Goal: Task Accomplishment & Management: Complete application form

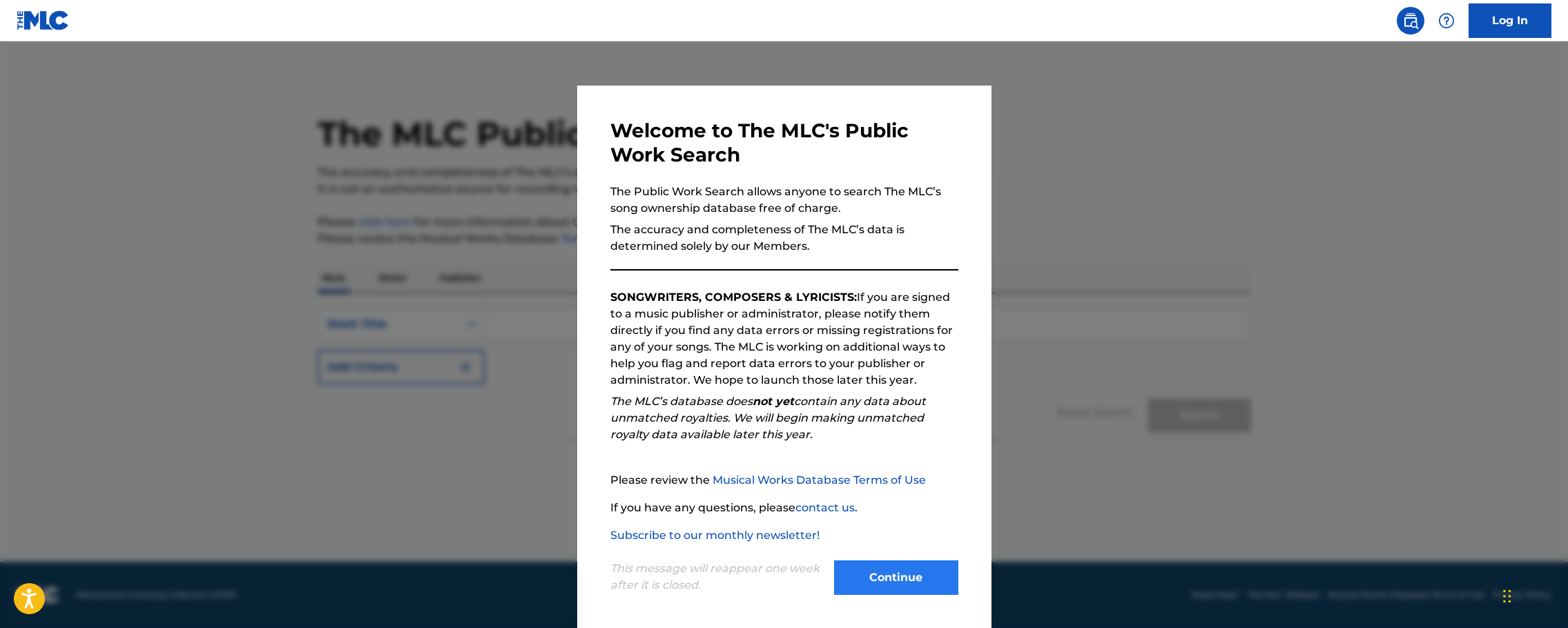
scroll to position [4, 0]
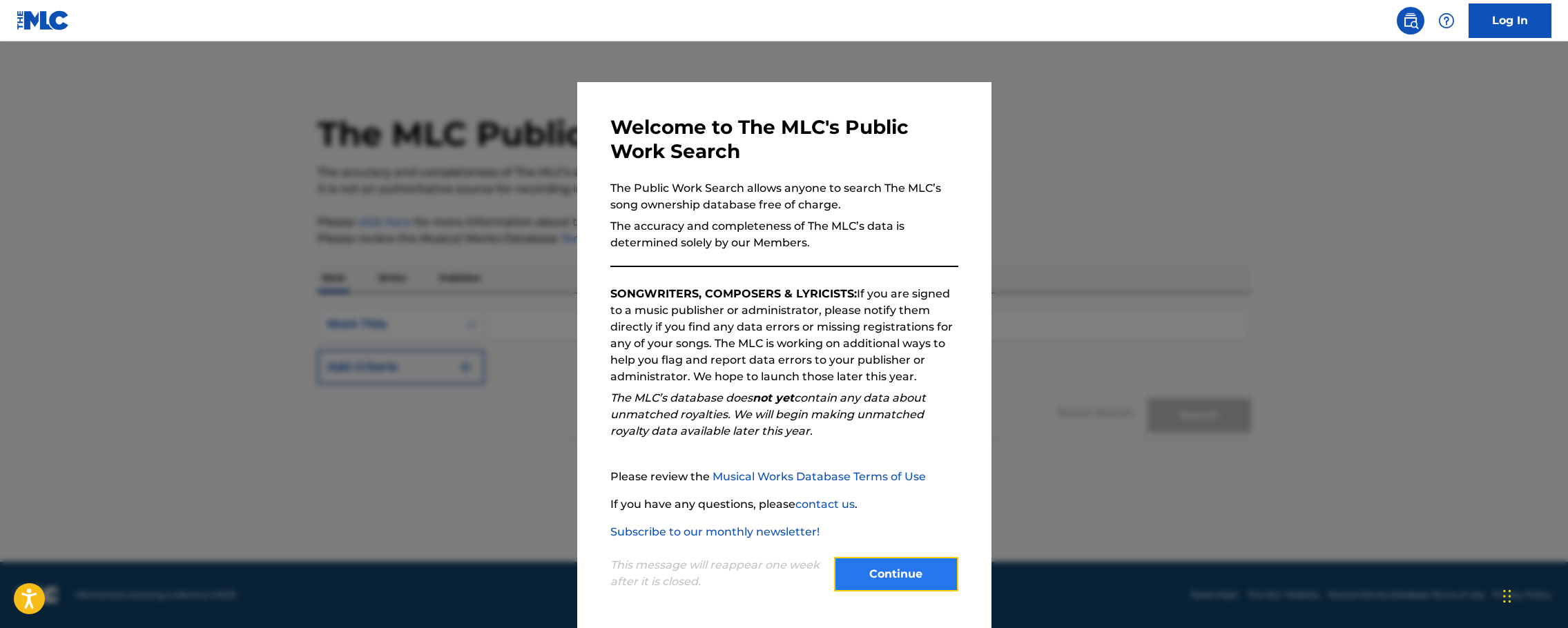
click at [889, 571] on button "Continue" at bounding box center [896, 575] width 124 height 35
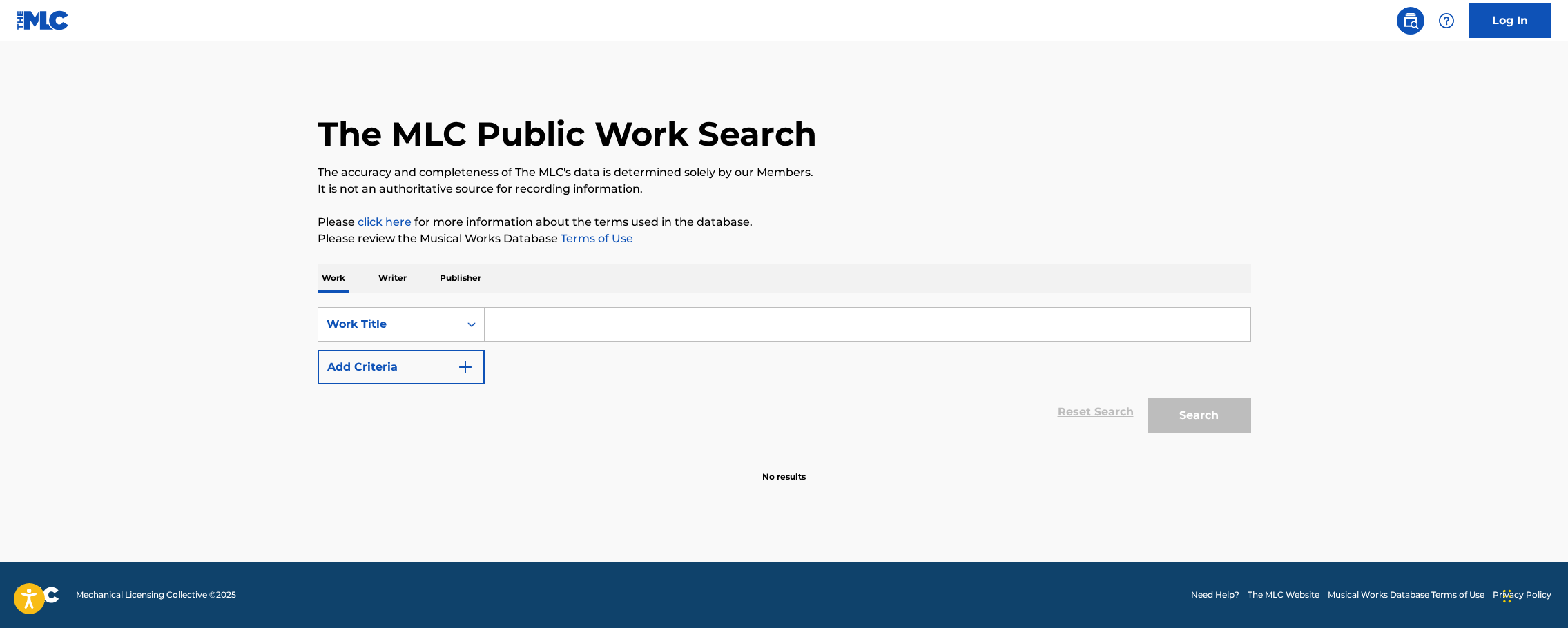
click at [561, 324] on input "Search Form" at bounding box center [867, 324] width 765 height 33
click at [1148, 399] on button "Search" at bounding box center [1200, 416] width 104 height 35
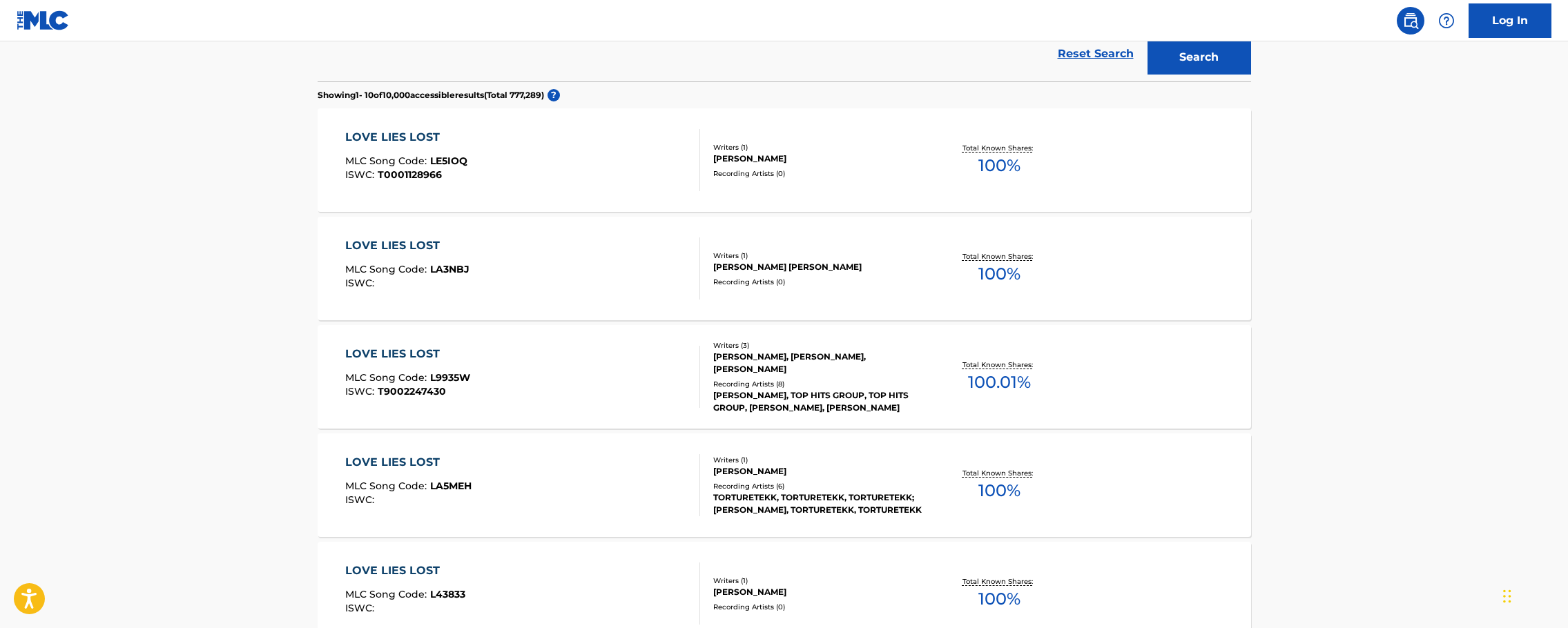
scroll to position [69, 0]
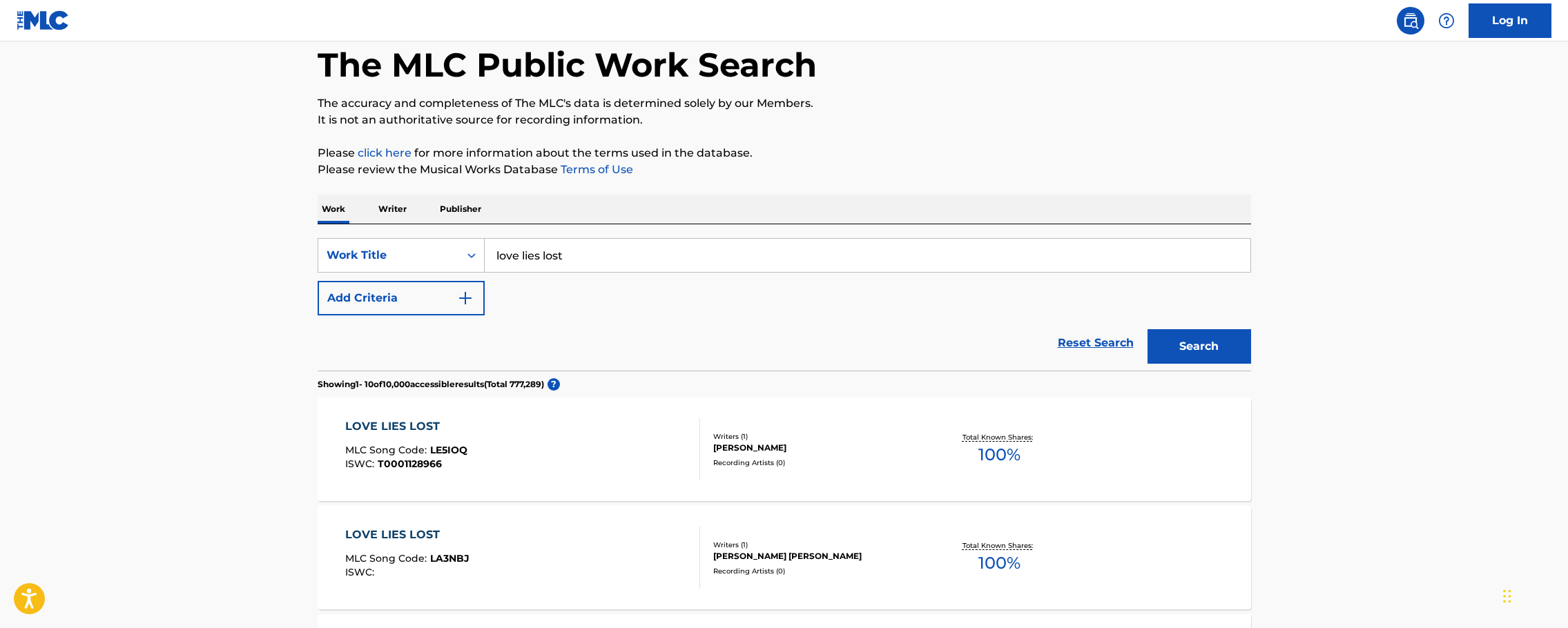
click at [640, 252] on input "love lies lost" at bounding box center [867, 255] width 765 height 33
type input "love lies lost dana chambers"
click at [1148, 330] on button "Search" at bounding box center [1200, 347] width 104 height 35
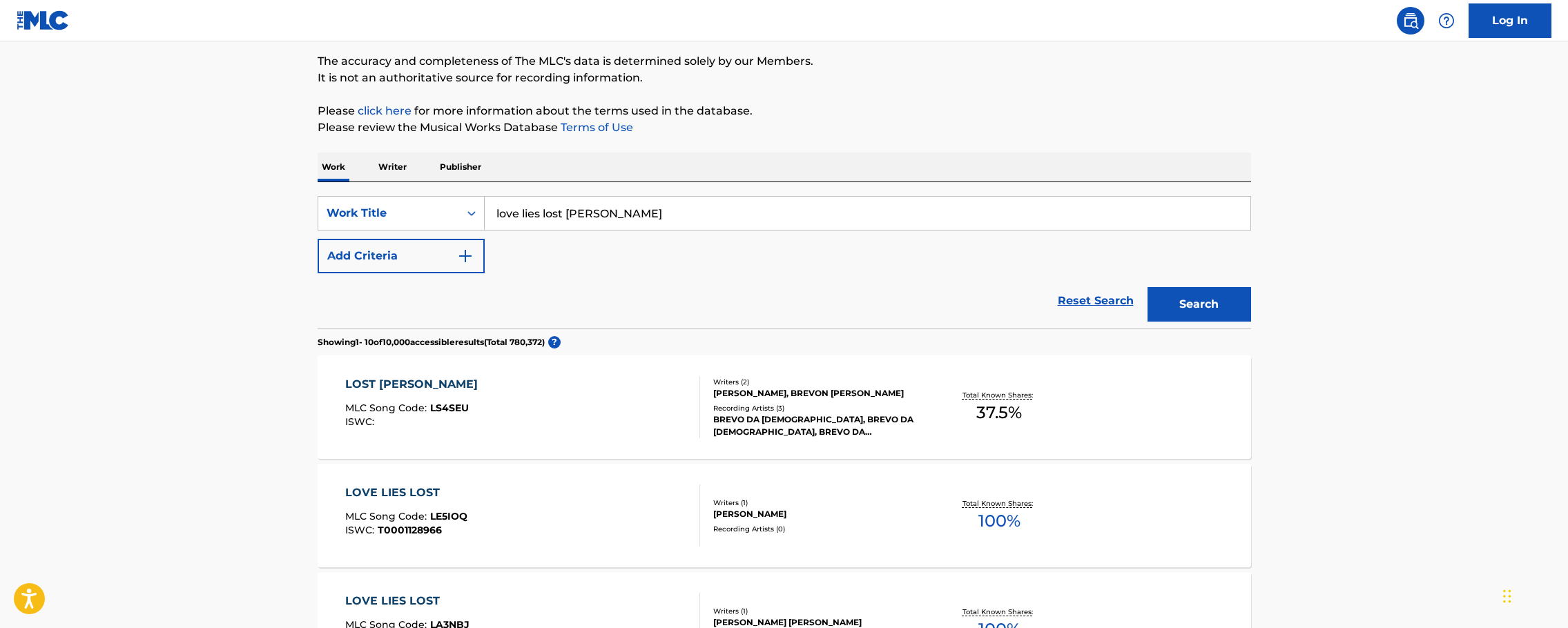
scroll to position [0, 0]
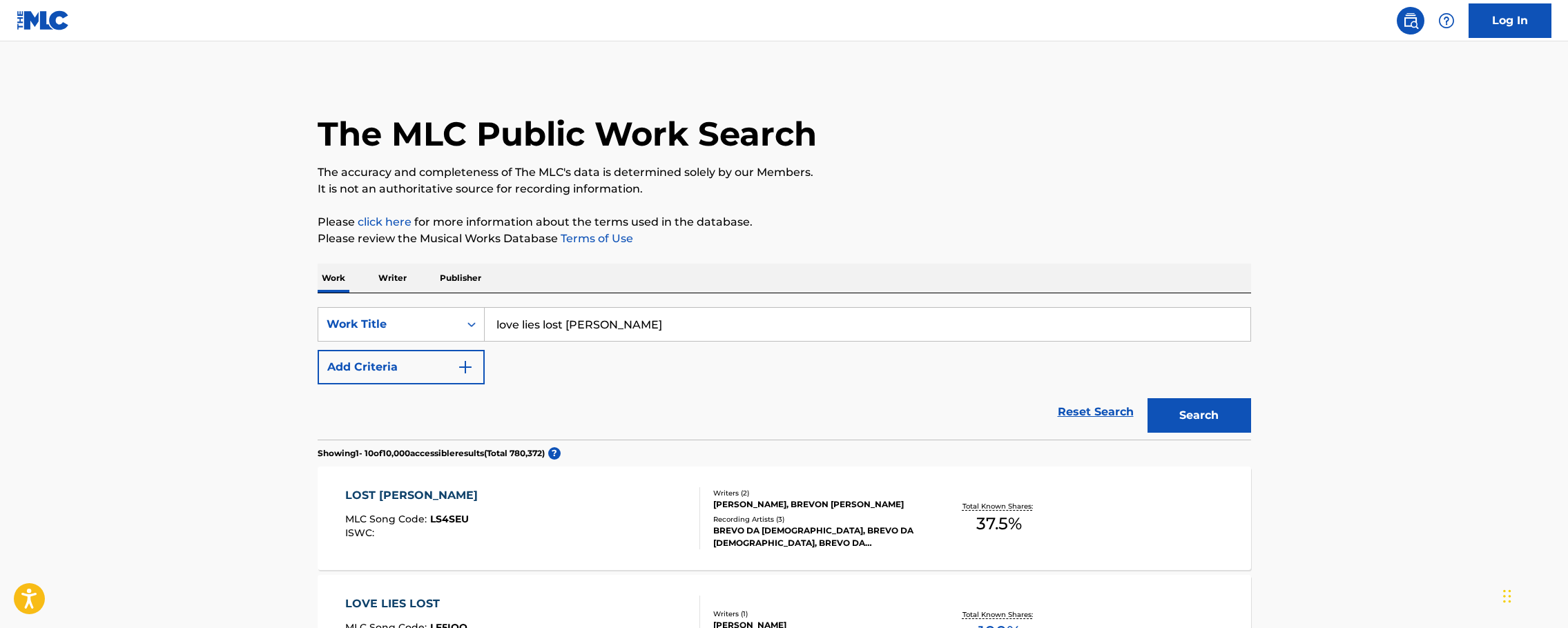
click at [391, 278] on p "Writer" at bounding box center [392, 278] width 36 height 29
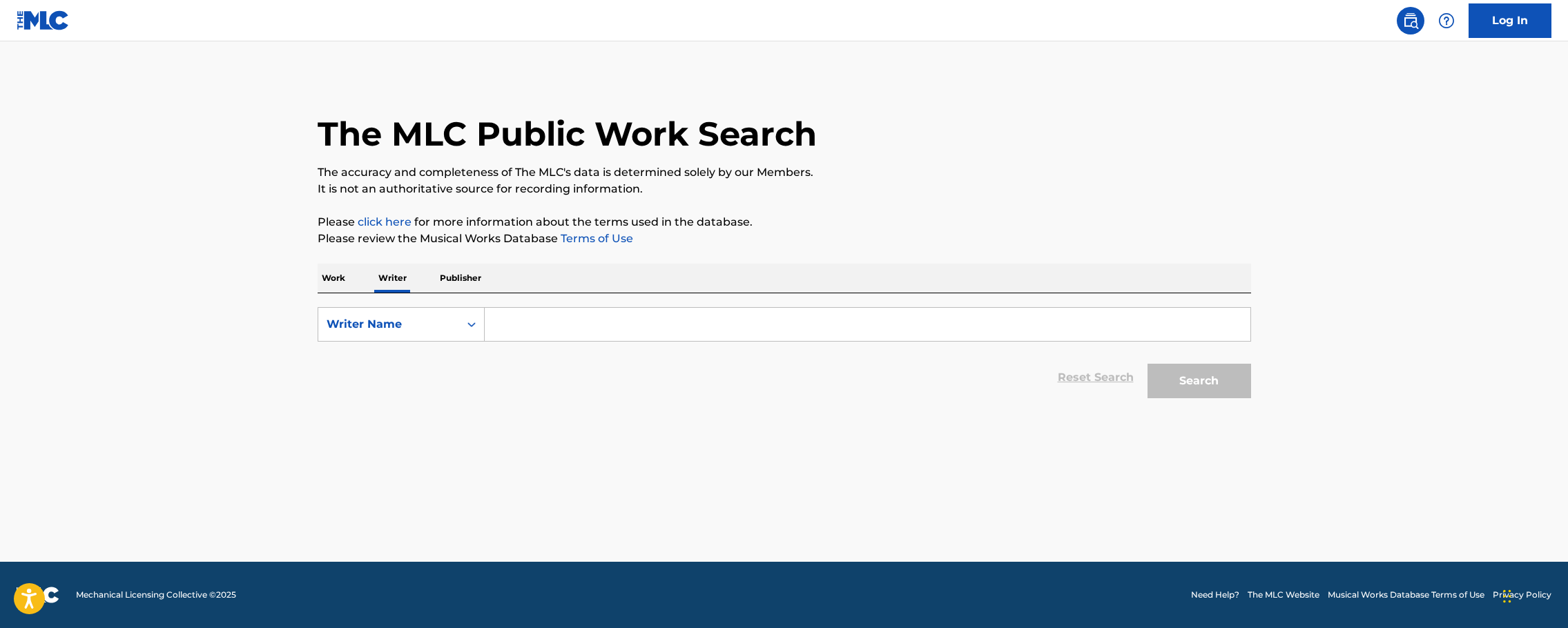
click at [538, 314] on input "Search Form" at bounding box center [867, 324] width 765 height 33
type input "dana chambers"
click at [1148, 364] on button "Search" at bounding box center [1200, 381] width 104 height 35
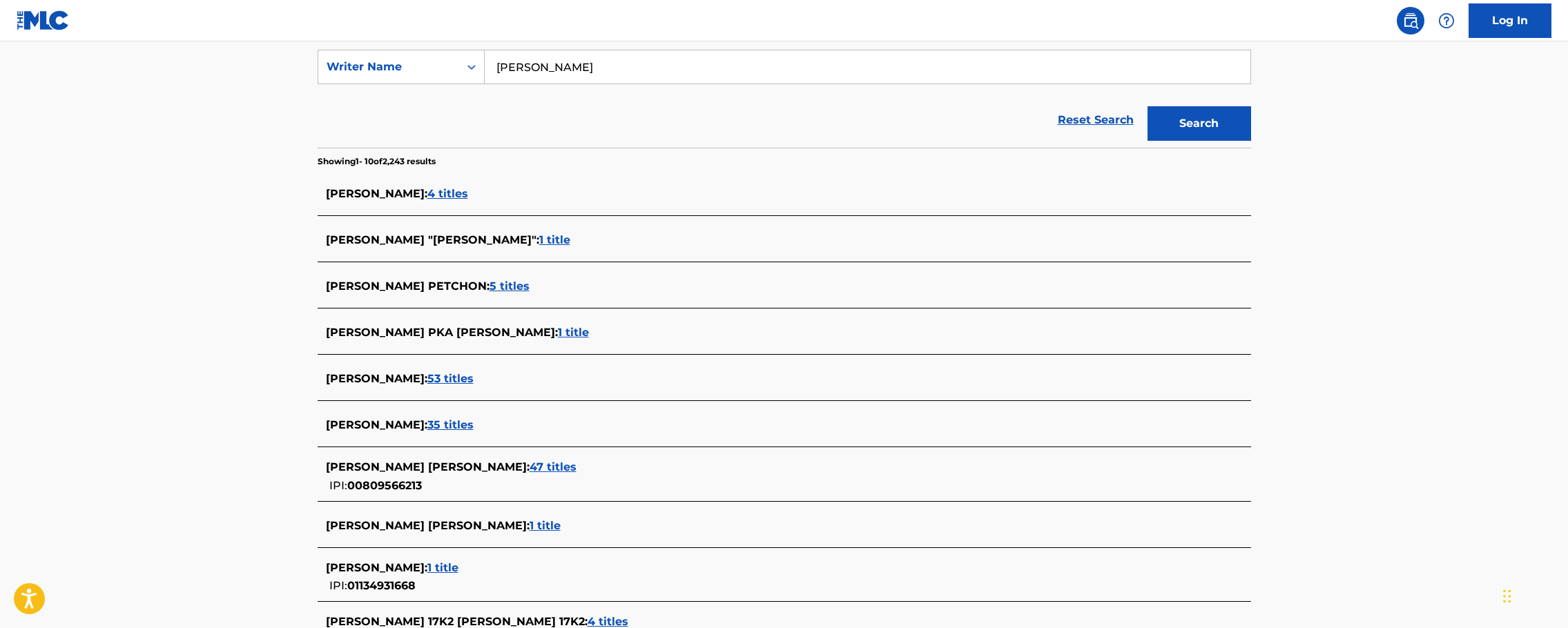
scroll to position [223, 0]
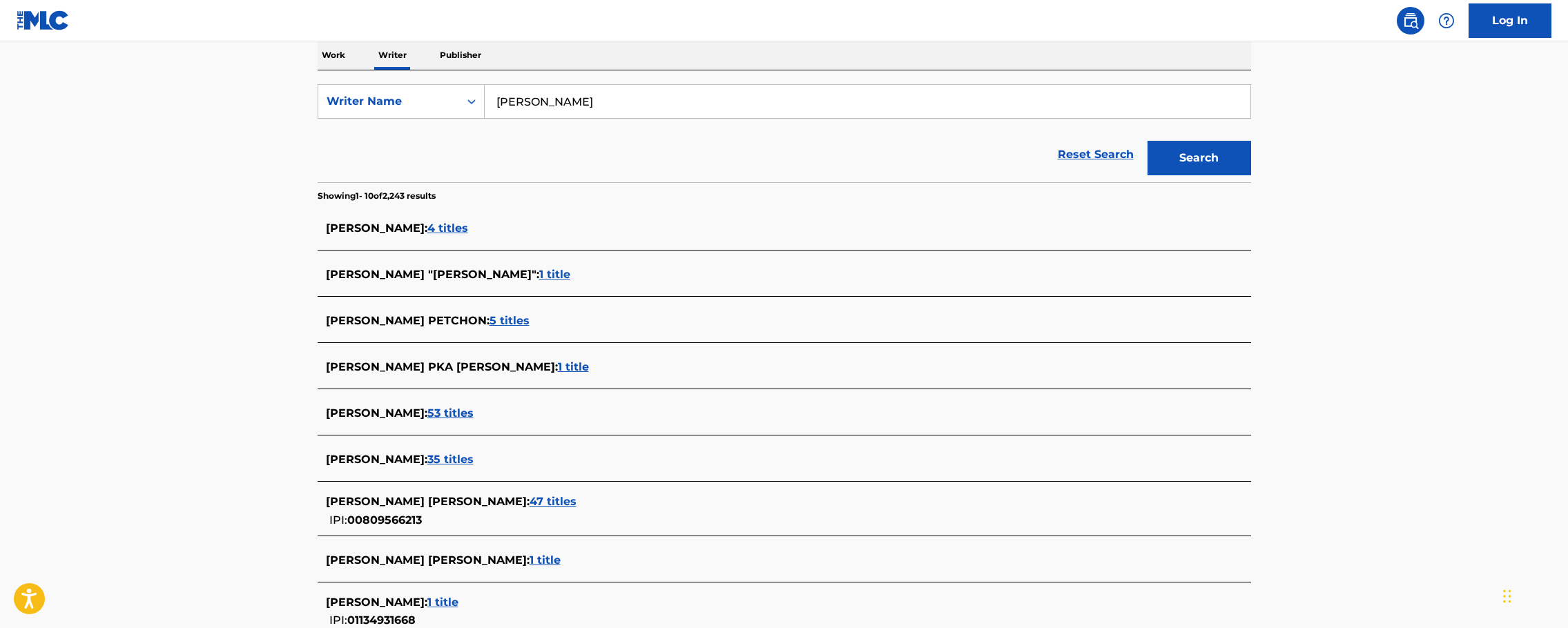
drag, startPoint x: 643, startPoint y: 114, endPoint x: 503, endPoint y: 104, distance: 140.4
click at [503, 104] on input "dana chambers" at bounding box center [867, 101] width 765 height 33
click at [601, 94] on input "dana chambers" at bounding box center [867, 101] width 765 height 33
drag, startPoint x: 634, startPoint y: 94, endPoint x: 583, endPoint y: 88, distance: 51.4
click at [587, 91] on input "dana chambers" at bounding box center [867, 101] width 765 height 33
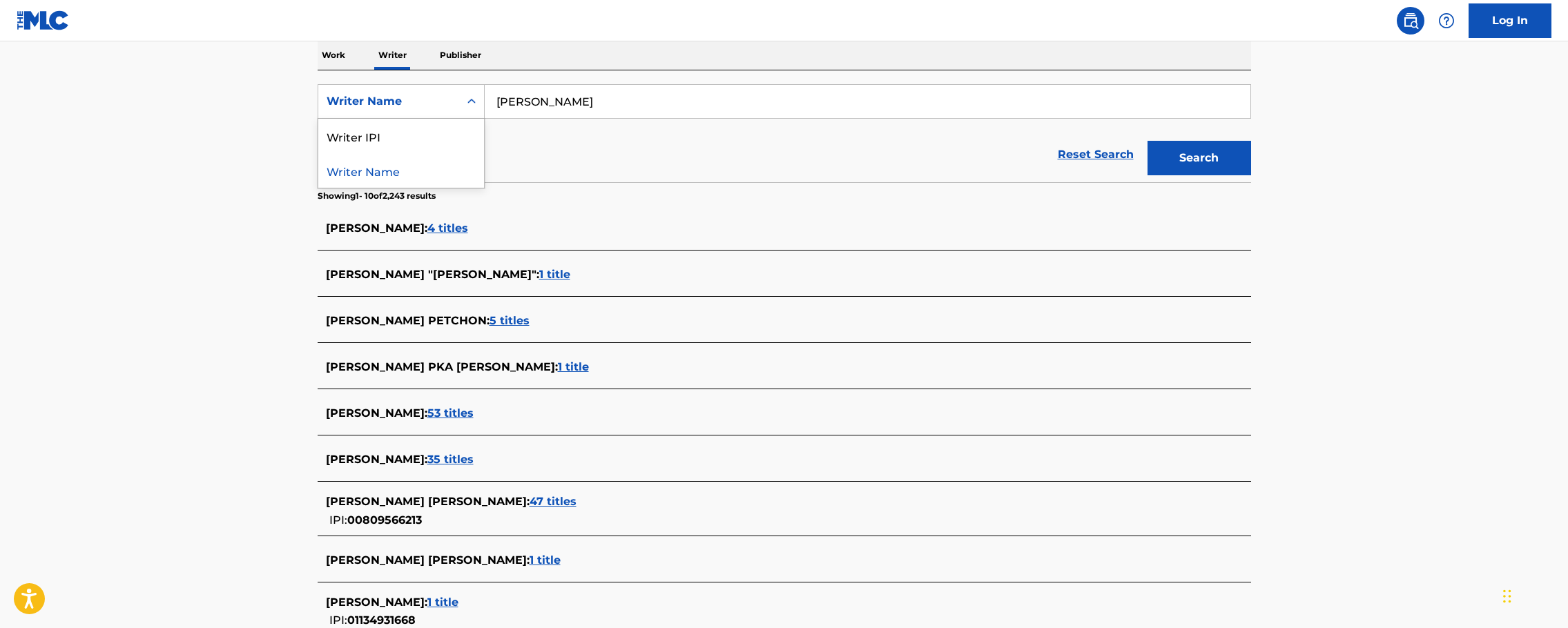
click at [460, 101] on div "Search Form" at bounding box center [471, 101] width 24 height 24
click at [450, 132] on div "Writer IPI" at bounding box center [401, 136] width 166 height 35
click at [560, 105] on input "Search Form" at bounding box center [867, 101] width 765 height 33
paste input "799259955"
type input "799259955"
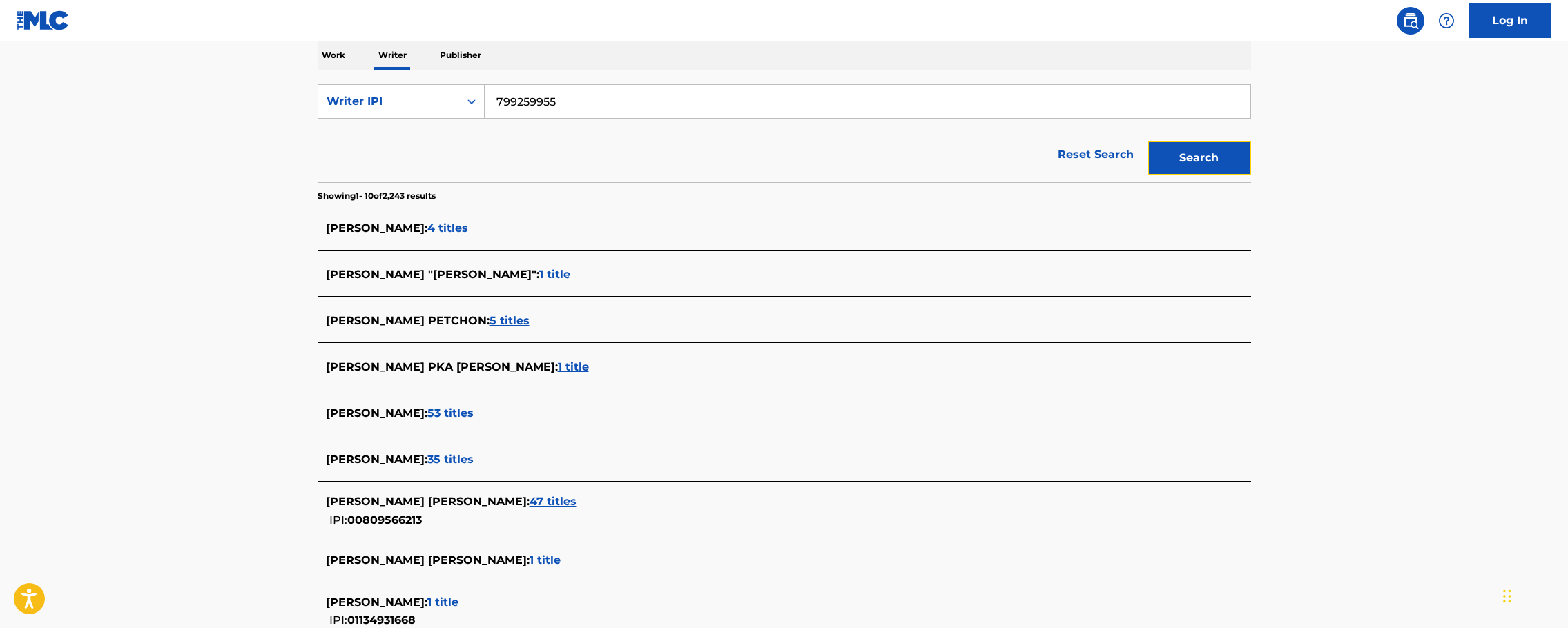
click at [1191, 161] on button "Search" at bounding box center [1200, 158] width 104 height 35
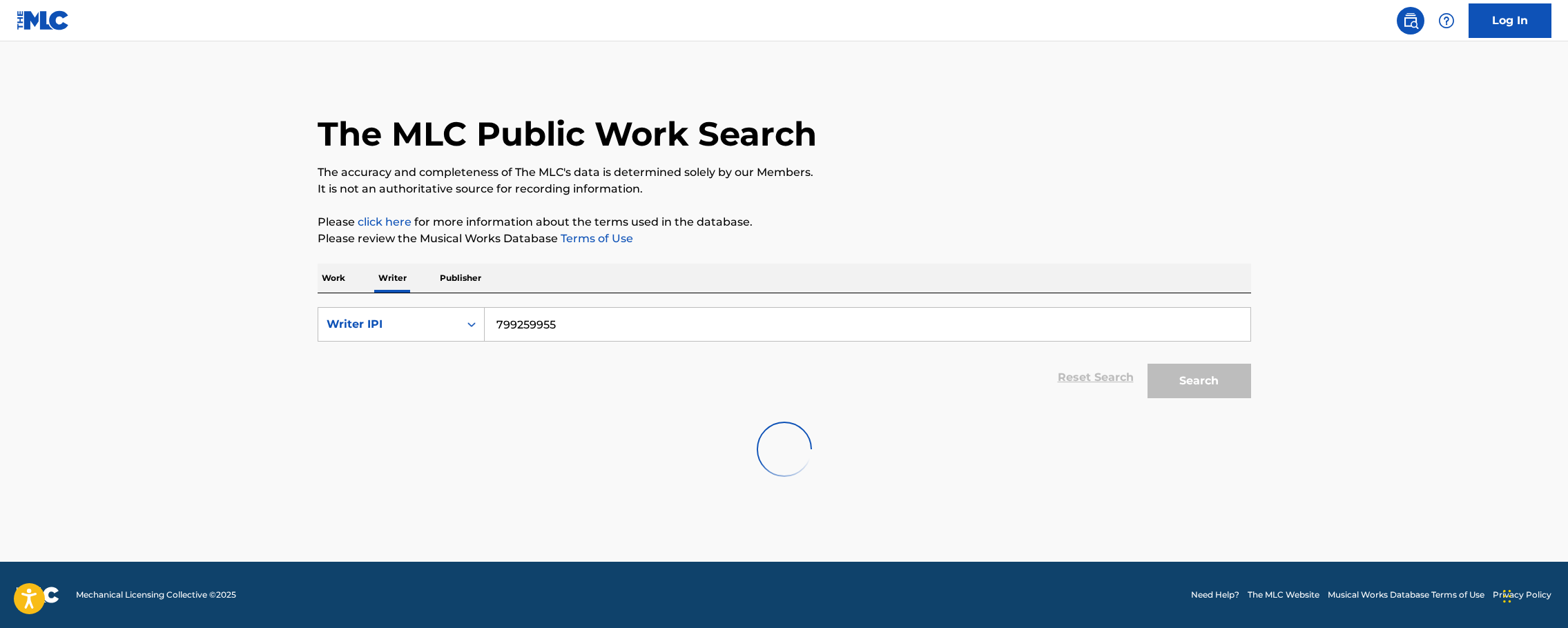
scroll to position [0, 0]
click at [1198, 385] on button "Search" at bounding box center [1200, 381] width 104 height 35
click at [42, 24] on img at bounding box center [43, 20] width 53 height 20
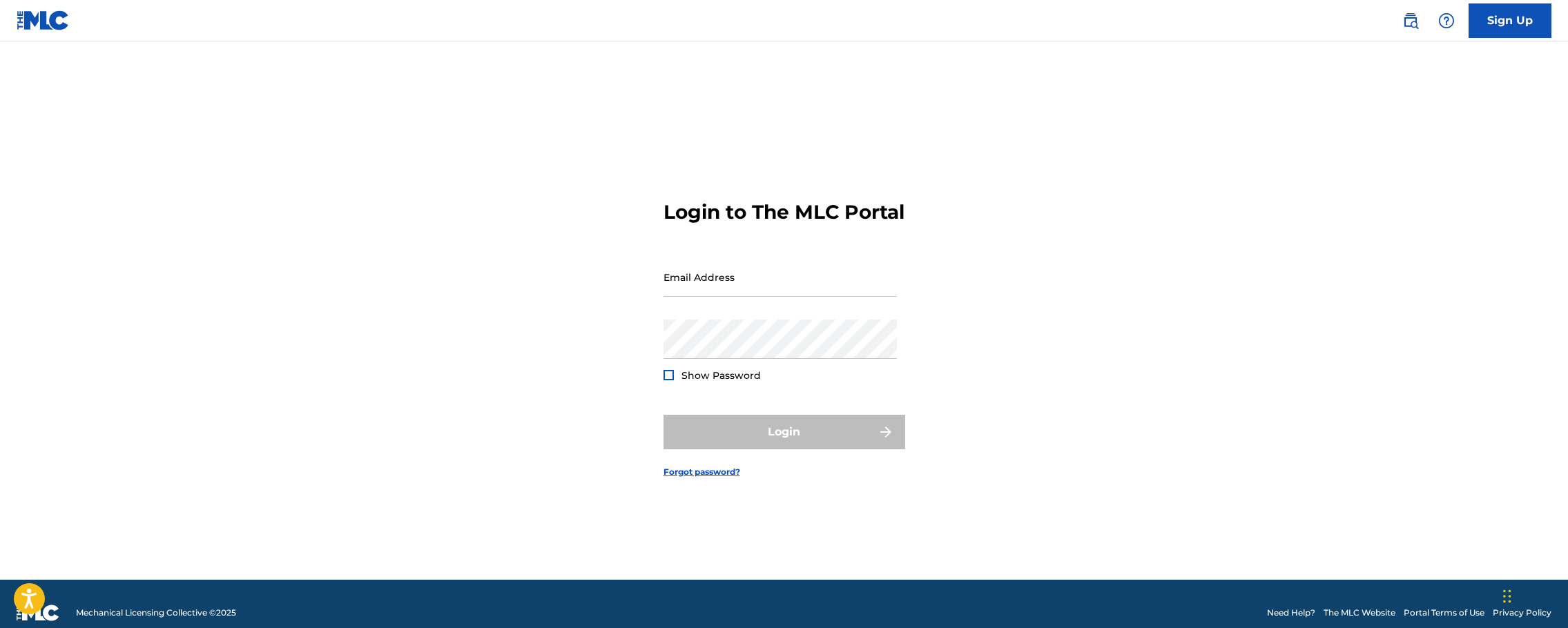
click at [50, 22] on img at bounding box center [43, 20] width 53 height 20
click at [1518, 24] on link "Sign Up" at bounding box center [1510, 21] width 83 height 35
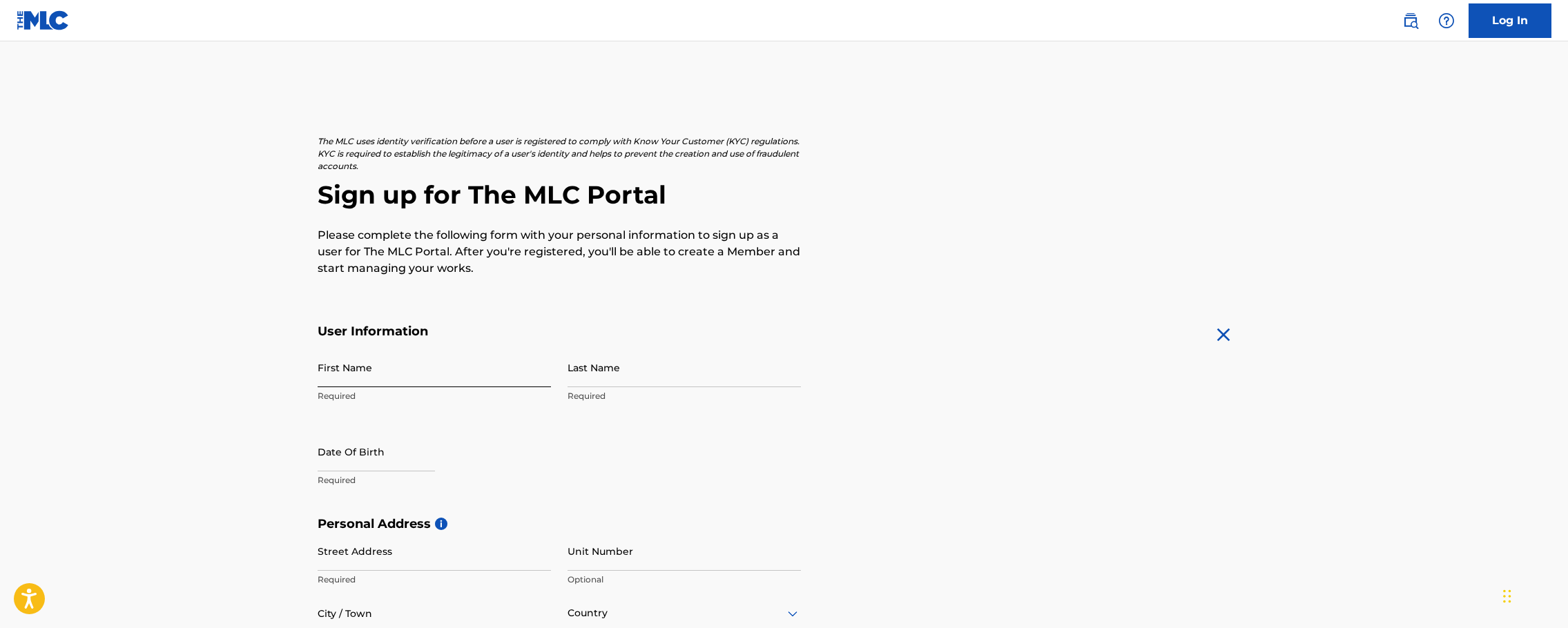
click at [388, 371] on input "First Name" at bounding box center [434, 367] width 233 height 39
type input "[PERSON_NAME]"
select select "8"
select select "2025"
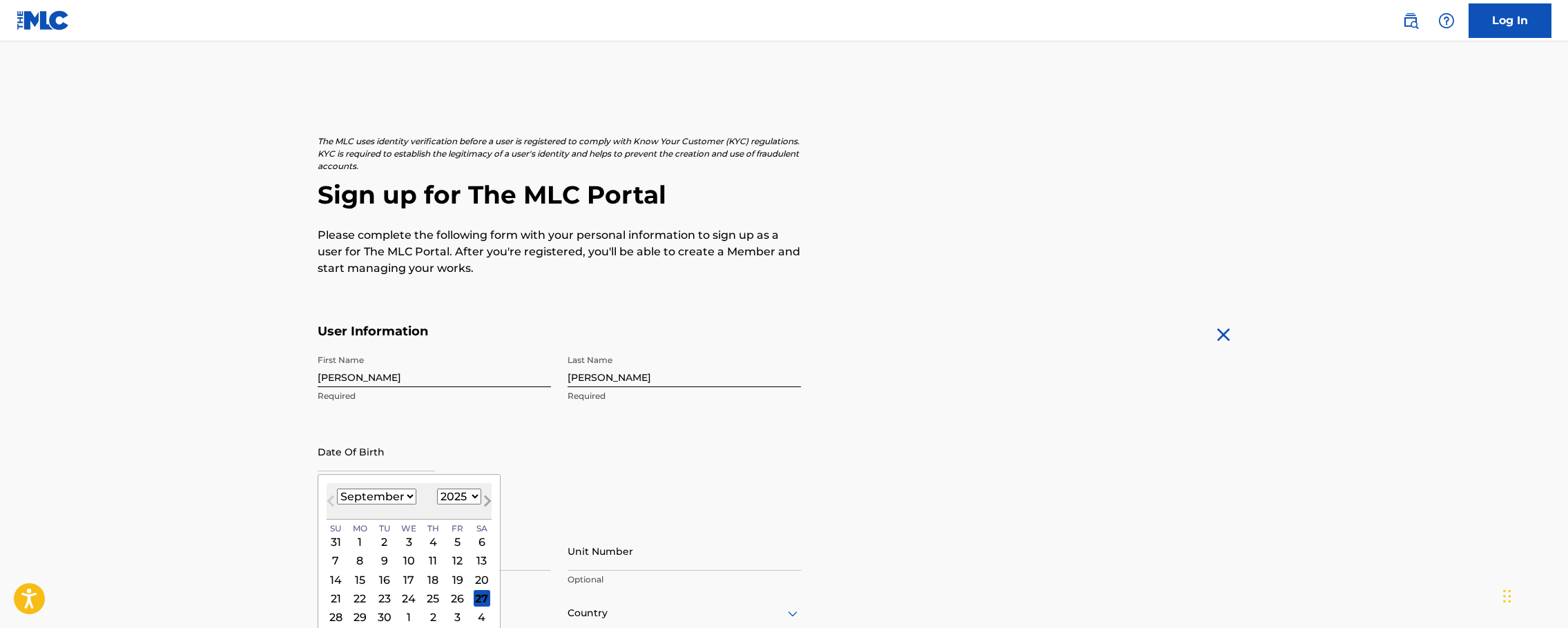
click at [477, 493] on button "Next Month" at bounding box center [488, 504] width 22 height 22
select select "9"
click at [471, 491] on select "1899 1900 1901 1902 1903 1904 1905 1906 1907 1908 1909 1910 1911 1912 1913 1914…" at bounding box center [460, 496] width 45 height 16
select select "1976"
click at [437, 488] on select "1899 1900 1901 1902 1903 1904 1905 1906 1907 1908 1909 1910 1911 1912 1913 1914…" at bounding box center [460, 496] width 45 height 16
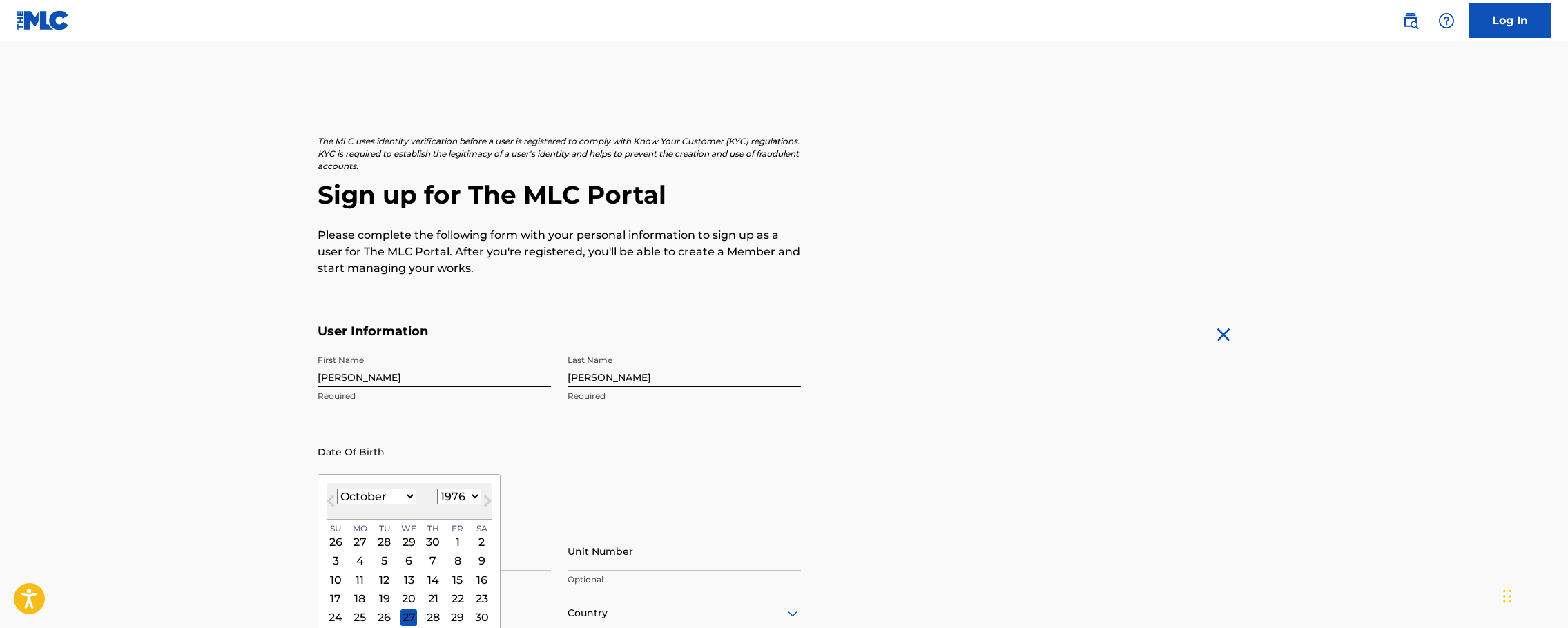
click at [408, 497] on select "January February March April May June July August September October November De…" at bounding box center [376, 496] width 79 height 16
select select "0"
click at [337, 488] on select "January February March April May June July August September October November De…" at bounding box center [376, 496] width 79 height 16
click at [336, 578] on div "11" at bounding box center [336, 580] width 16 height 16
type input "January 11 1976"
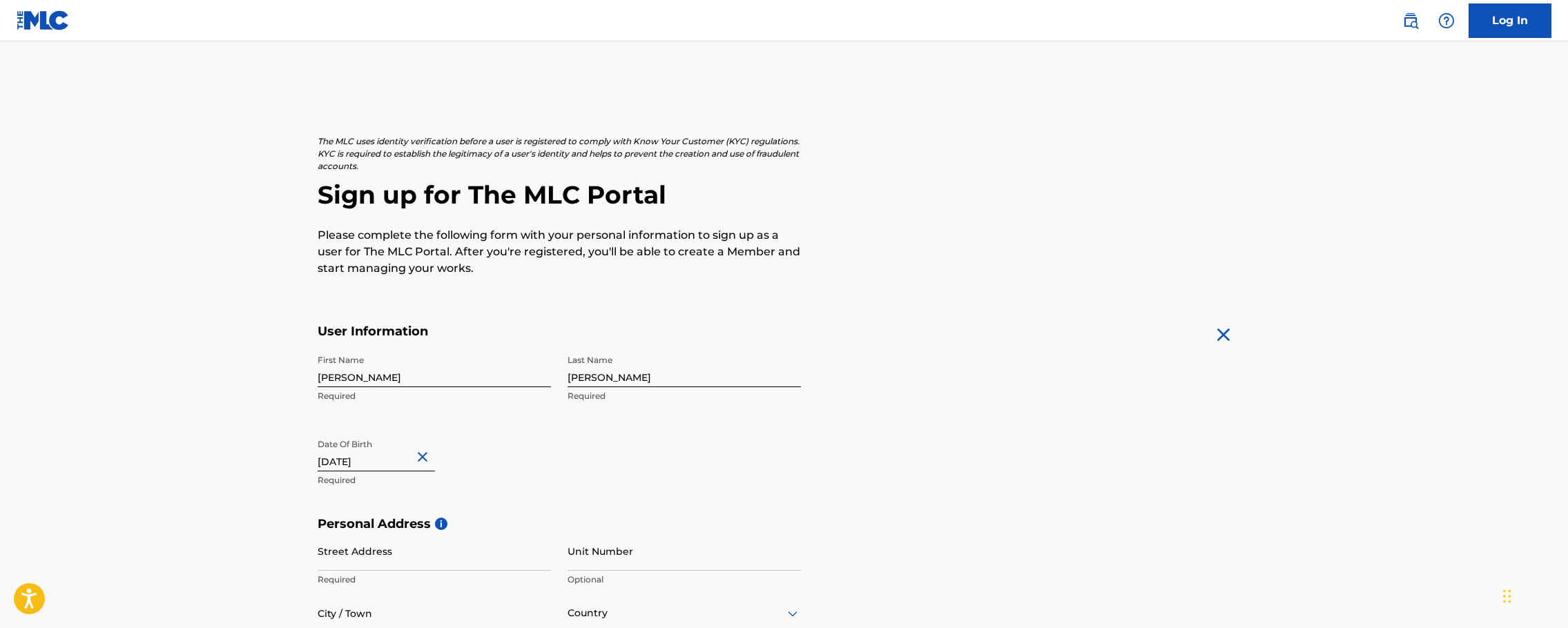
click at [568, 474] on div "First Name Dana Required Last Name Chambers Required Date Of Birth January 11 1…" at bounding box center [559, 432] width 483 height 169
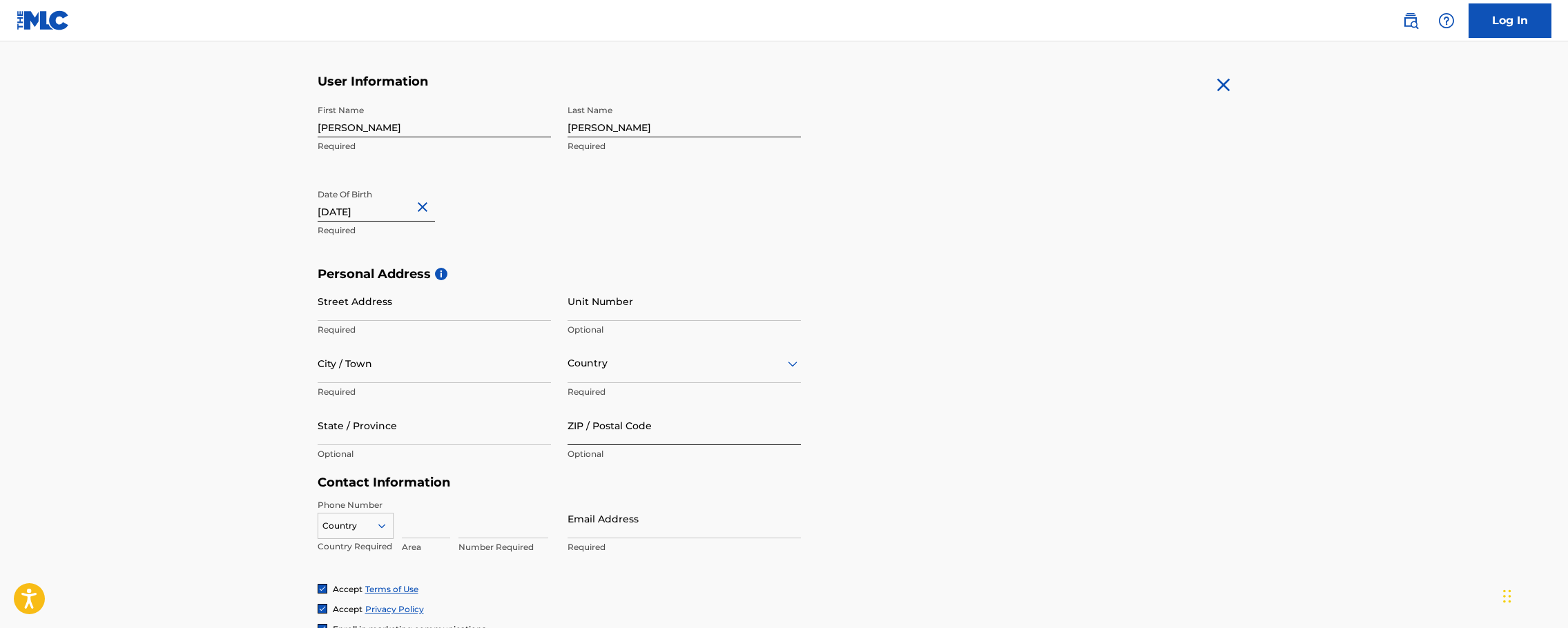
scroll to position [276, 0]
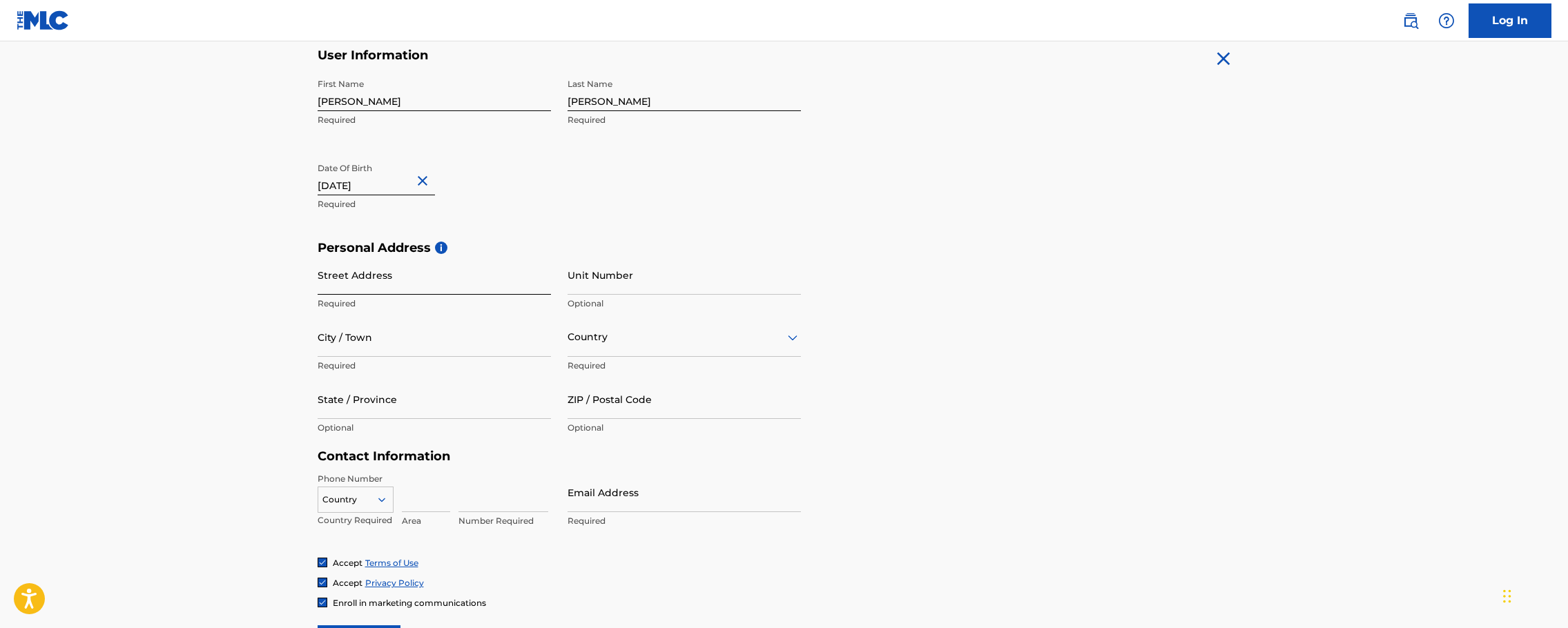
click at [434, 281] on input "Street Address" at bounding box center [434, 275] width 233 height 39
type input "[STREET_ADDRESS]"
type input "Lithonia"
click at [652, 335] on div at bounding box center [685, 337] width 233 height 17
click at [653, 372] on div "[GEOGRAPHIC_DATA]" at bounding box center [684, 373] width 232 height 31
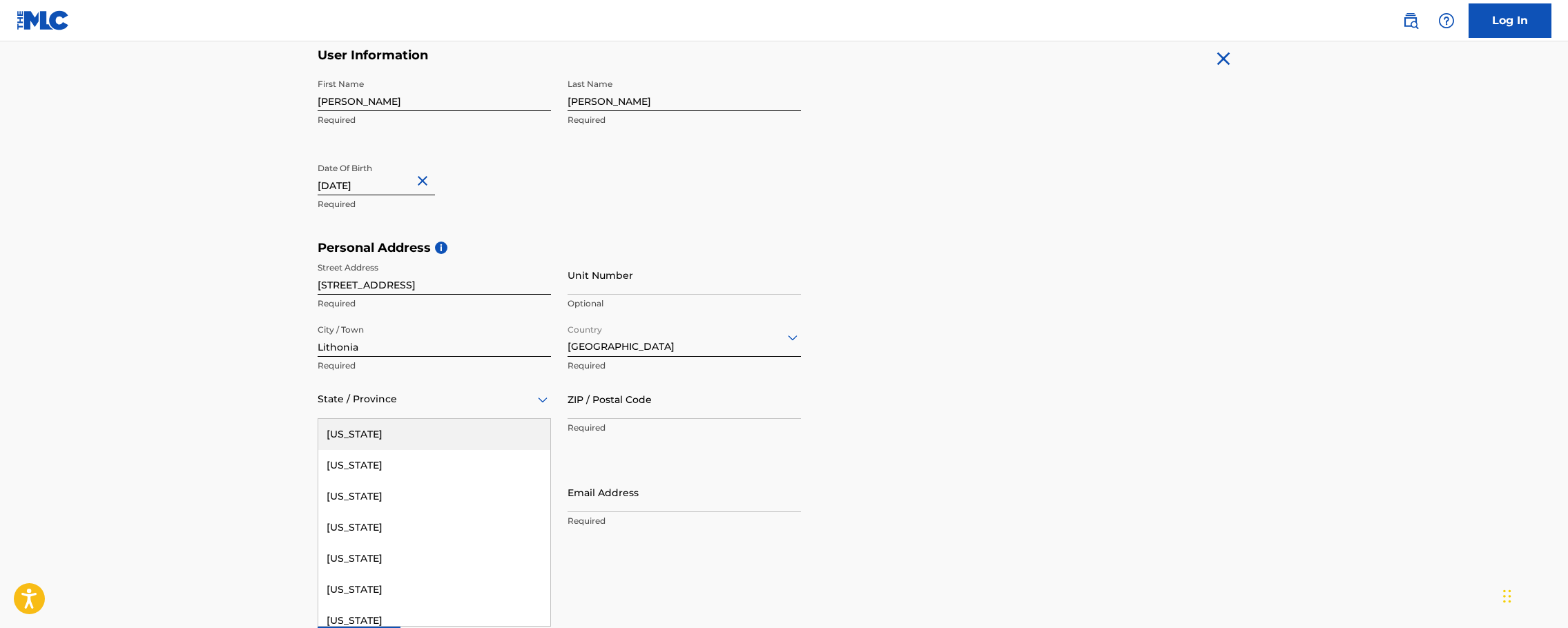
click at [480, 399] on div at bounding box center [434, 399] width 233 height 17
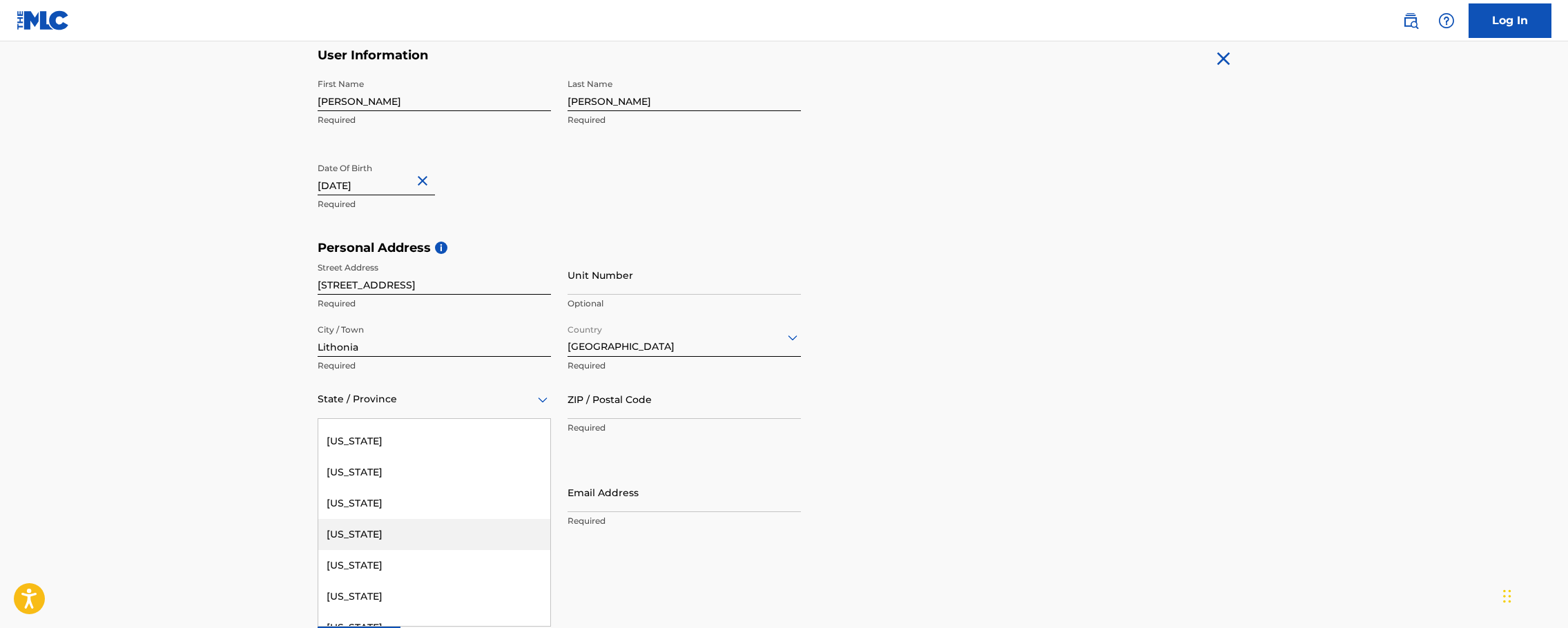
scroll to position [207, 0]
click at [386, 560] on div "[US_STATE]" at bounding box center [434, 569] width 232 height 31
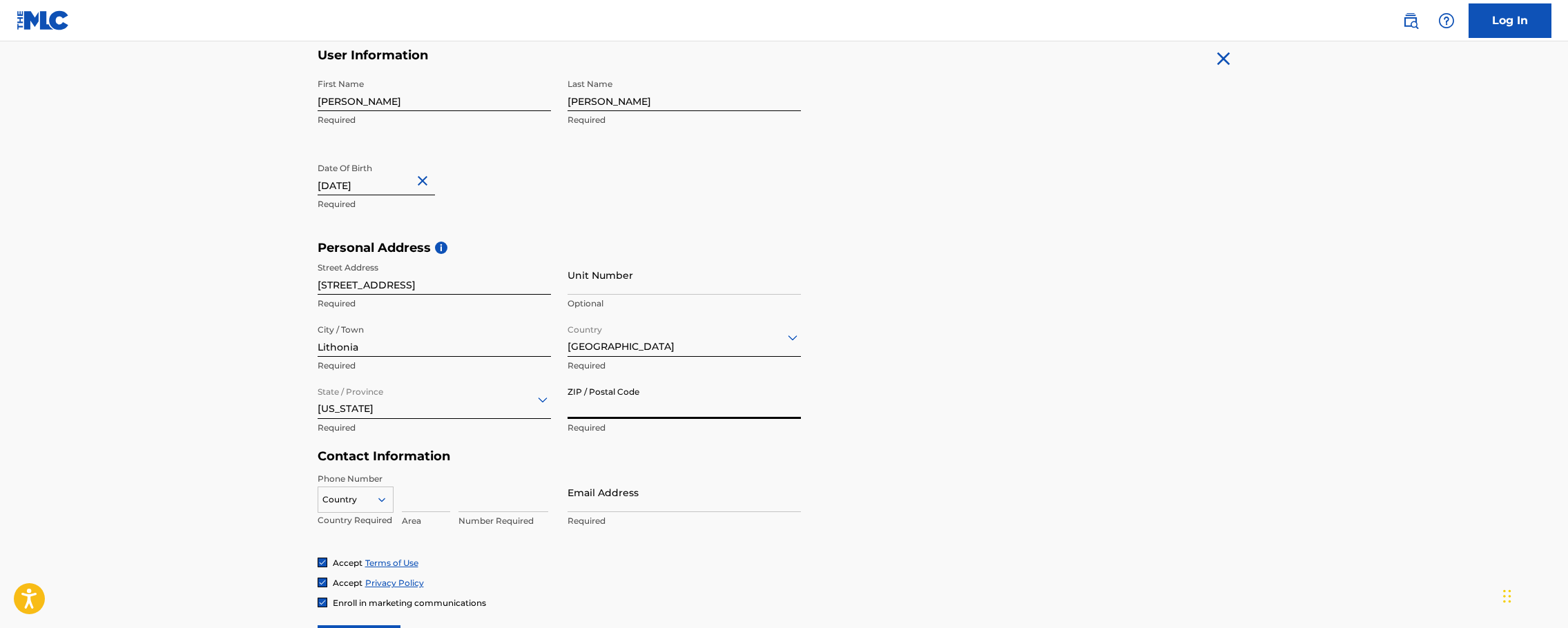
click at [617, 399] on input "ZIP / Postal Code" at bounding box center [685, 399] width 233 height 39
type input "30058"
click at [1006, 432] on div "Personal Address i Street Address 2875 Rambling Way Required Unit Number Option…" at bounding box center [784, 345] width 933 height 209
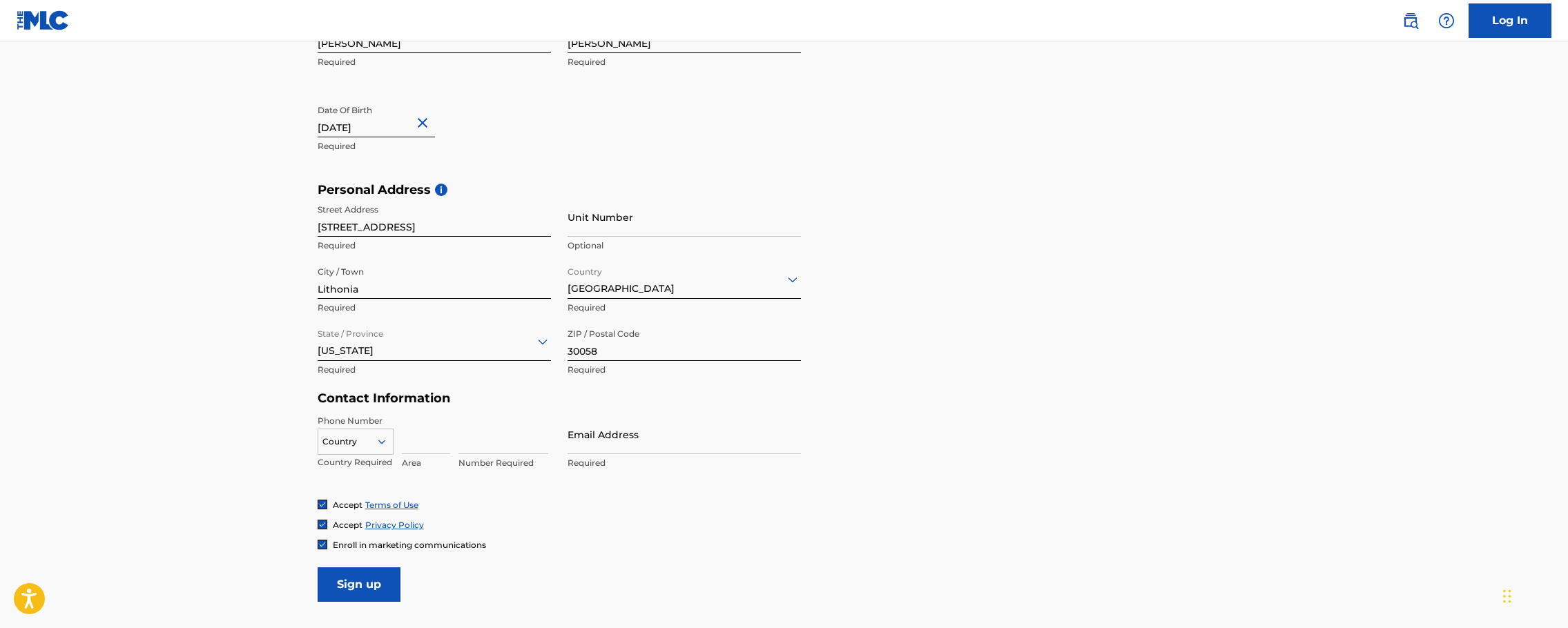
scroll to position [414, 0]
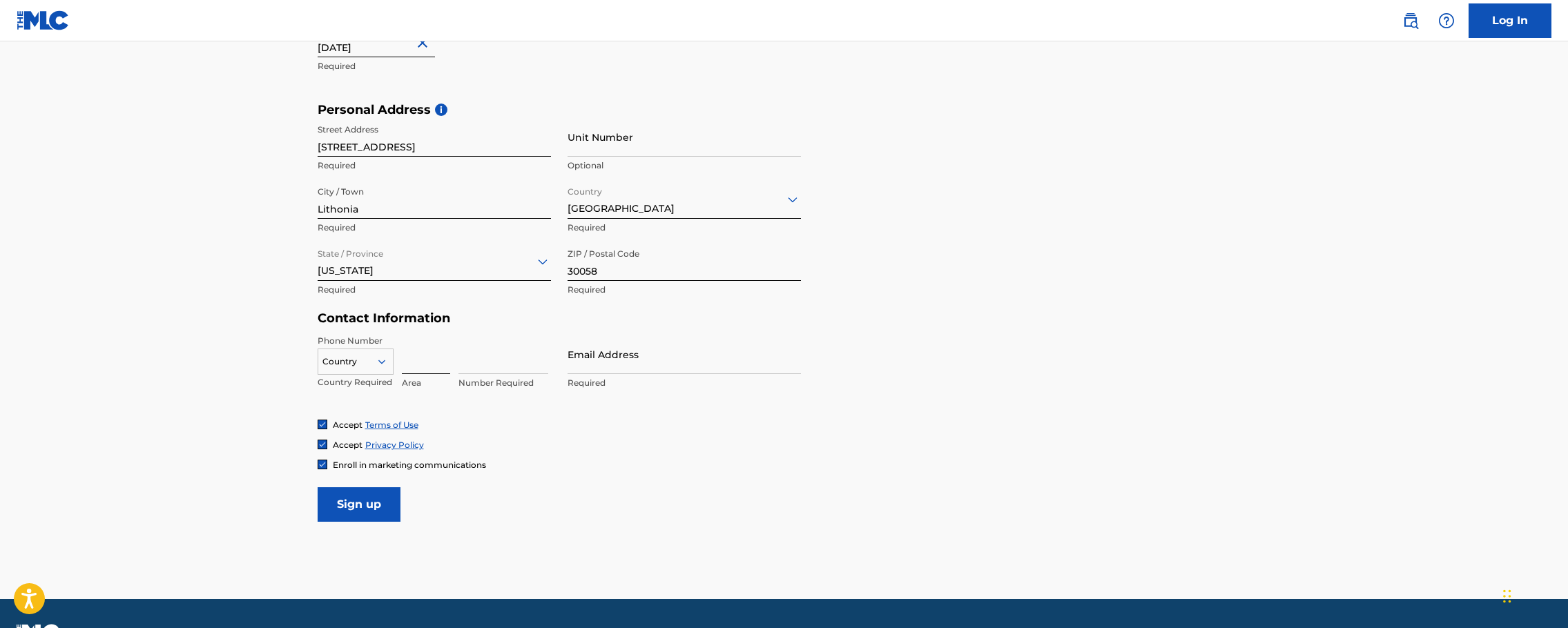
click at [417, 360] on input at bounding box center [425, 354] width 48 height 39
click at [372, 359] on div at bounding box center [356, 362] width 74 height 15
click at [365, 385] on div "US, [GEOGRAPHIC_DATA] +1" at bounding box center [356, 396] width 74 height 54
click at [410, 363] on input at bounding box center [425, 354] width 48 height 39
type input "323"
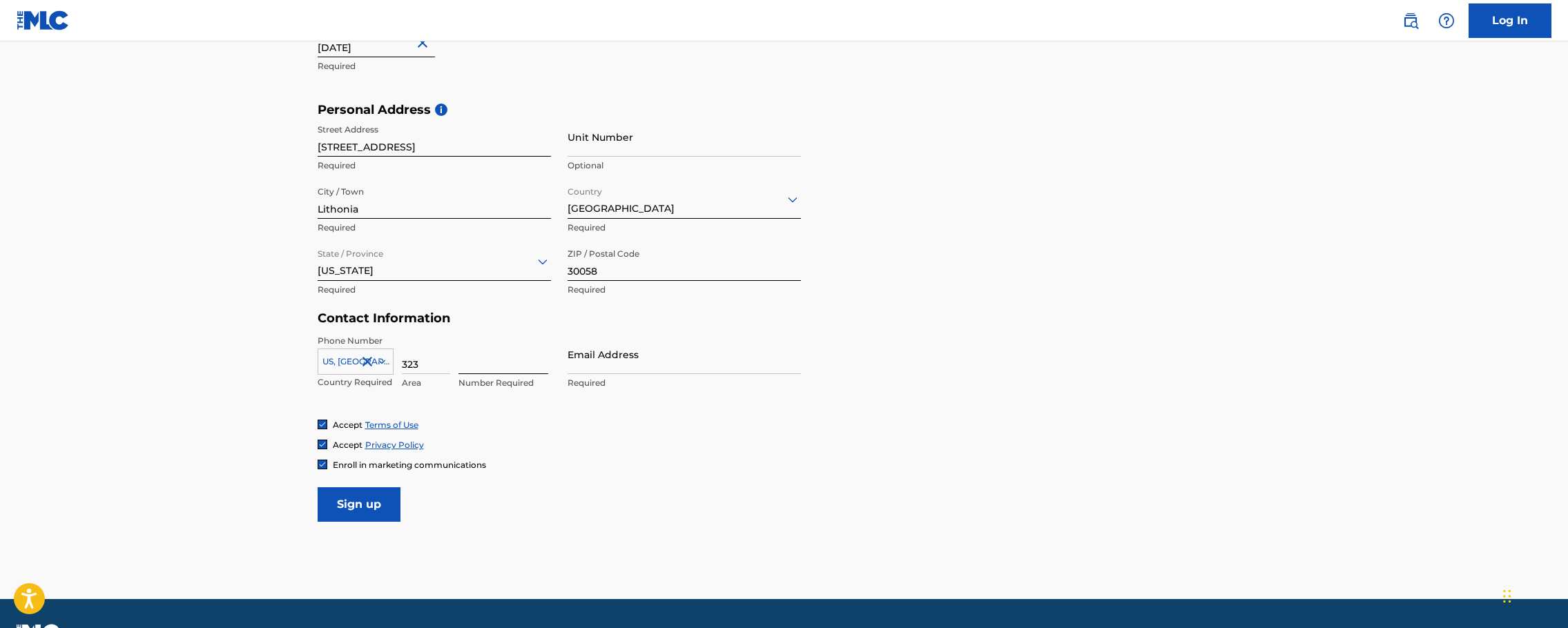
click at [467, 362] on input at bounding box center [503, 354] width 90 height 39
type input "3096981"
click at [596, 366] on input "Email Address" at bounding box center [685, 354] width 233 height 39
type input "[EMAIL_ADDRESS][DOMAIN_NAME]"
click at [377, 505] on input "Sign up" at bounding box center [359, 505] width 83 height 35
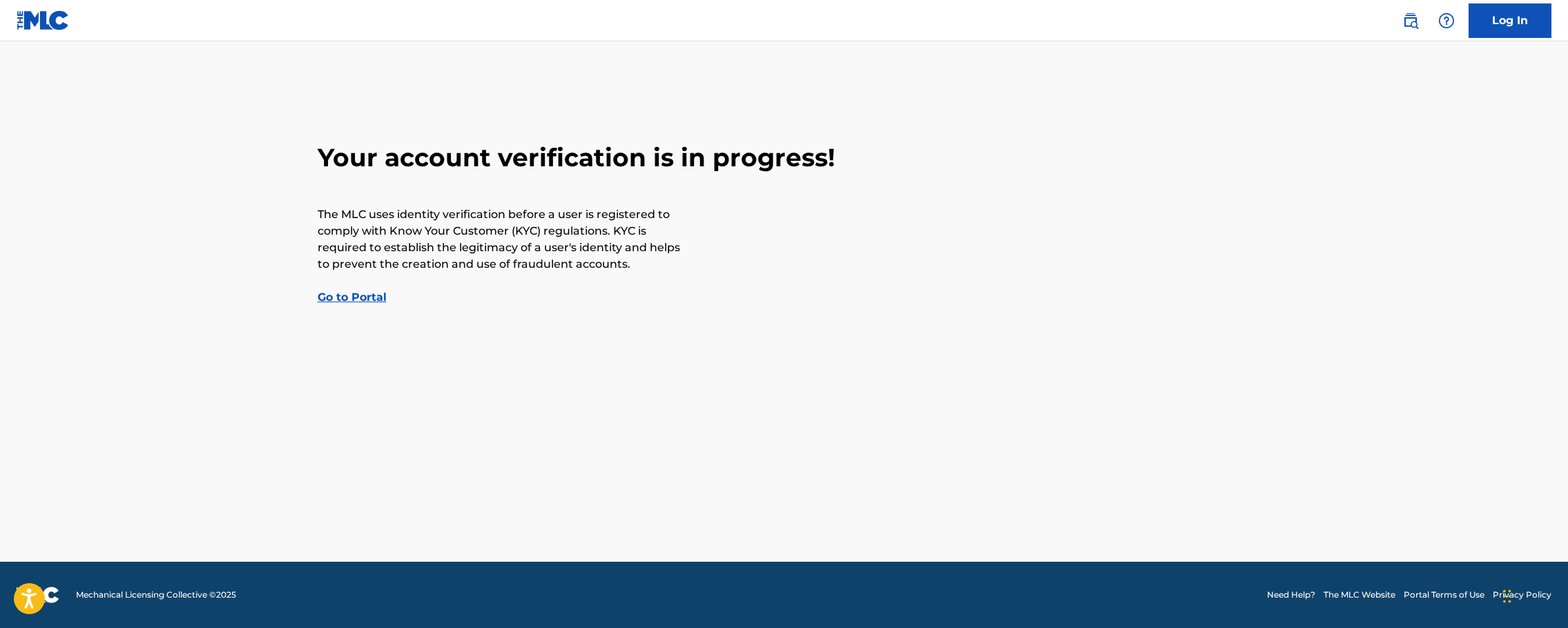
click at [365, 295] on link "Go to Portal" at bounding box center [352, 298] width 69 height 13
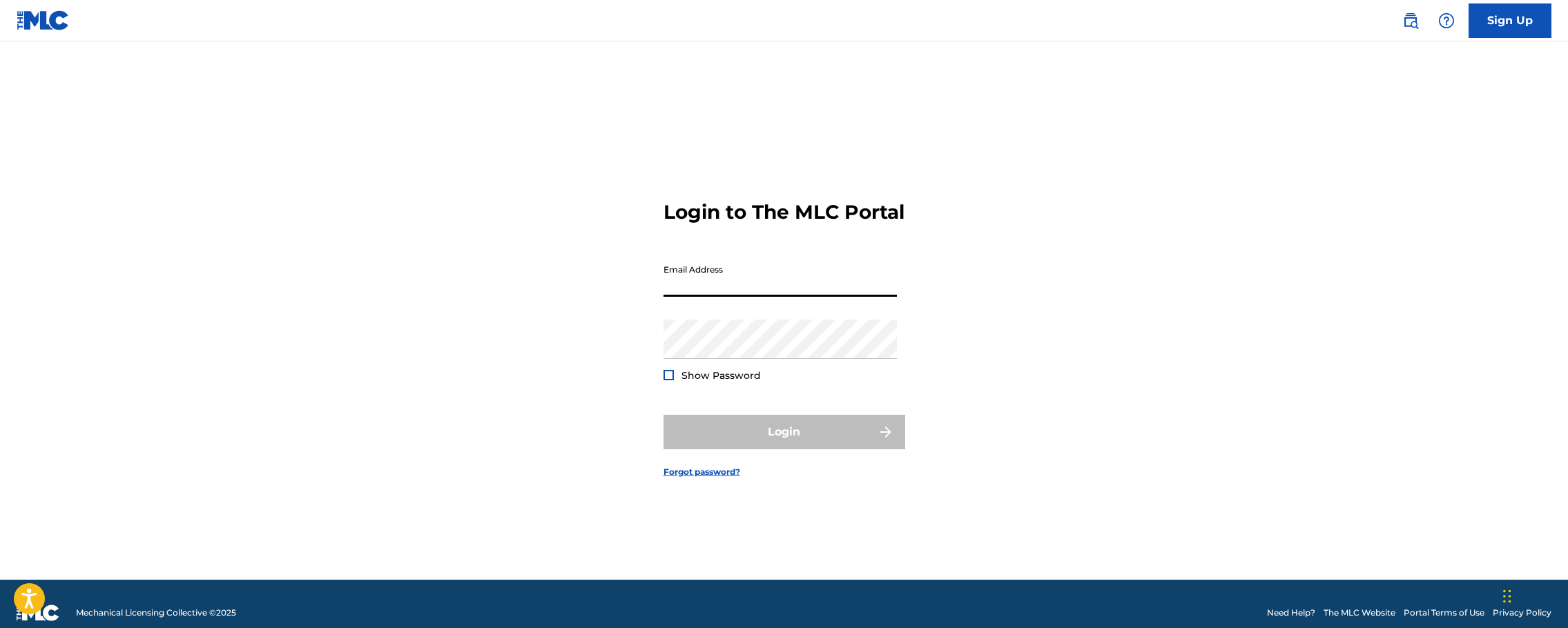
click at [742, 295] on input "Email Address" at bounding box center [780, 277] width 233 height 39
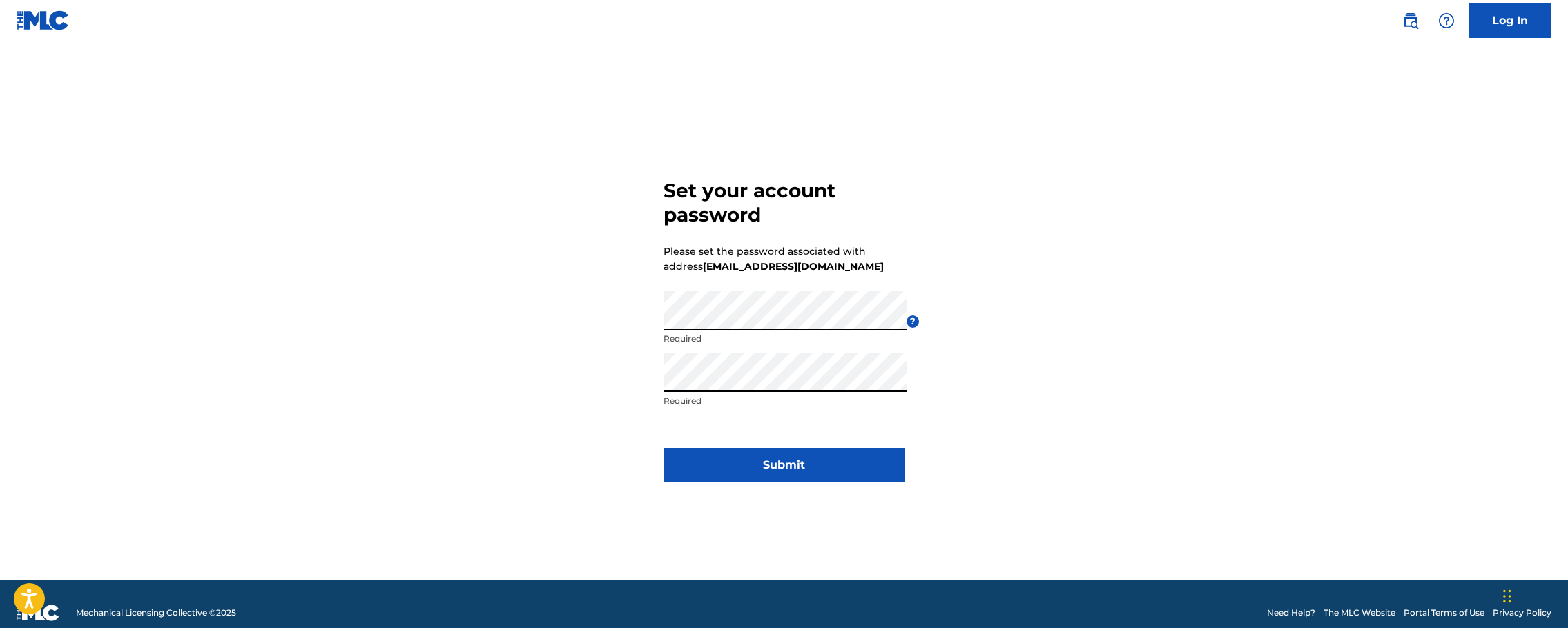
click button "Submit" at bounding box center [785, 465] width 242 height 35
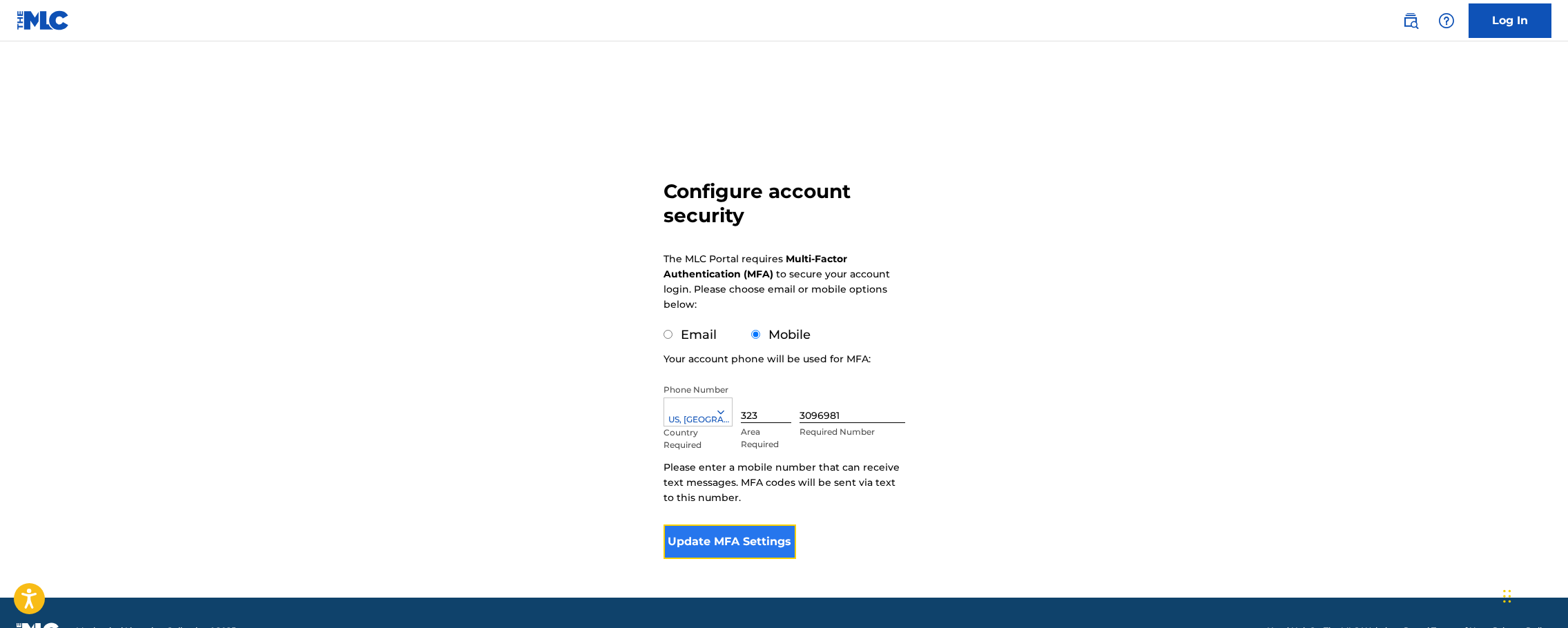
click at [770, 543] on button "Update MFA Settings" at bounding box center [731, 542] width 134 height 35
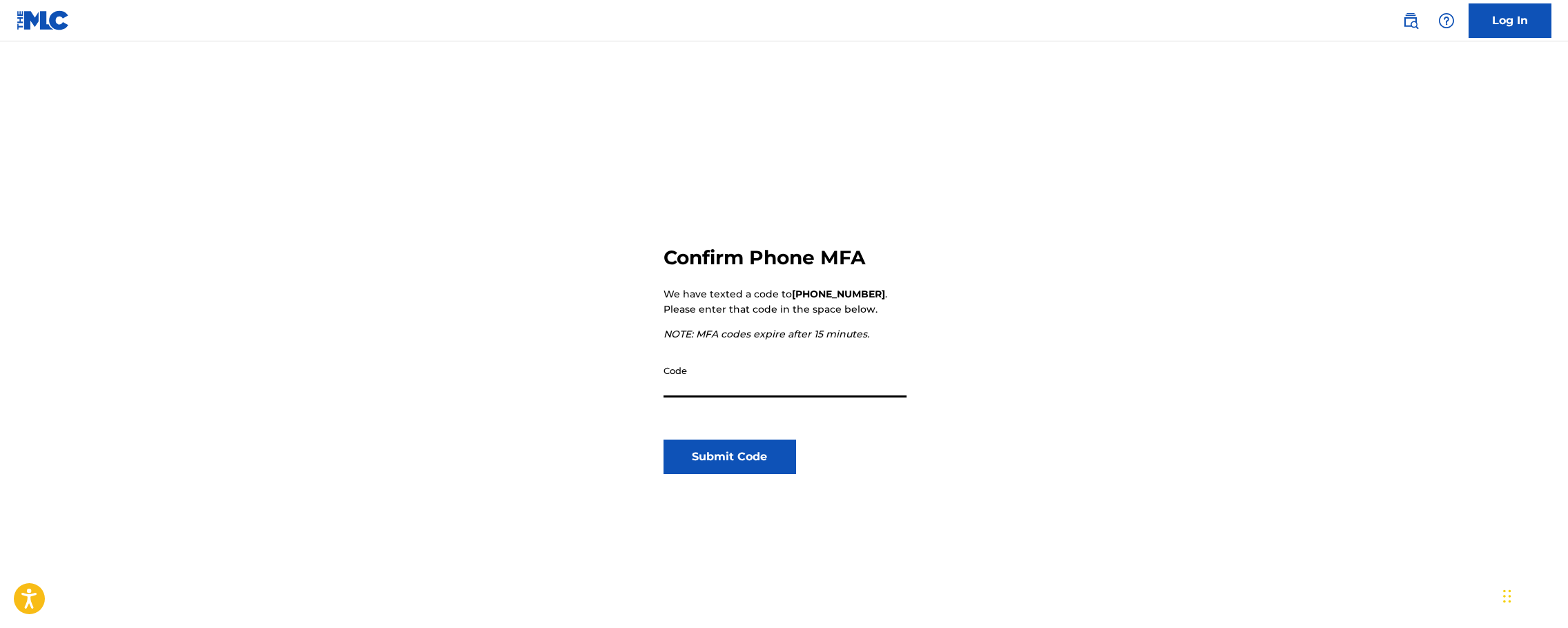
click at [799, 382] on input "Code" at bounding box center [785, 378] width 243 height 39
type input "191780"
click at [755, 453] on button "Submit Code" at bounding box center [731, 457] width 134 height 35
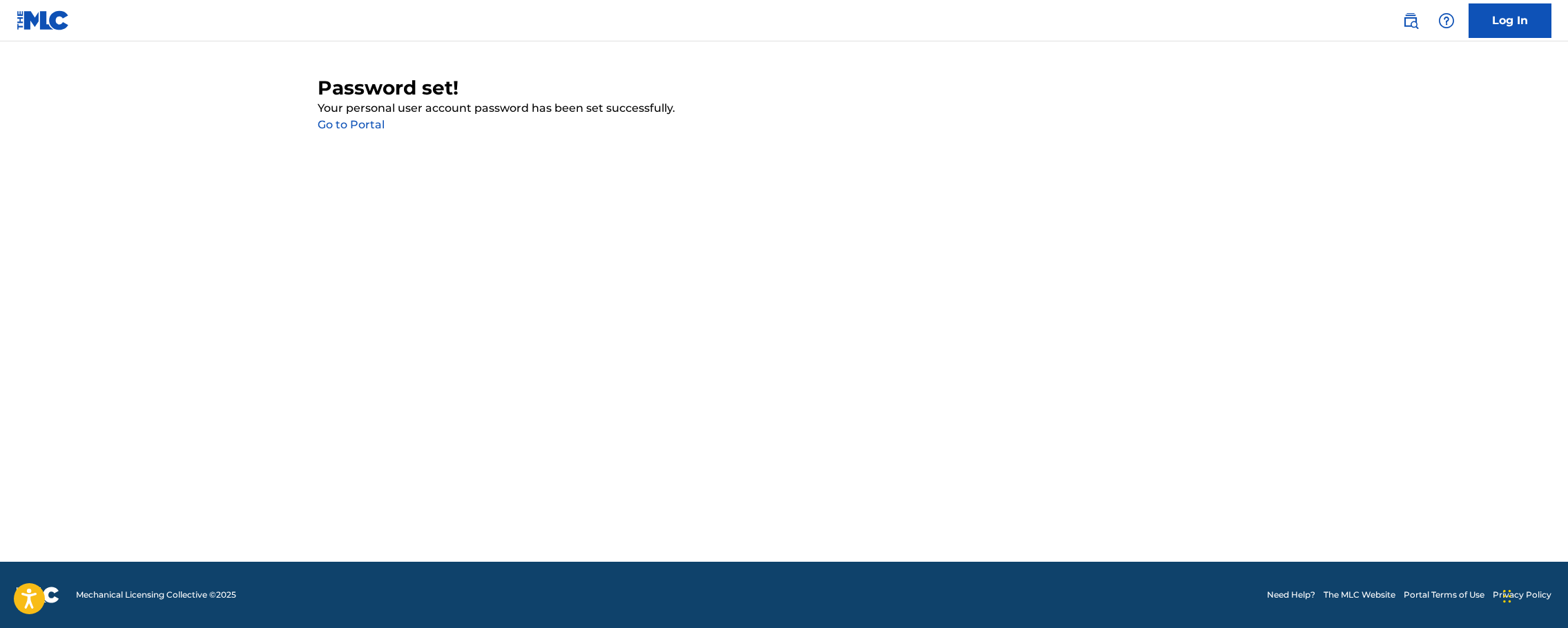
click at [360, 125] on link "Go to Portal" at bounding box center [351, 125] width 67 height 13
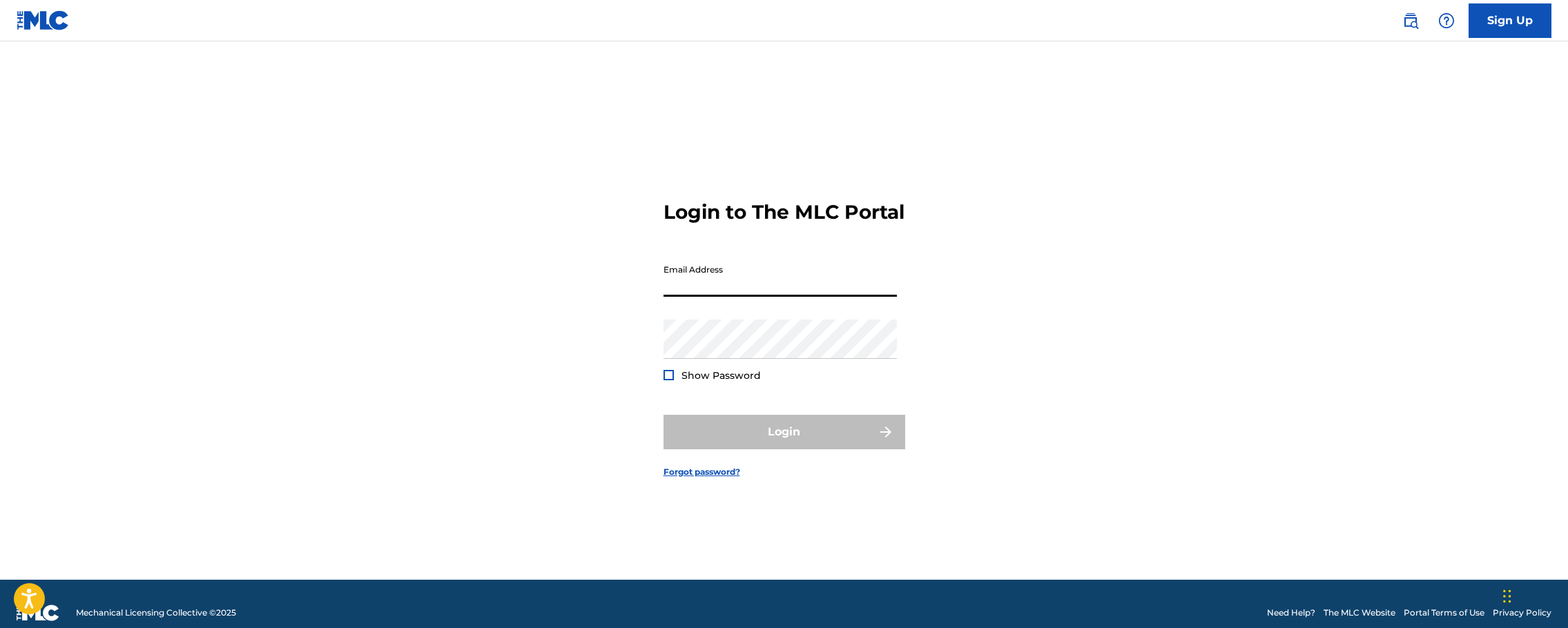
click at [749, 297] on input "Email Address" at bounding box center [780, 277] width 233 height 39
type input "[EMAIL_ADDRESS][DOMAIN_NAME]"
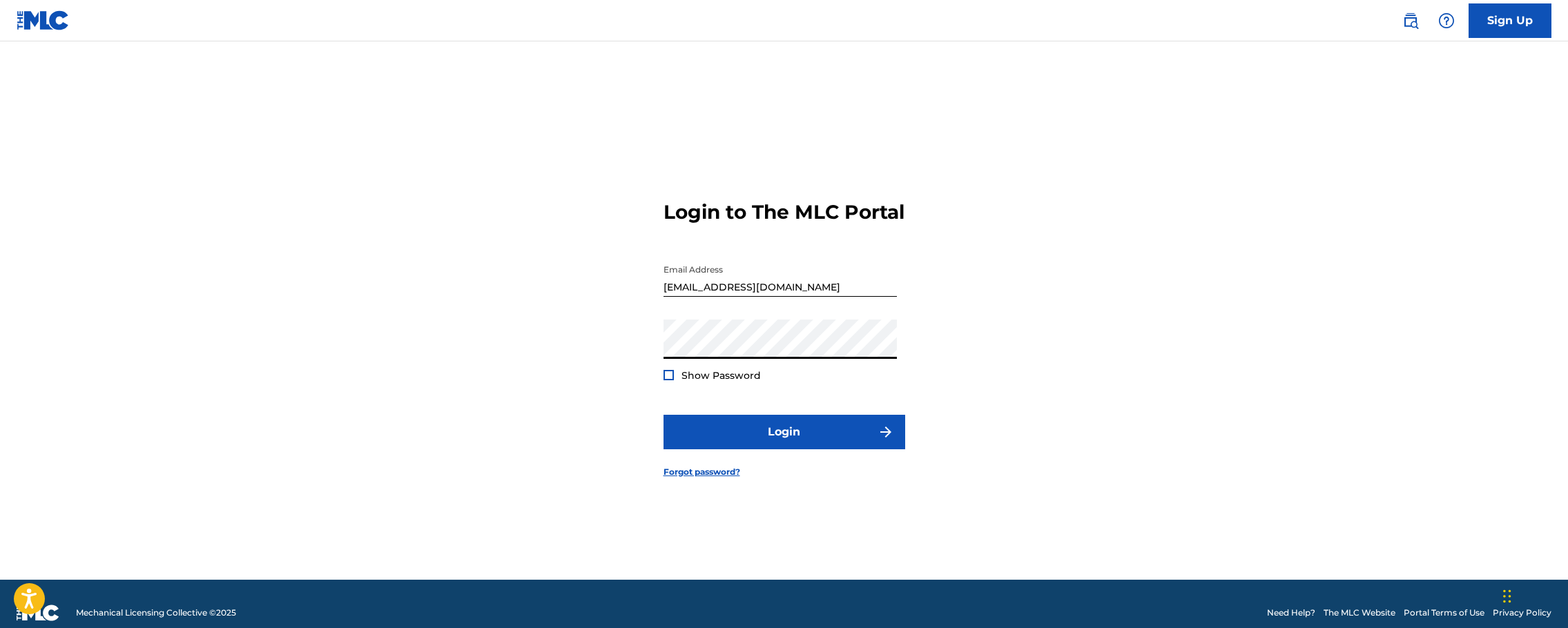
click at [664, 415] on button "Login" at bounding box center [785, 432] width 242 height 35
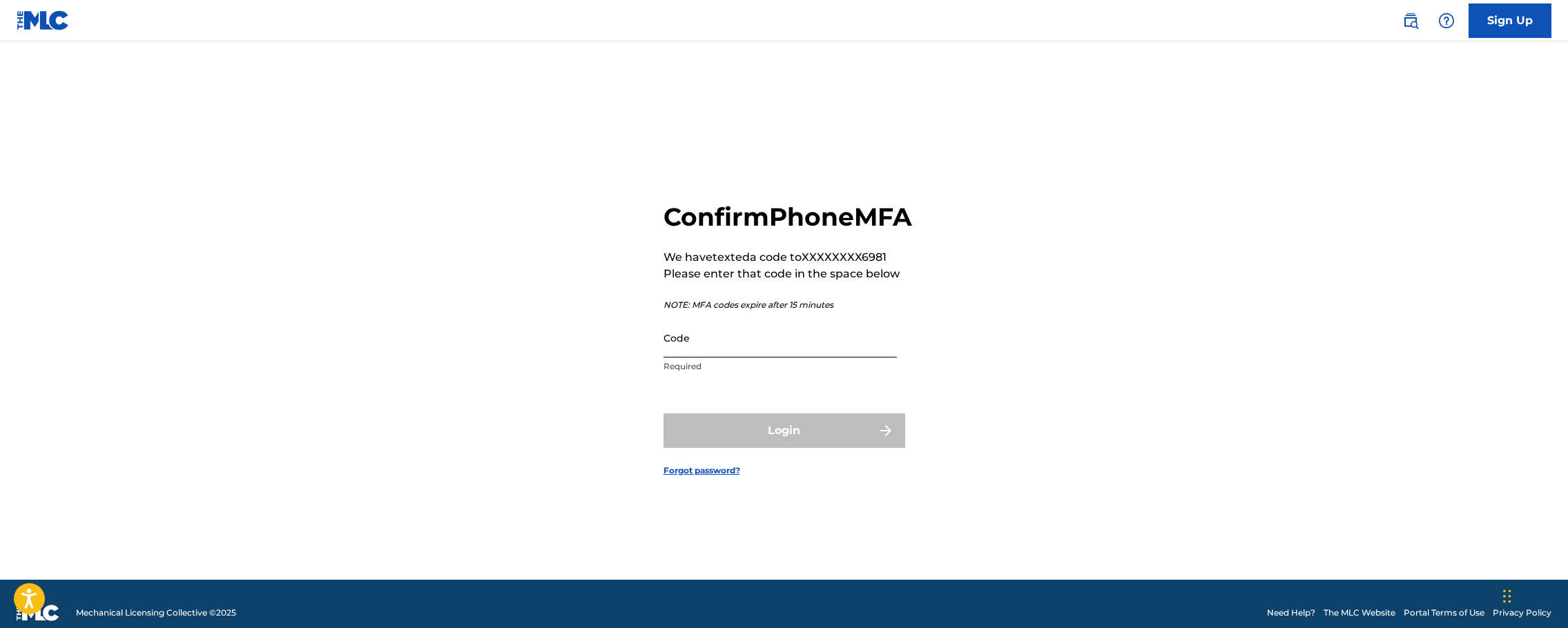
click at [720, 355] on input "Code" at bounding box center [780, 338] width 233 height 39
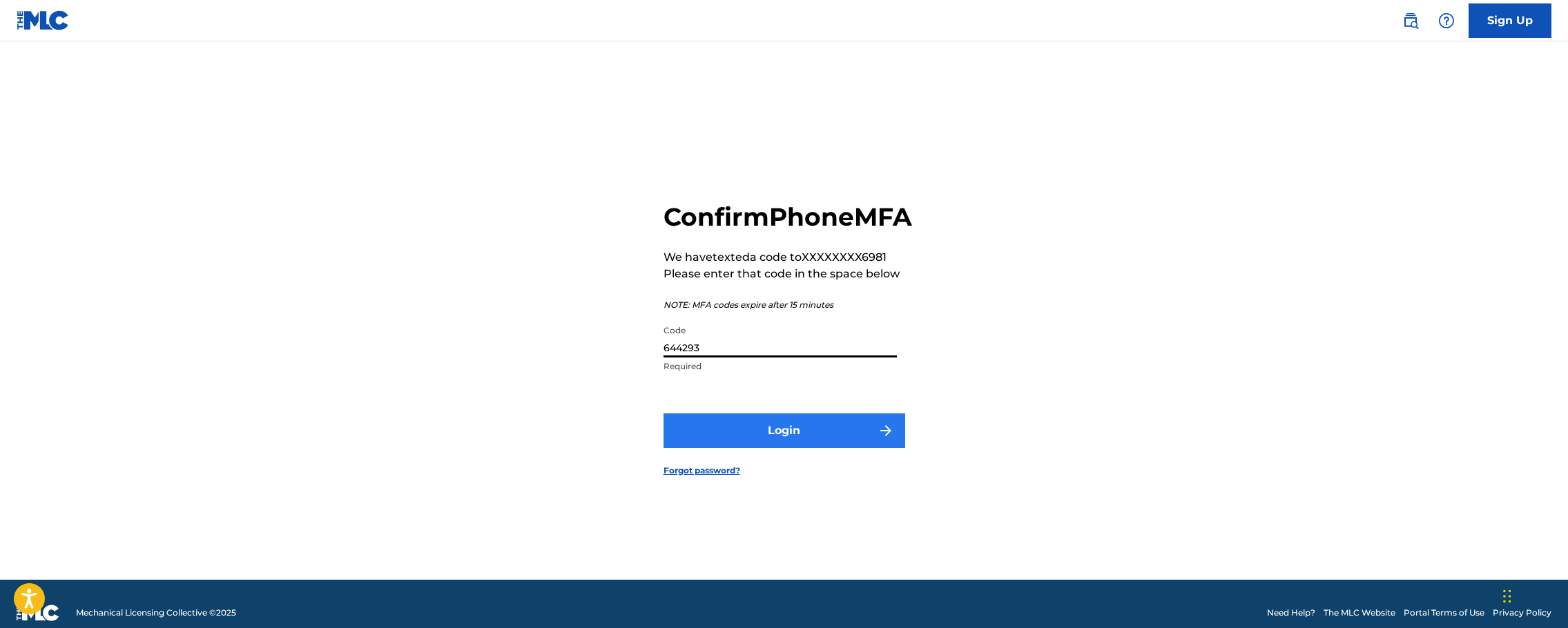
type input "644293"
click at [788, 443] on button "Login" at bounding box center [785, 431] width 242 height 35
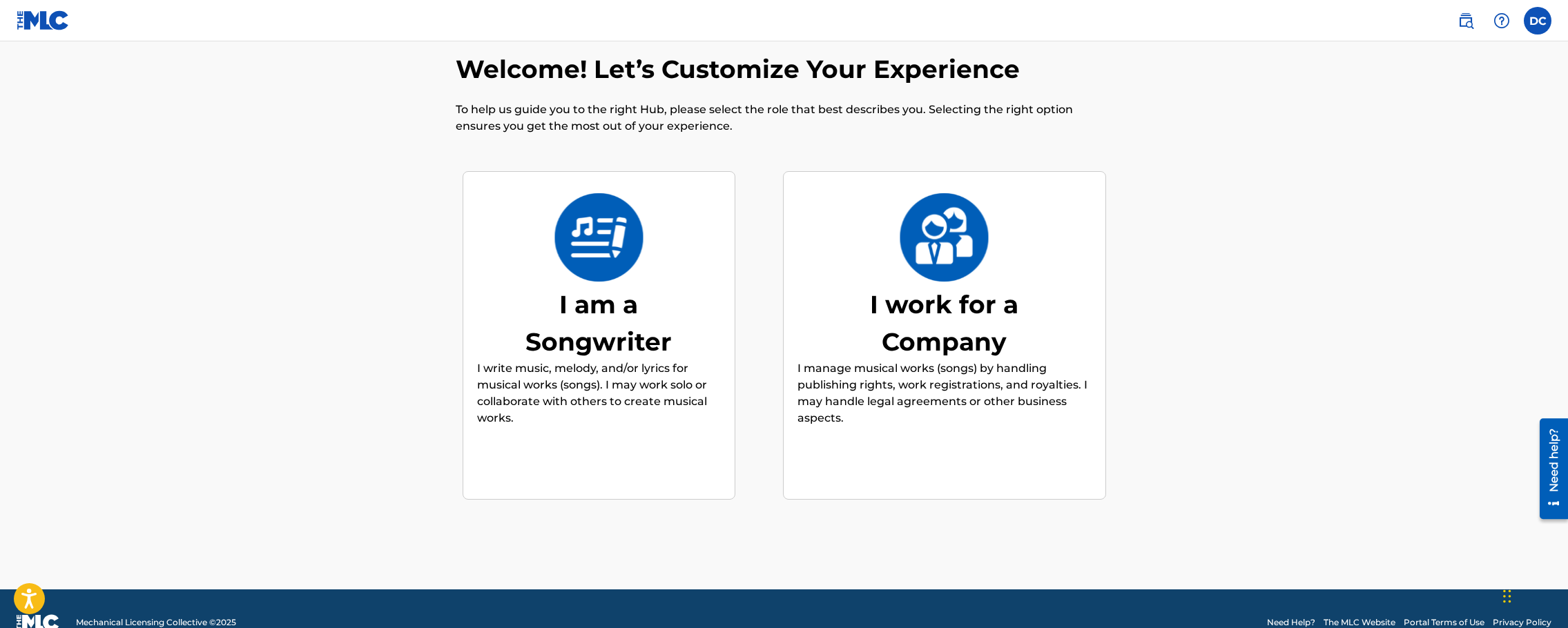
click at [659, 350] on div "I am a Songwriter" at bounding box center [598, 323] width 207 height 74
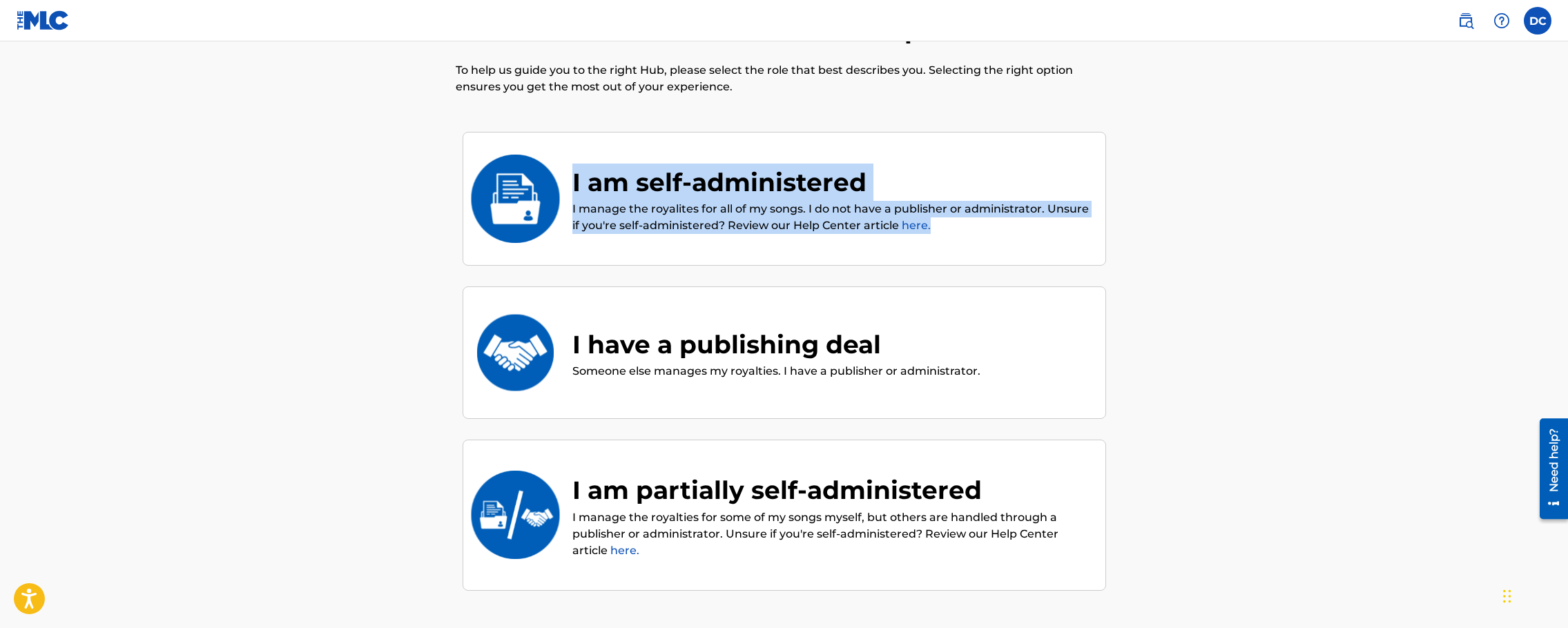
drag, startPoint x: 943, startPoint y: 222, endPoint x: 566, endPoint y: 173, distance: 380.2
click at [566, 173] on div "I am self-administered I manage the royalites for all of my songs. I do not hav…" at bounding box center [823, 199] width 538 height 71
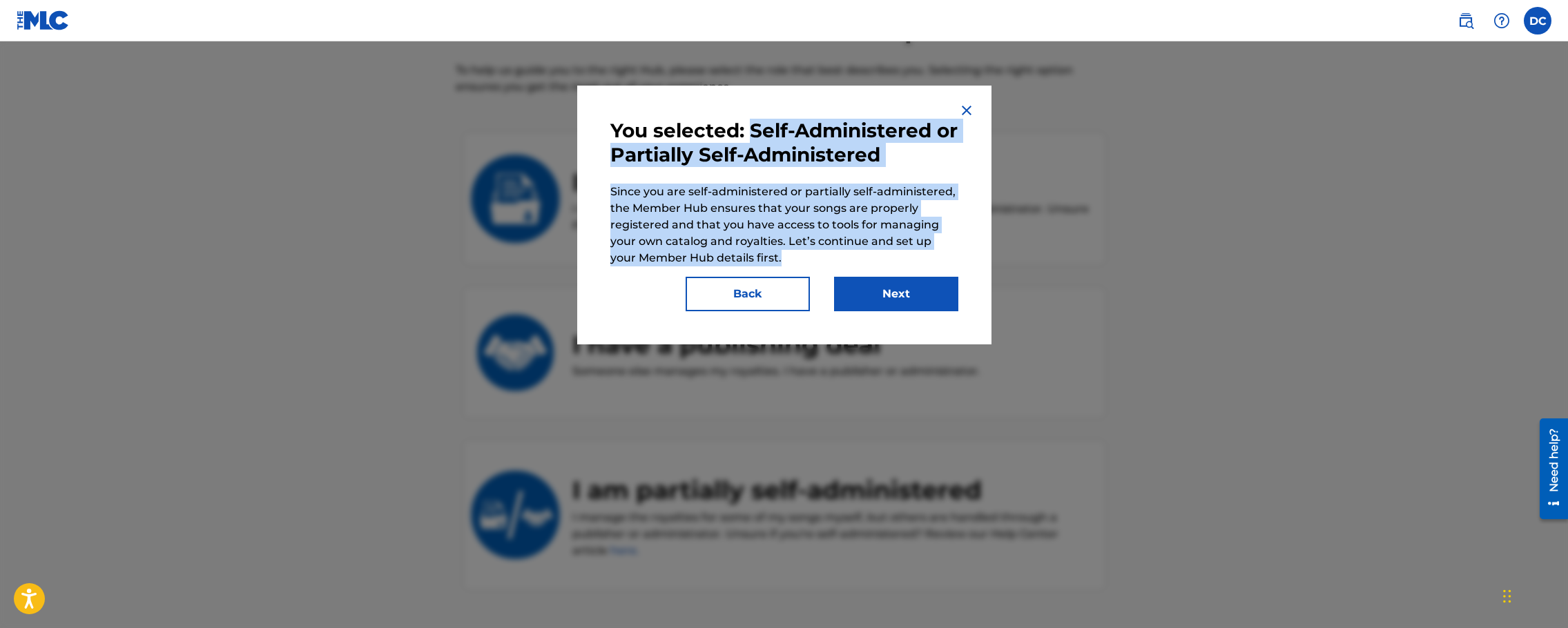
drag, startPoint x: 765, startPoint y: 252, endPoint x: 753, endPoint y: 131, distance: 121.6
click at [753, 131] on div "You selected: Self-Administered or Partially Self-Administered Since you are se…" at bounding box center [784, 192] width 348 height 148
copy div "Self-Administered or Partially Self-Administered Since you are self-administere…"
click at [771, 291] on button "Back" at bounding box center [748, 294] width 124 height 35
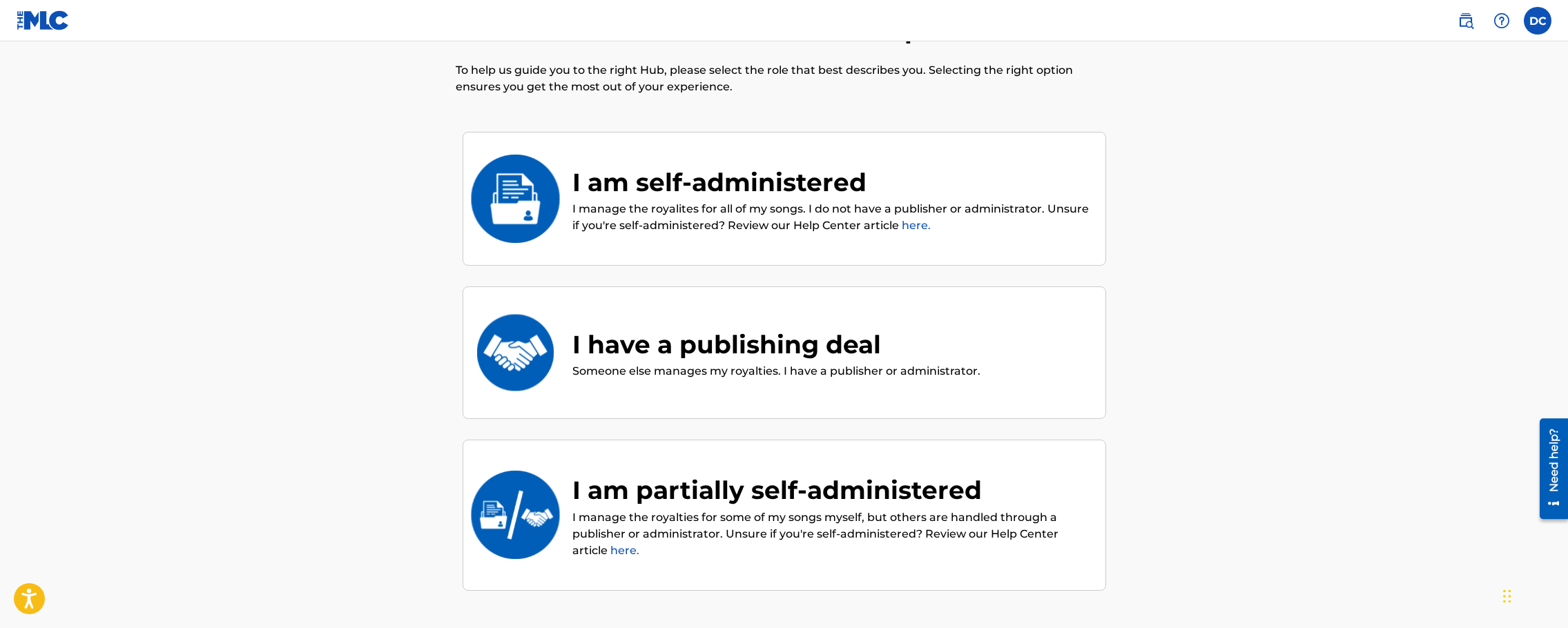
click at [1002, 369] on div "I have a publishing deal Someone else manages my royalties. I have a publisher …" at bounding box center [785, 353] width 615 height 69
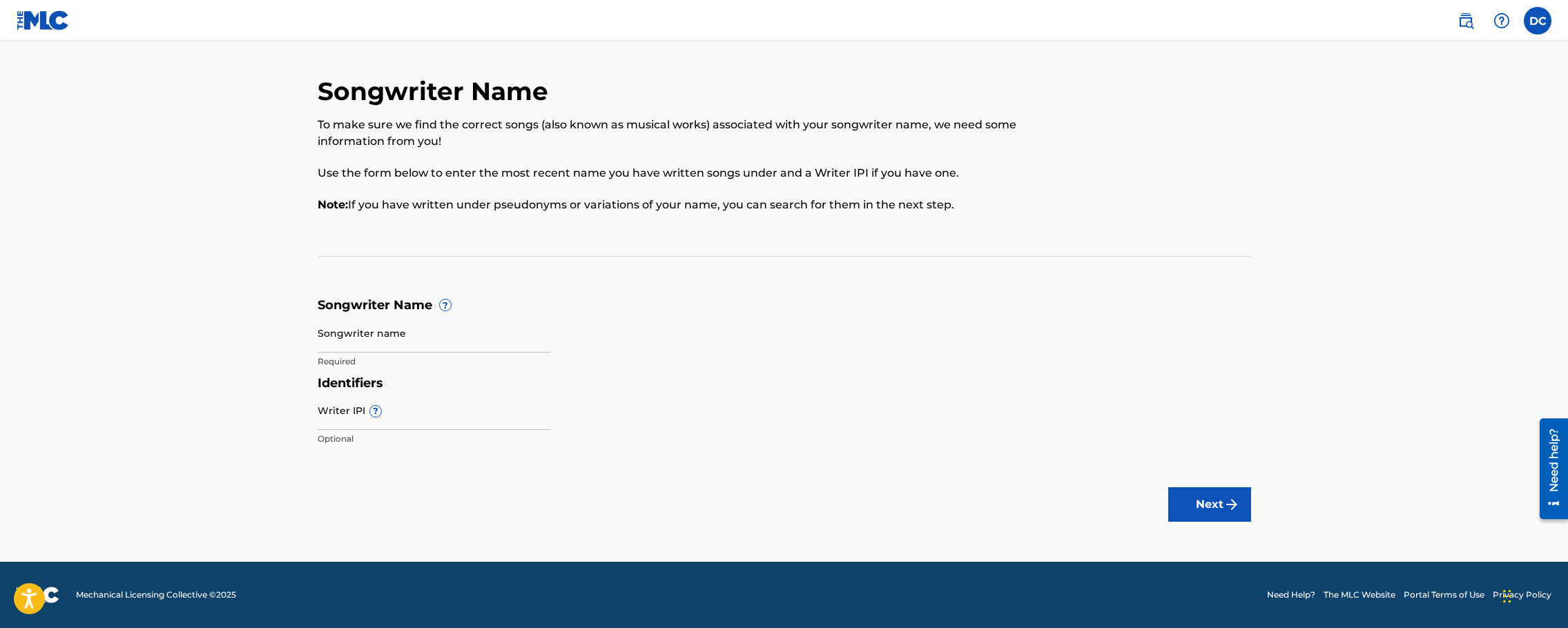
scroll to position [23, 0]
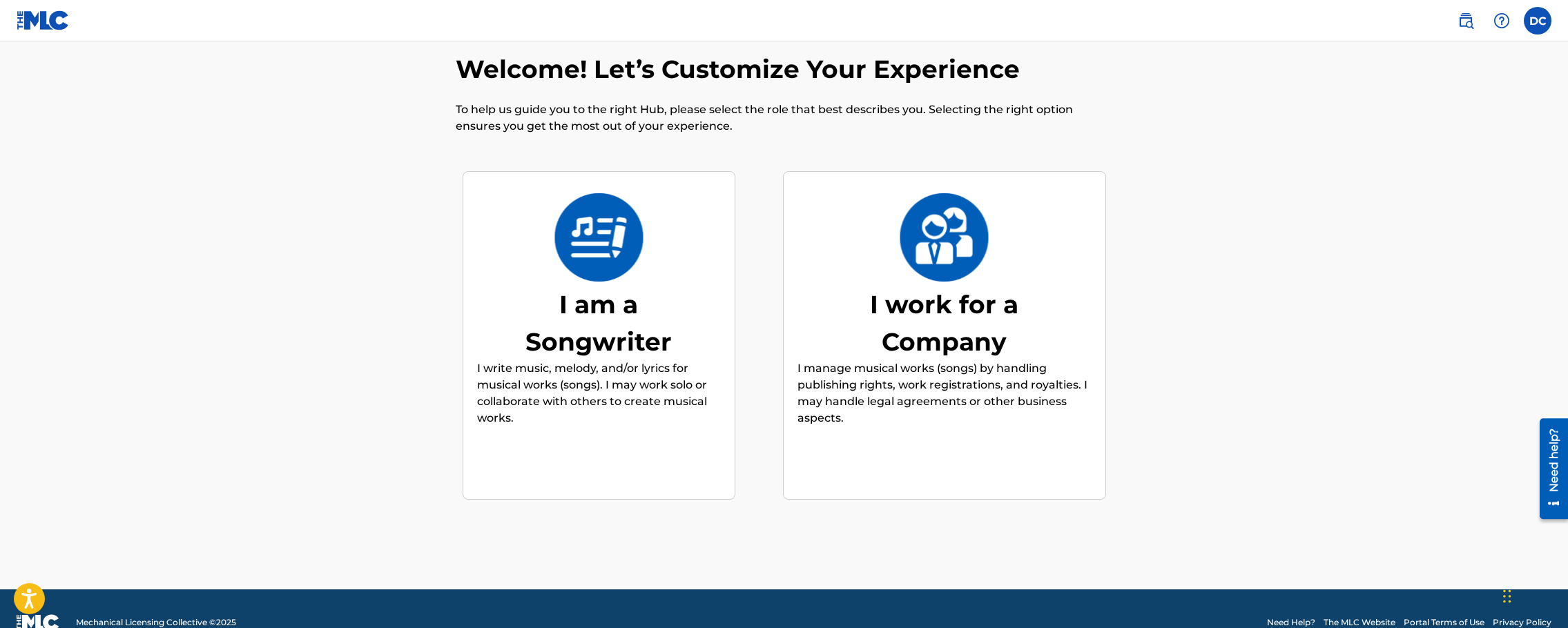
click at [642, 329] on div "I am a Songwriter" at bounding box center [598, 323] width 207 height 74
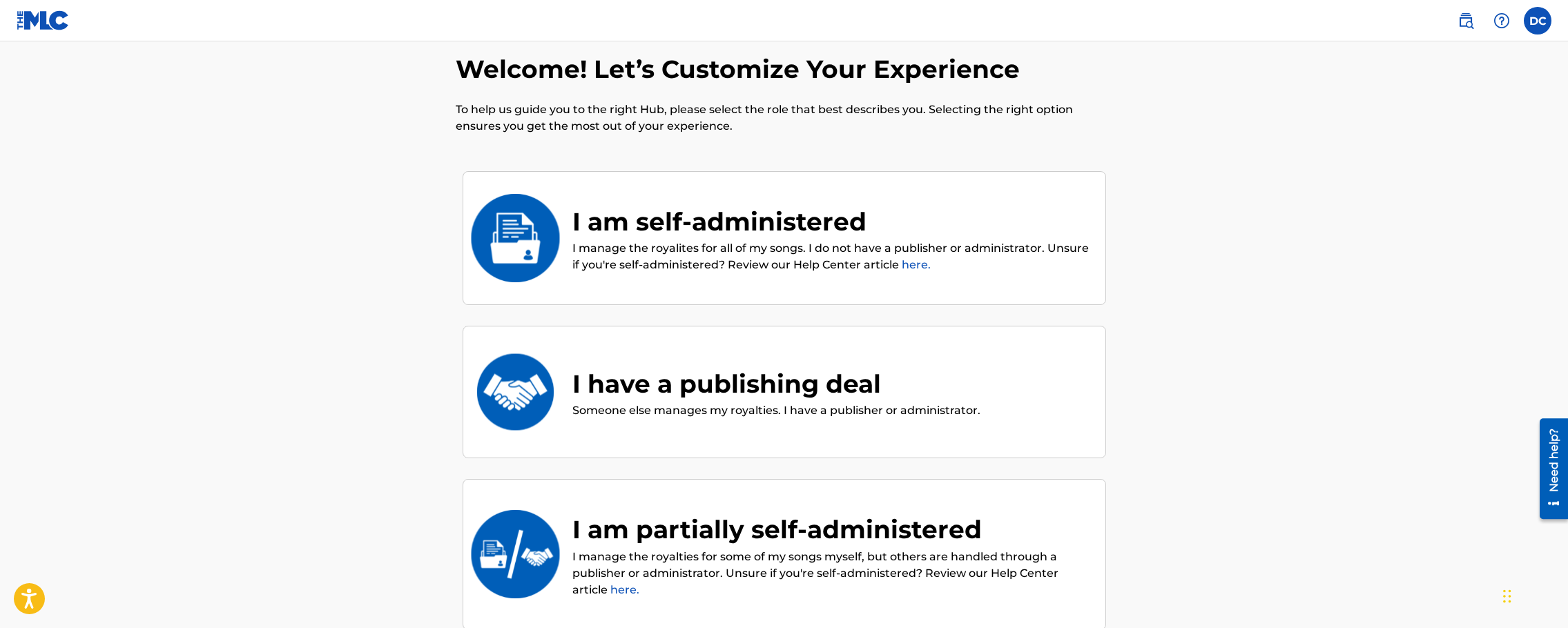
scroll to position [62, 0]
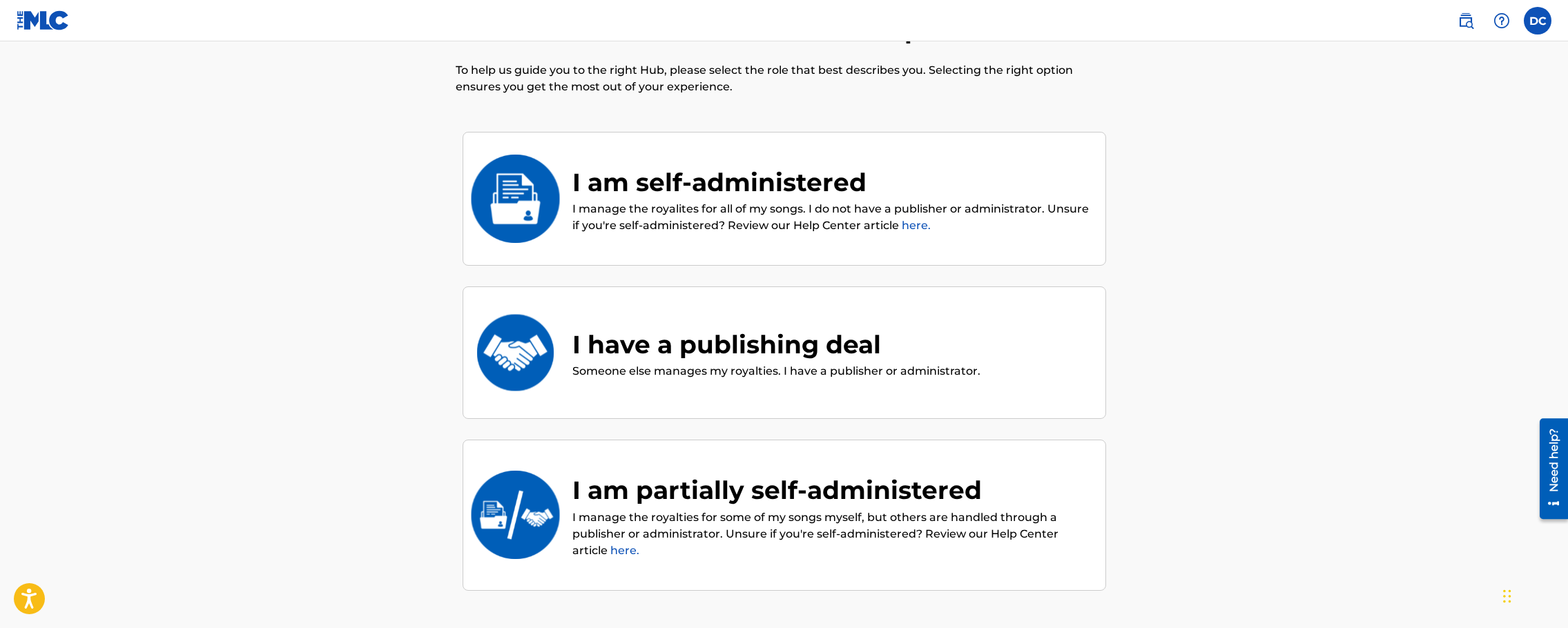
click at [913, 226] on link "here." at bounding box center [916, 226] width 29 height 13
click at [780, 177] on div "I am self-administered" at bounding box center [832, 182] width 519 height 37
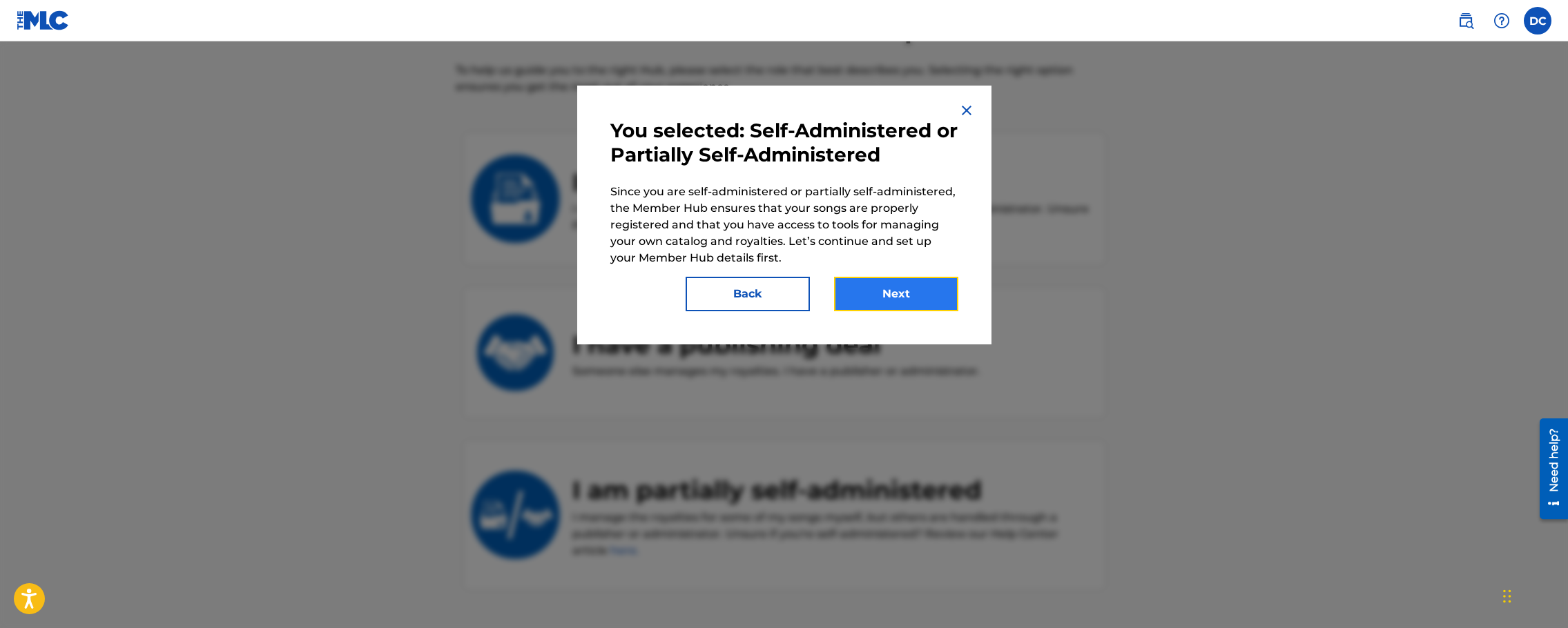
click at [864, 287] on button "Next" at bounding box center [896, 294] width 124 height 35
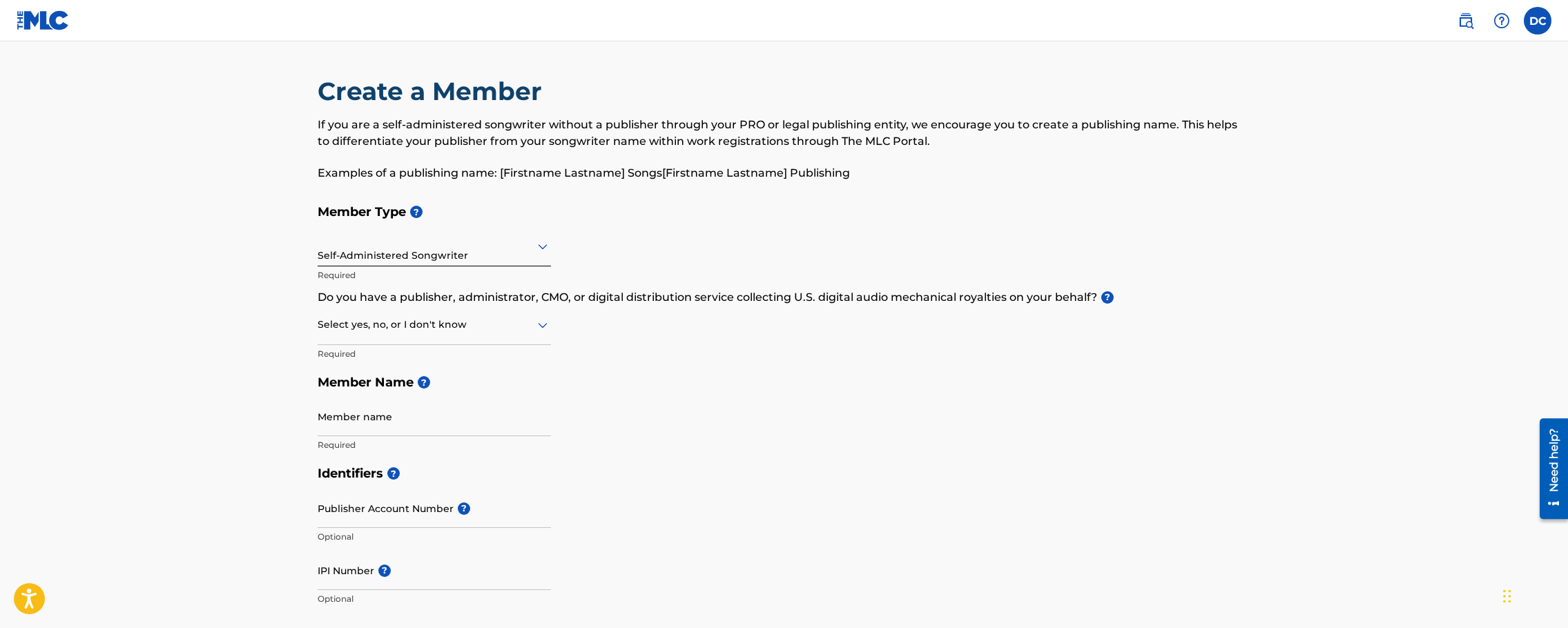
click at [881, 287] on div "Member Type ? Self-Administered Songwriter Required Do you have a publisher, ad…" at bounding box center [784, 328] width 933 height 261
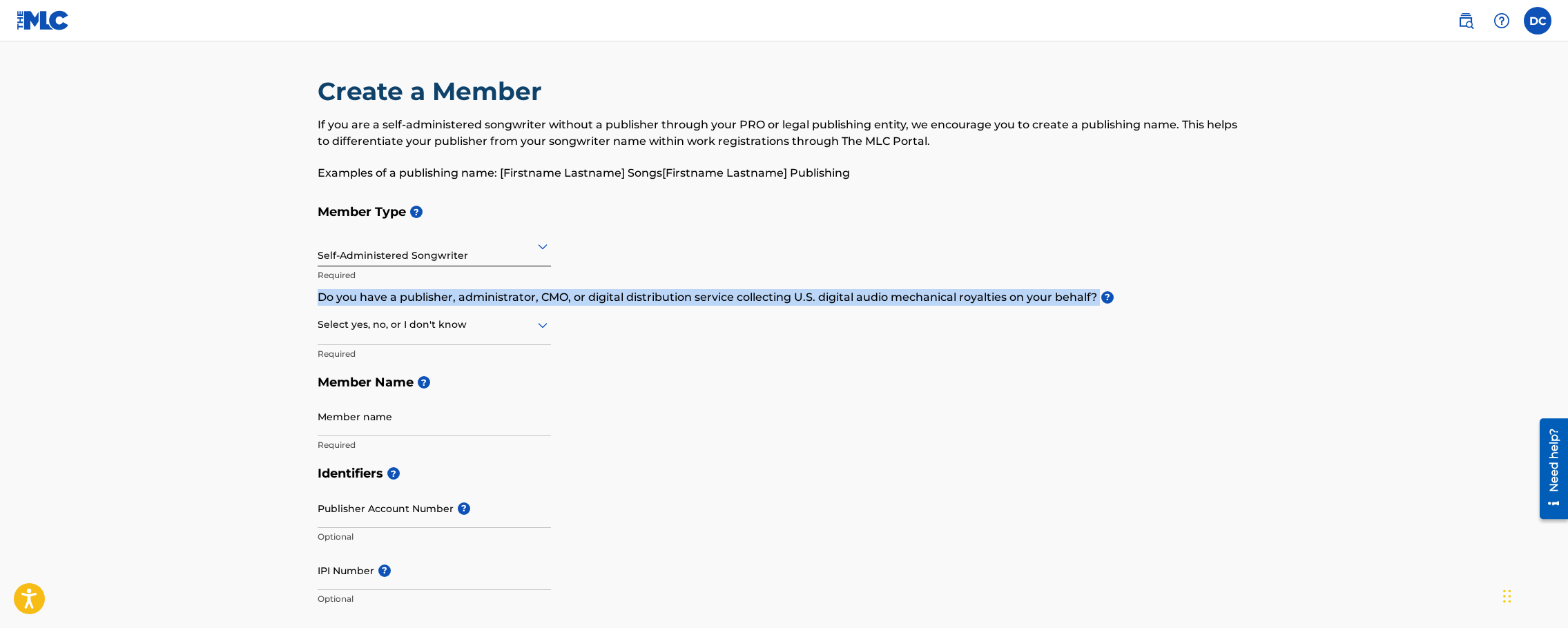
drag, startPoint x: 1097, startPoint y: 296, endPoint x: 311, endPoint y: 299, distance: 786.0
click at [311, 299] on div "Create a Member If you are a self-administered songwriter without a publisher t…" at bounding box center [785, 627] width 967 height 1102
copy p "Do you have a publisher, administrator, CMO, or digital distribution service co…"
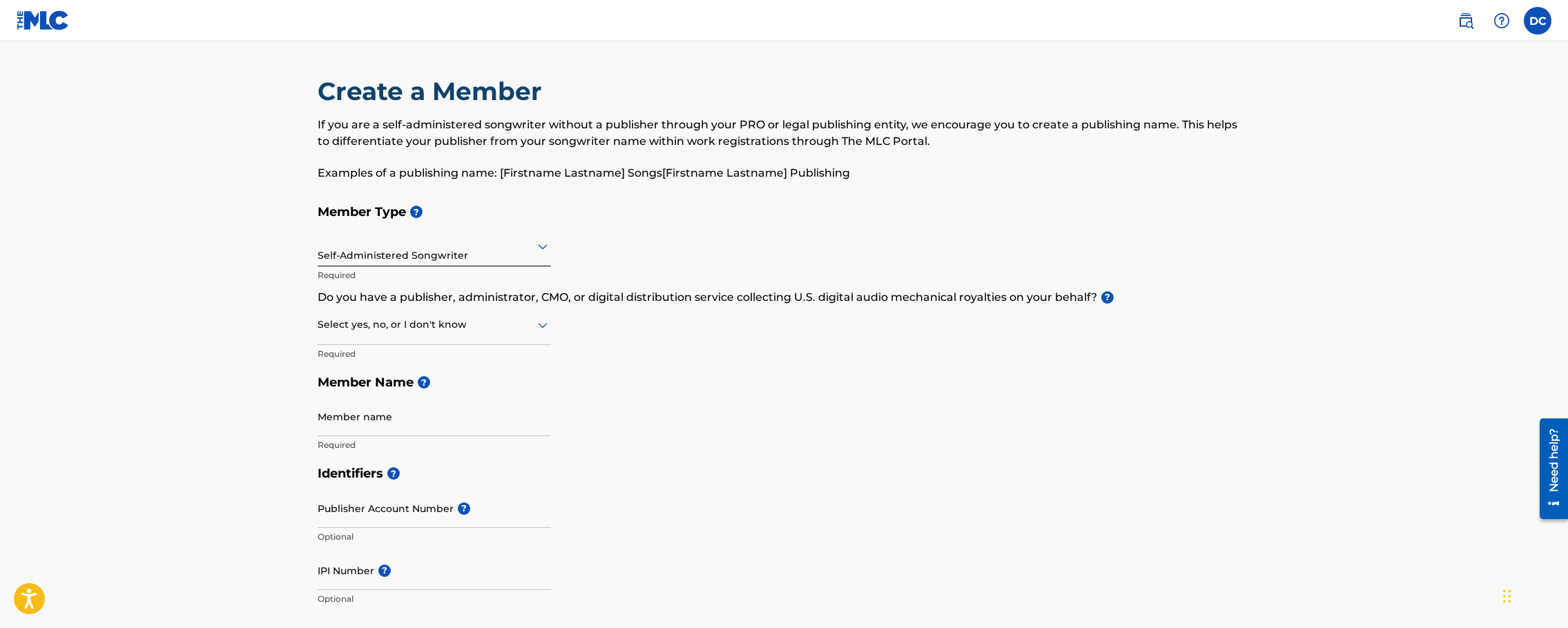
click at [483, 327] on div at bounding box center [434, 324] width 233 height 17
click at [445, 387] on div "No" at bounding box center [434, 392] width 232 height 31
click at [330, 412] on input "Member name" at bounding box center [434, 416] width 233 height 39
type input "MINXAIBEATZ"
click at [716, 441] on div "Member Type ? Self-Administered Songwriter Required Do you have a publisher, ad…" at bounding box center [784, 328] width 933 height 261
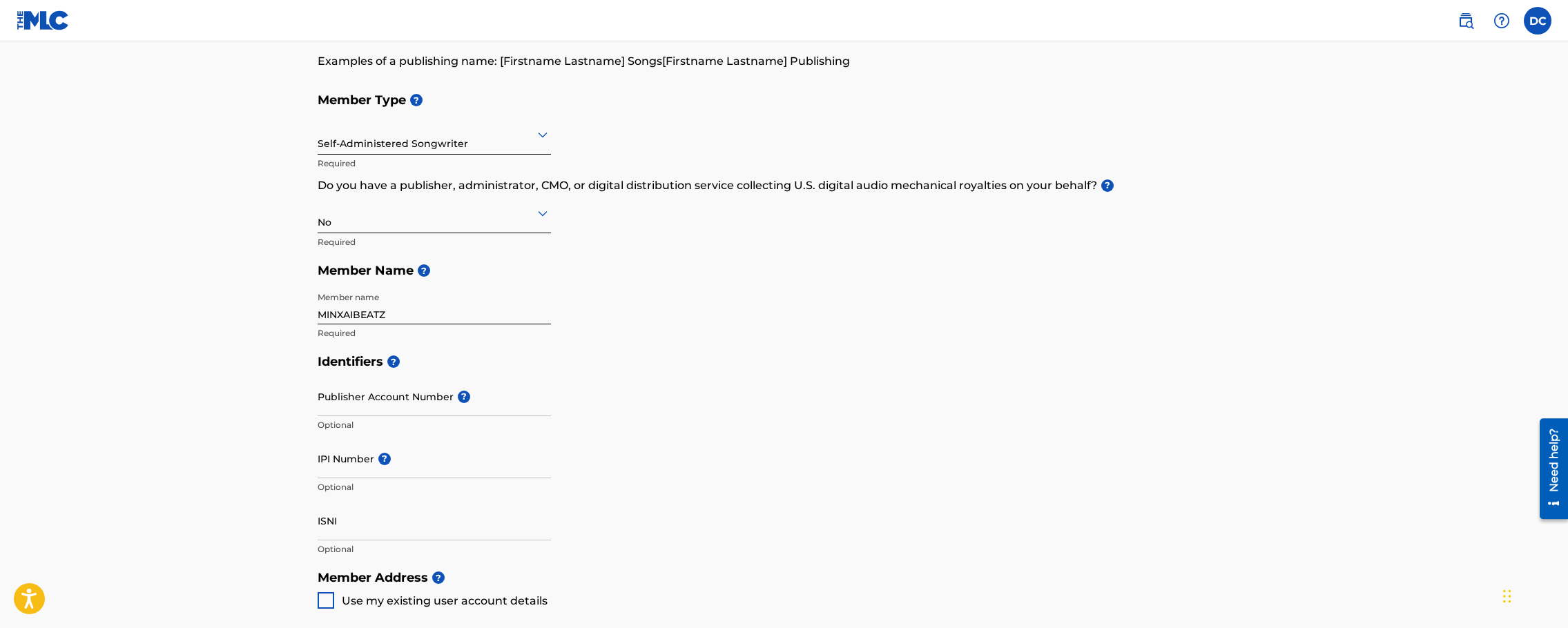
scroll to position [138, 0]
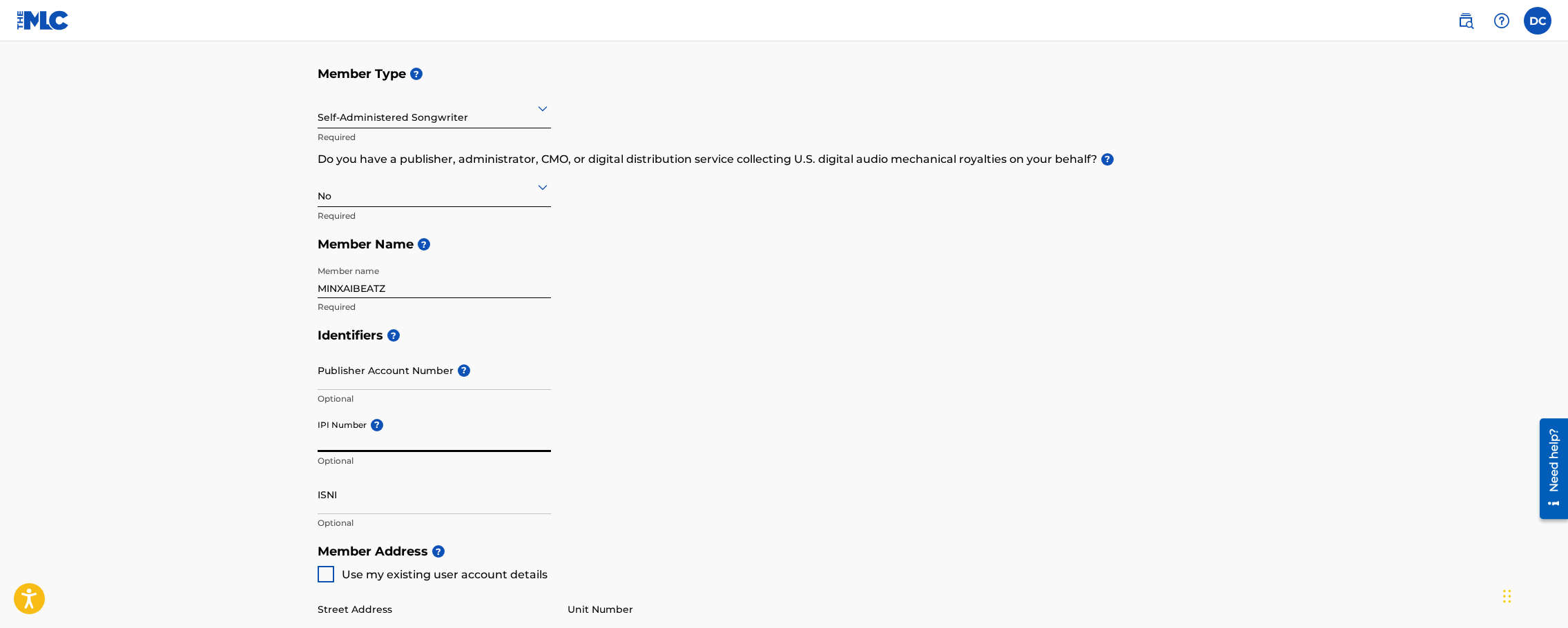
click at [358, 439] on input "IPI Number ?" at bounding box center [434, 432] width 233 height 39
paste input "799259955"
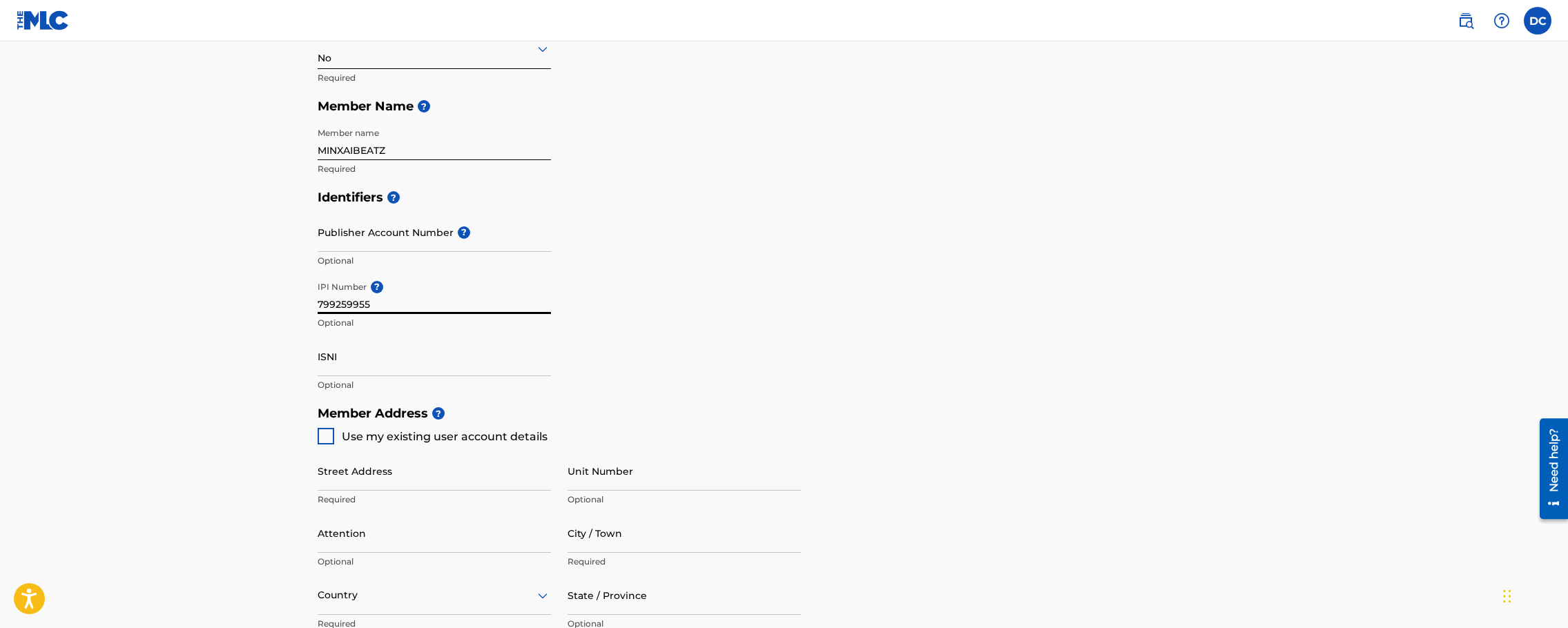
scroll to position [345, 0]
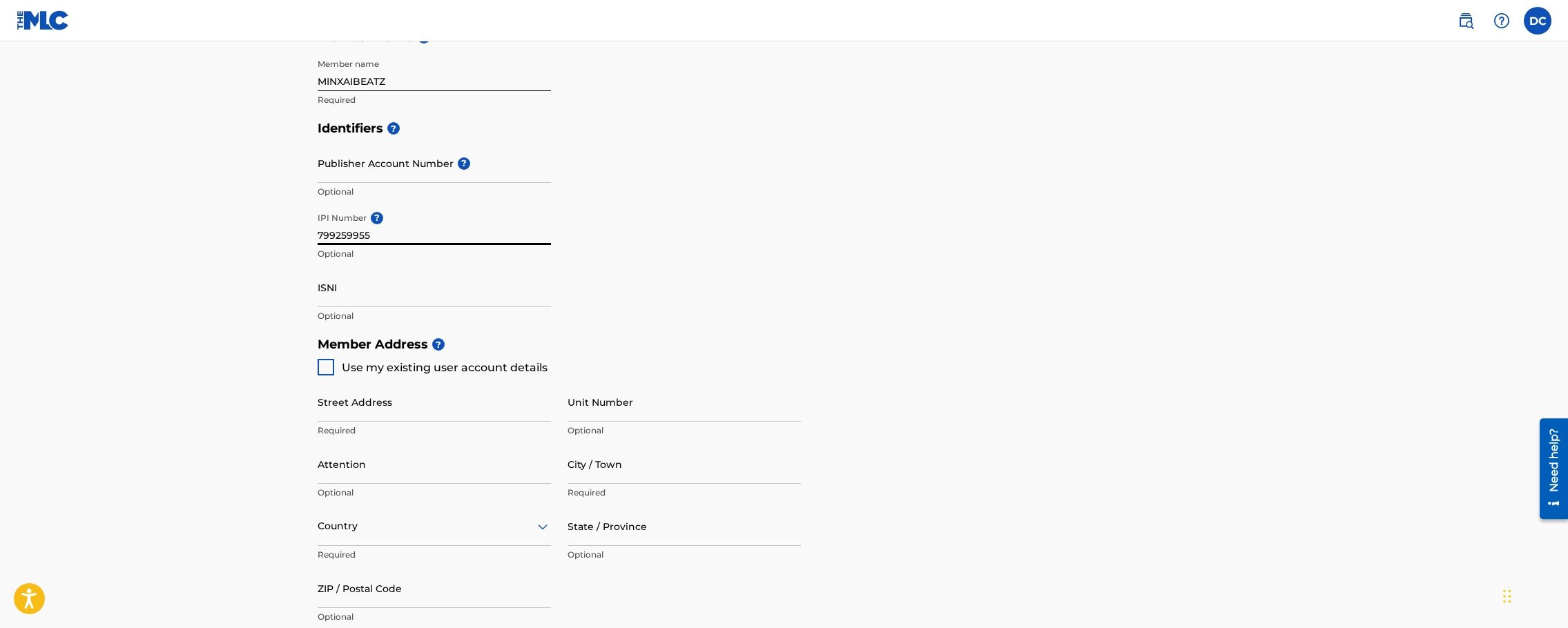
type input "799259955"
click at [330, 372] on div at bounding box center [326, 367] width 16 height 16
type input "[STREET_ADDRESS]"
type input "Lithonia"
type input "30058"
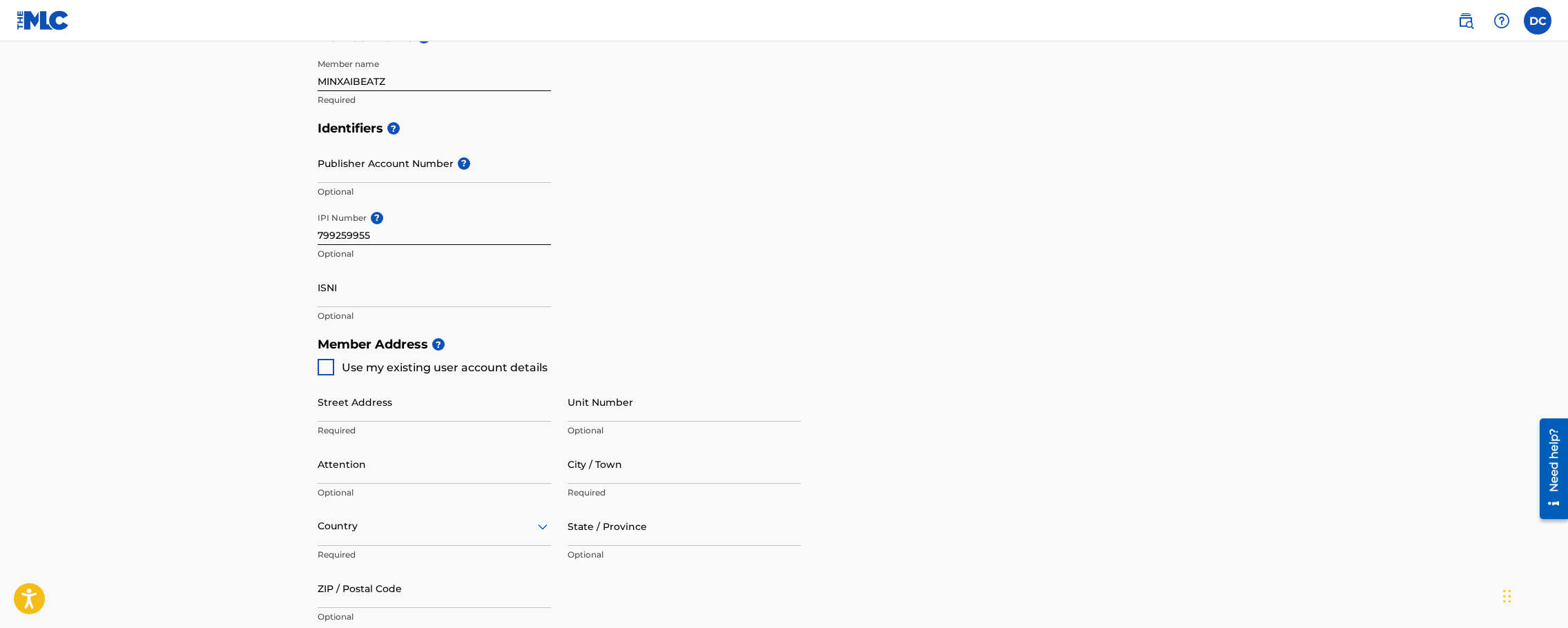
type input "323"
type input "3096981"
type input "[EMAIL_ADDRESS][DOMAIN_NAME]"
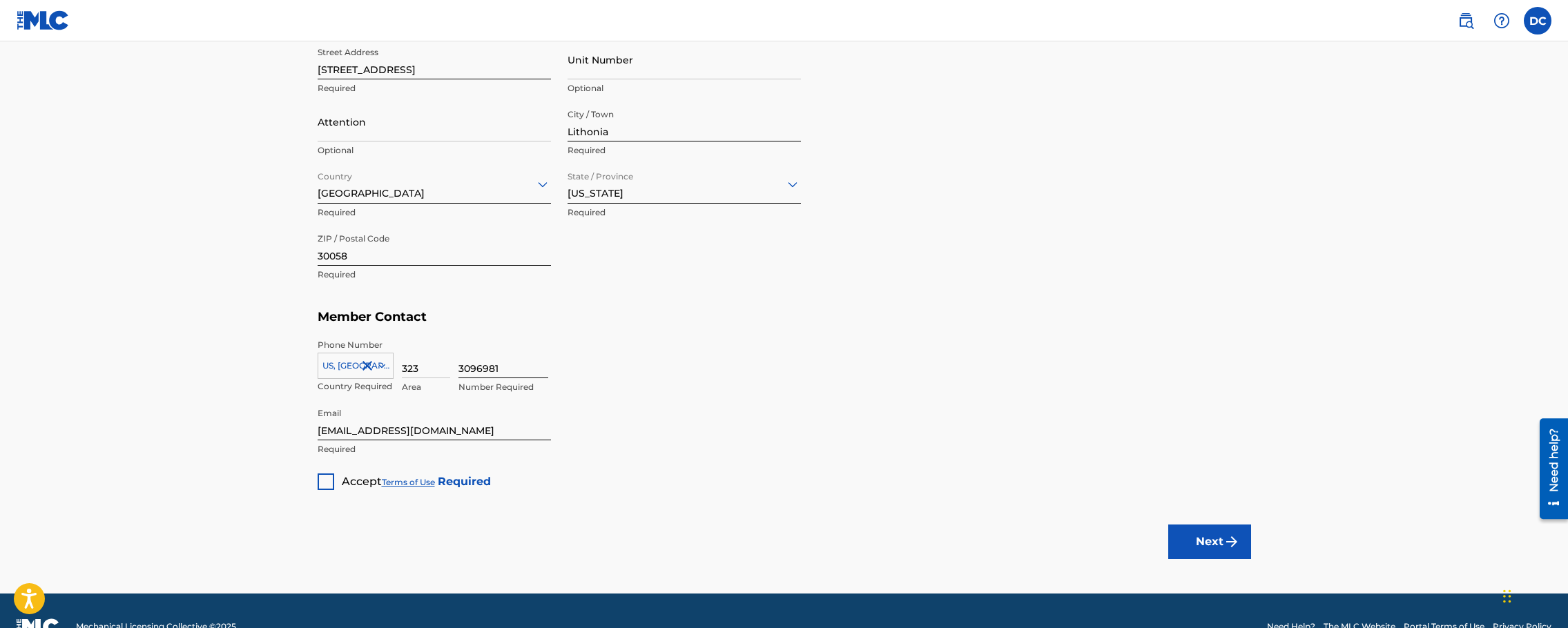
scroll to position [690, 0]
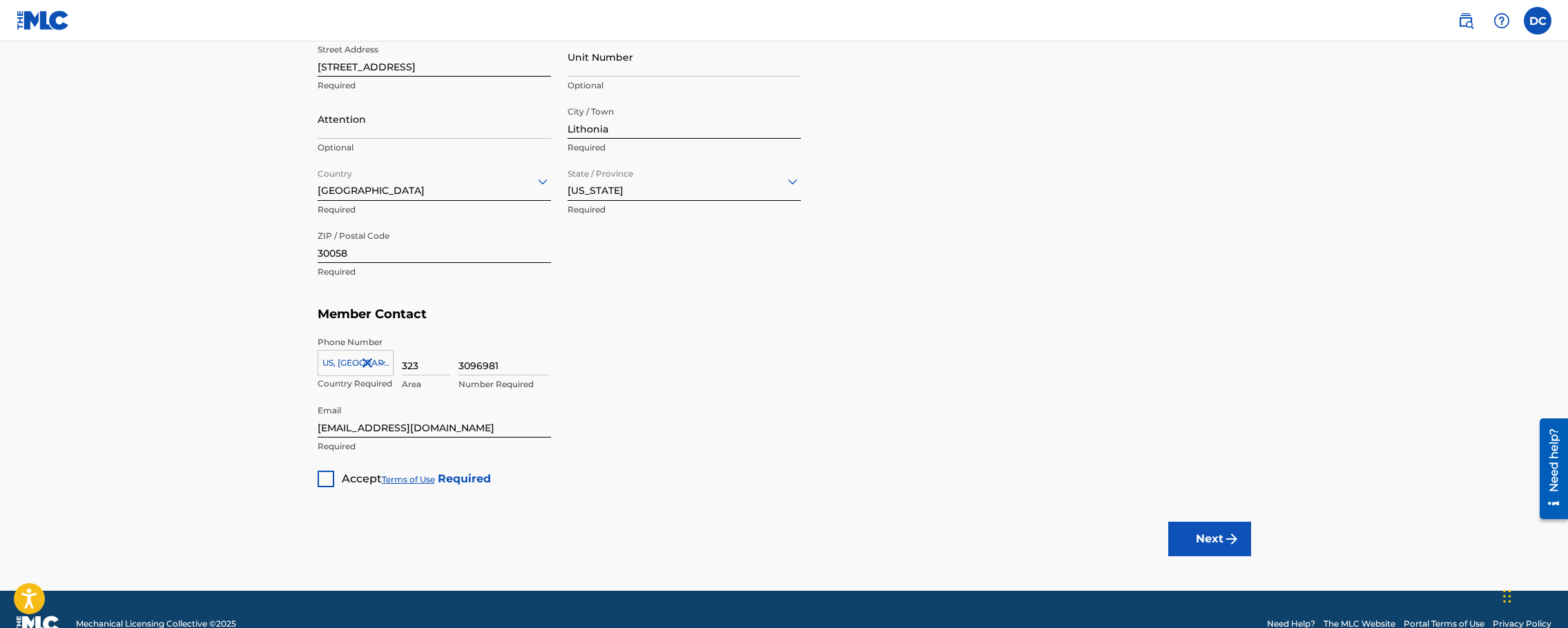
click at [327, 483] on div at bounding box center [326, 479] width 16 height 16
click at [1215, 540] on button "Next" at bounding box center [1210, 539] width 83 height 35
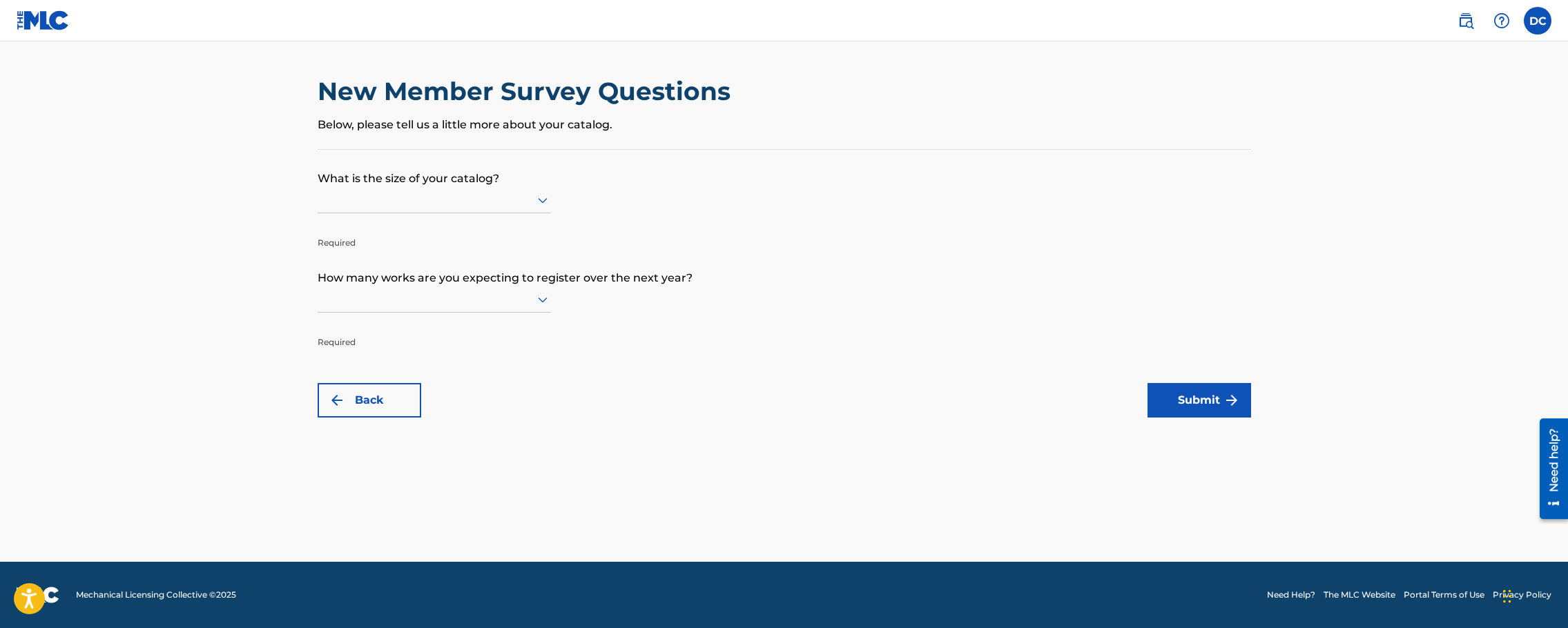
click at [487, 198] on div at bounding box center [434, 200] width 233 height 17
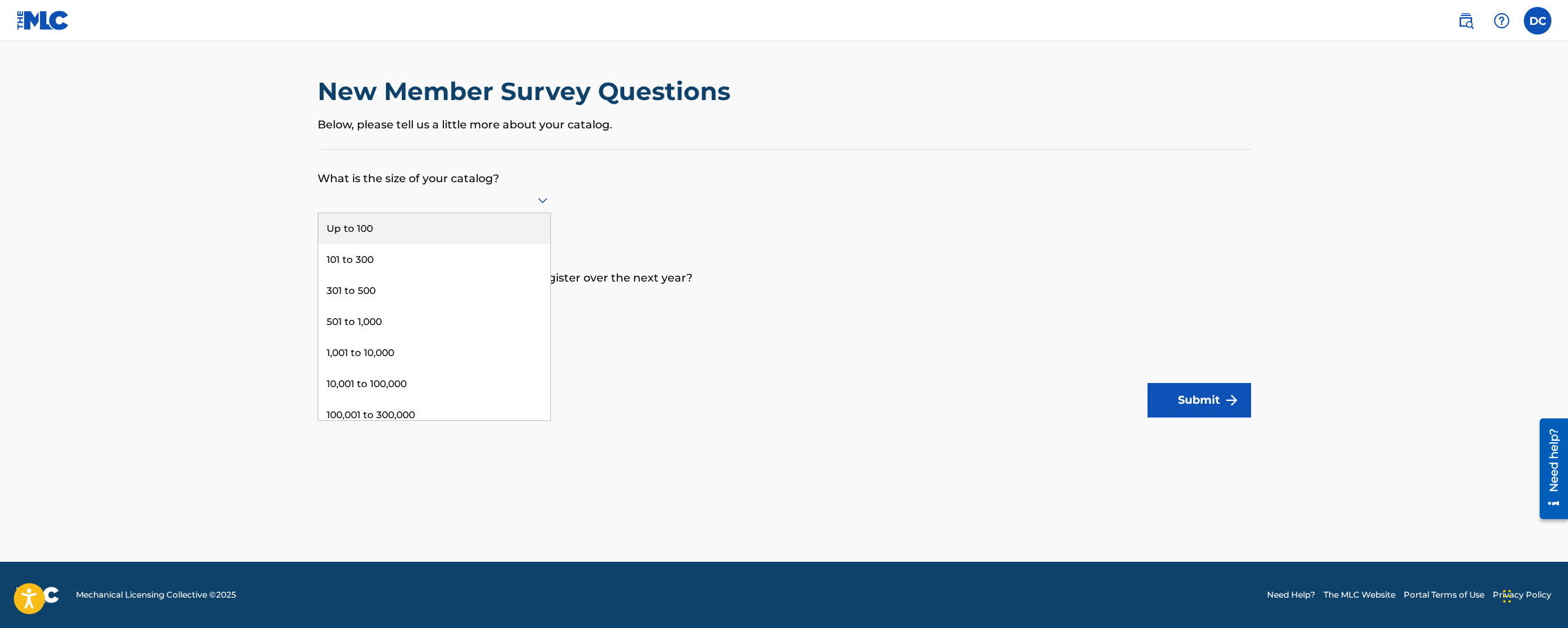
click at [474, 222] on div "Up to 100" at bounding box center [434, 229] width 232 height 31
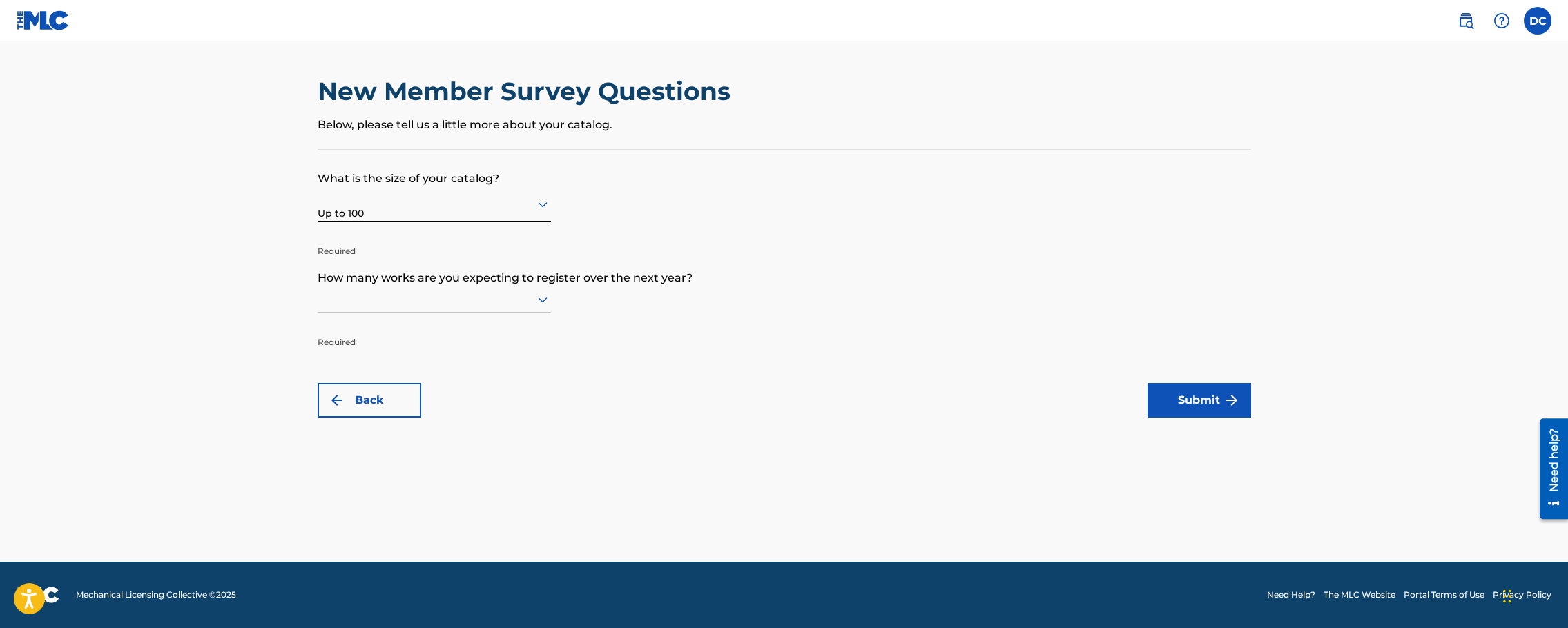
click at [504, 299] on div at bounding box center [434, 299] width 233 height 17
click at [489, 325] on div "Up to 100" at bounding box center [434, 328] width 232 height 31
click at [1220, 398] on button "Submit" at bounding box center [1200, 400] width 104 height 35
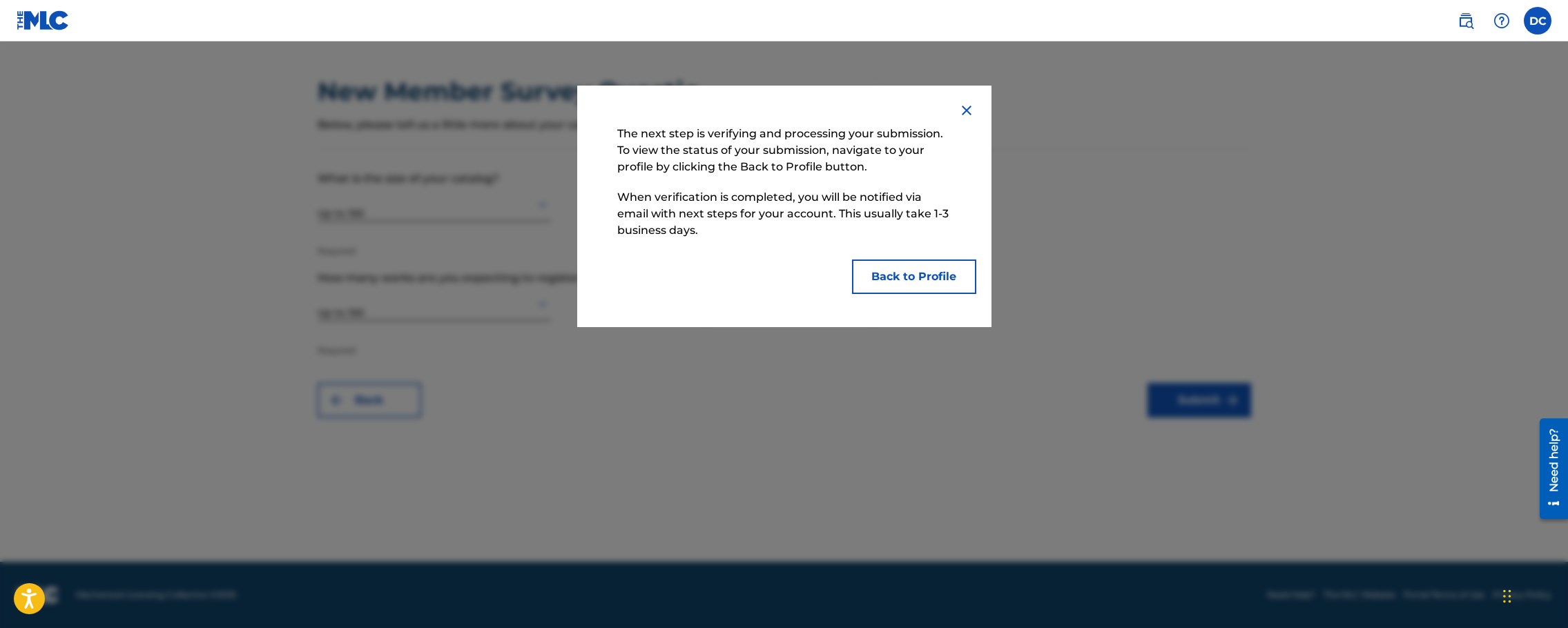
click at [964, 105] on img at bounding box center [967, 111] width 16 height 16
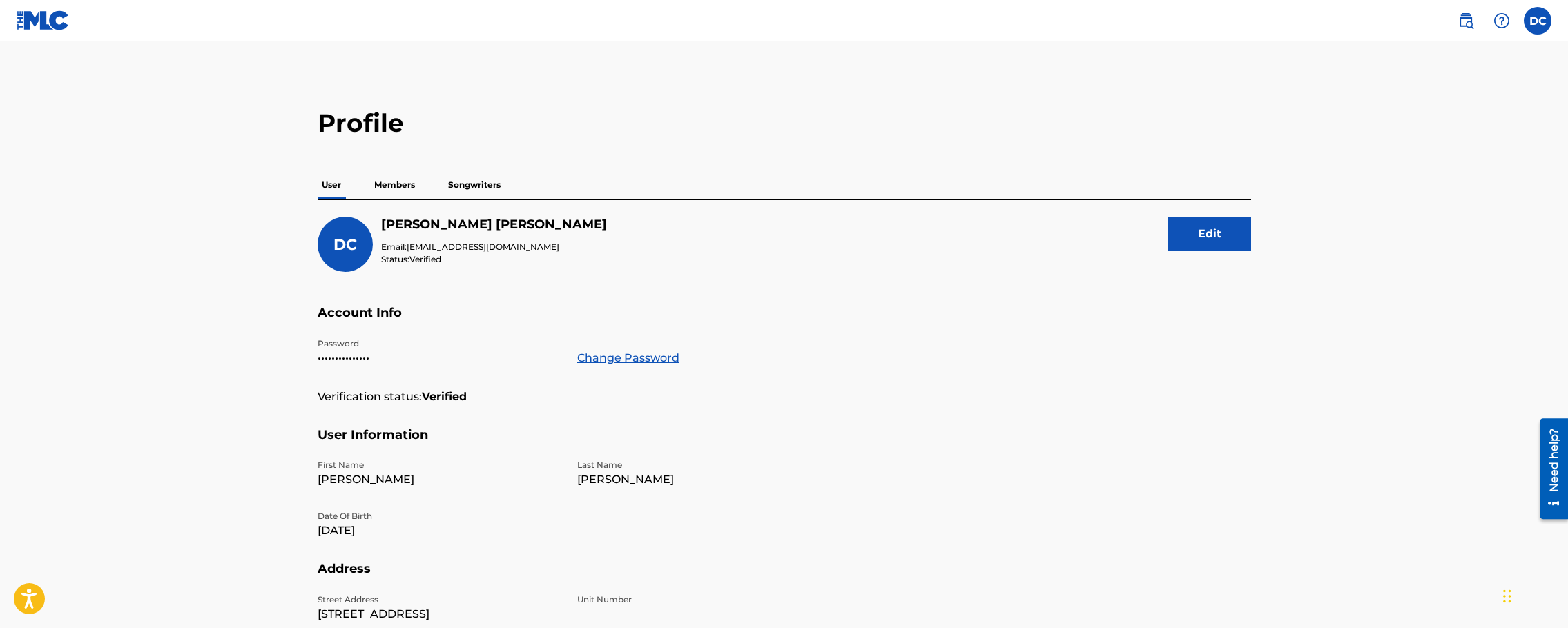
click at [391, 189] on p "Members" at bounding box center [395, 185] width 49 height 29
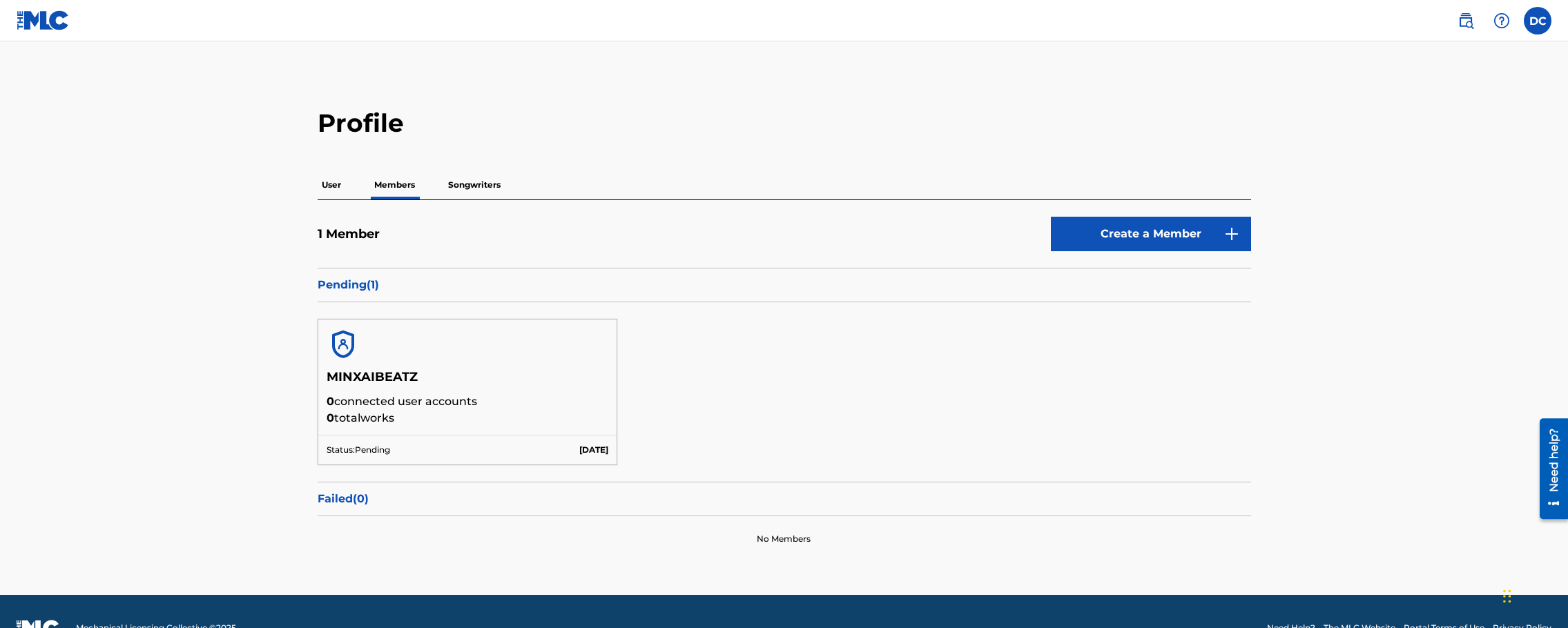
click at [468, 186] on p "Songwriters" at bounding box center [474, 185] width 61 height 29
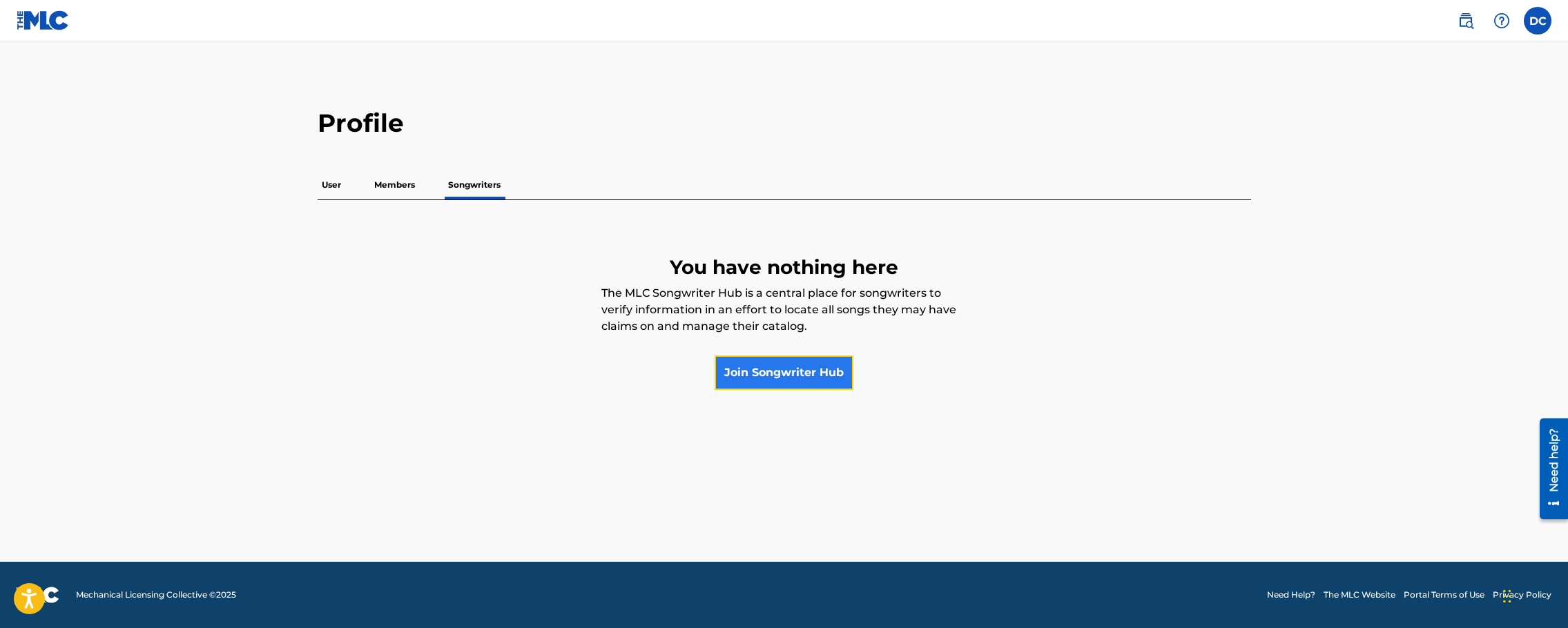
click at [794, 374] on link "Join Songwriter Hub" at bounding box center [784, 373] width 139 height 35
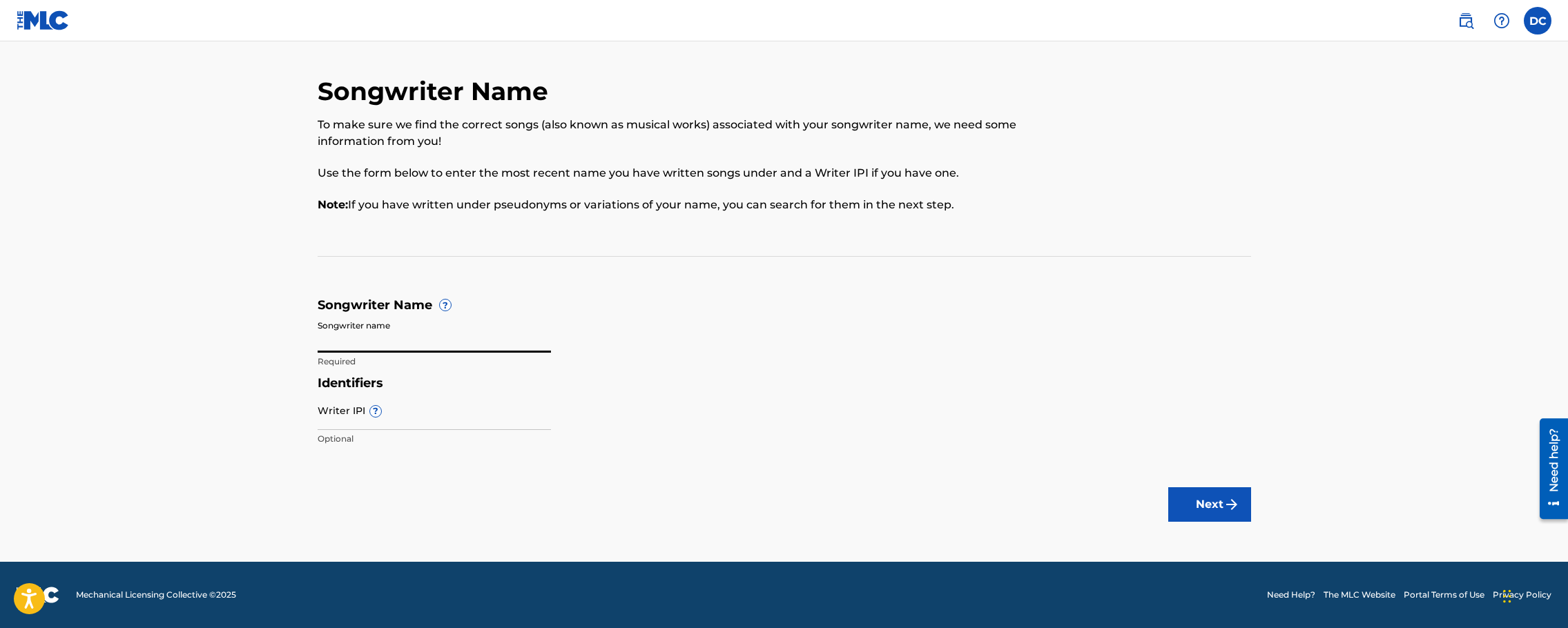
click at [400, 336] on input "Songwriter name" at bounding box center [434, 333] width 233 height 39
click at [348, 418] on input "Writer IPI ?" at bounding box center [434, 410] width 233 height 39
paste input "799259955"
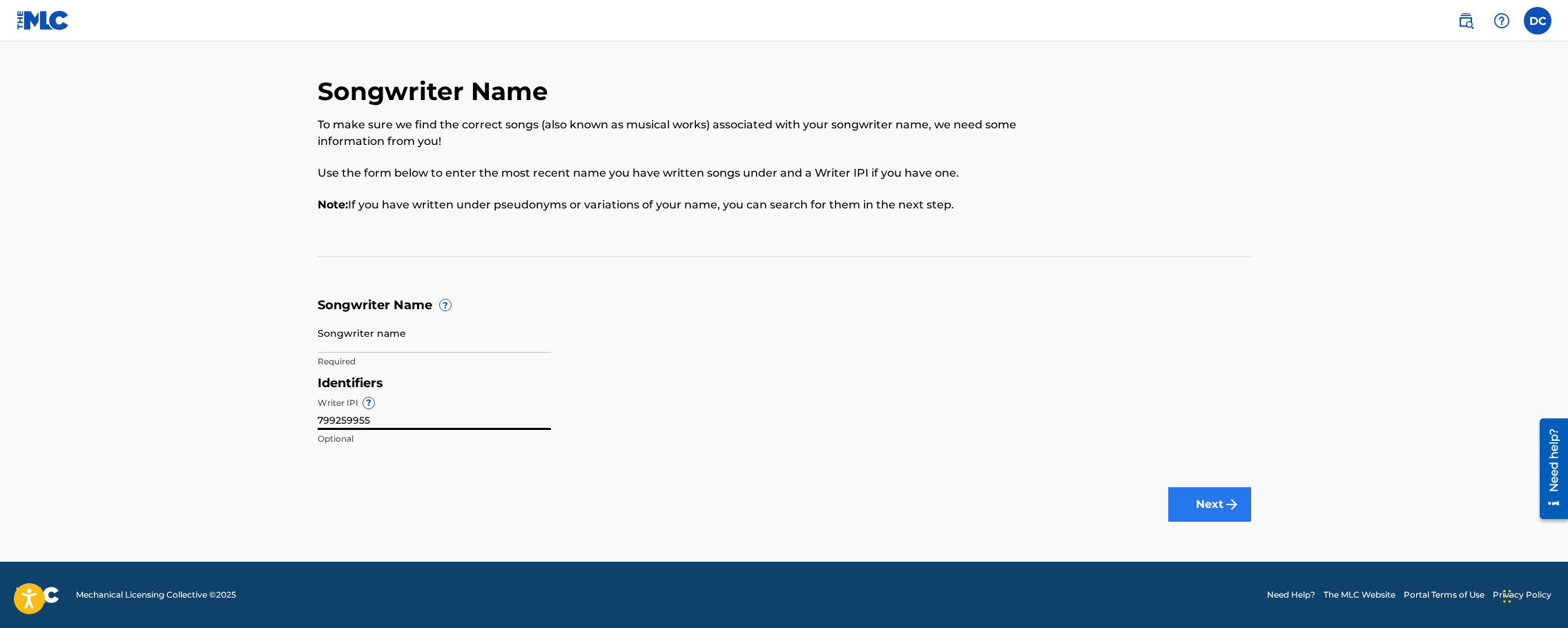
type input "799259955"
click at [1211, 514] on button "Next" at bounding box center [1210, 505] width 83 height 35
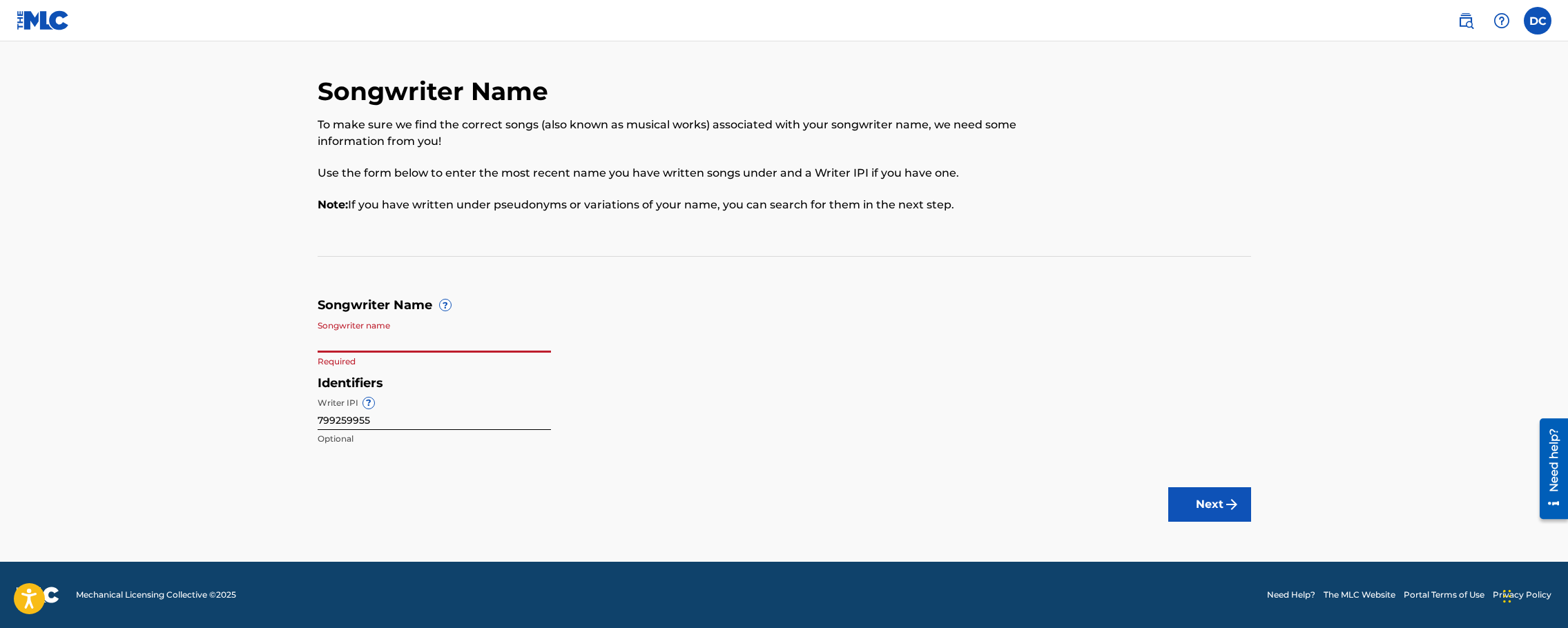
click at [489, 336] on input "Songwriter name" at bounding box center [434, 333] width 233 height 39
type input "d"
type input "[PERSON_NAME]"
click at [1205, 504] on button "Next" at bounding box center [1210, 505] width 83 height 35
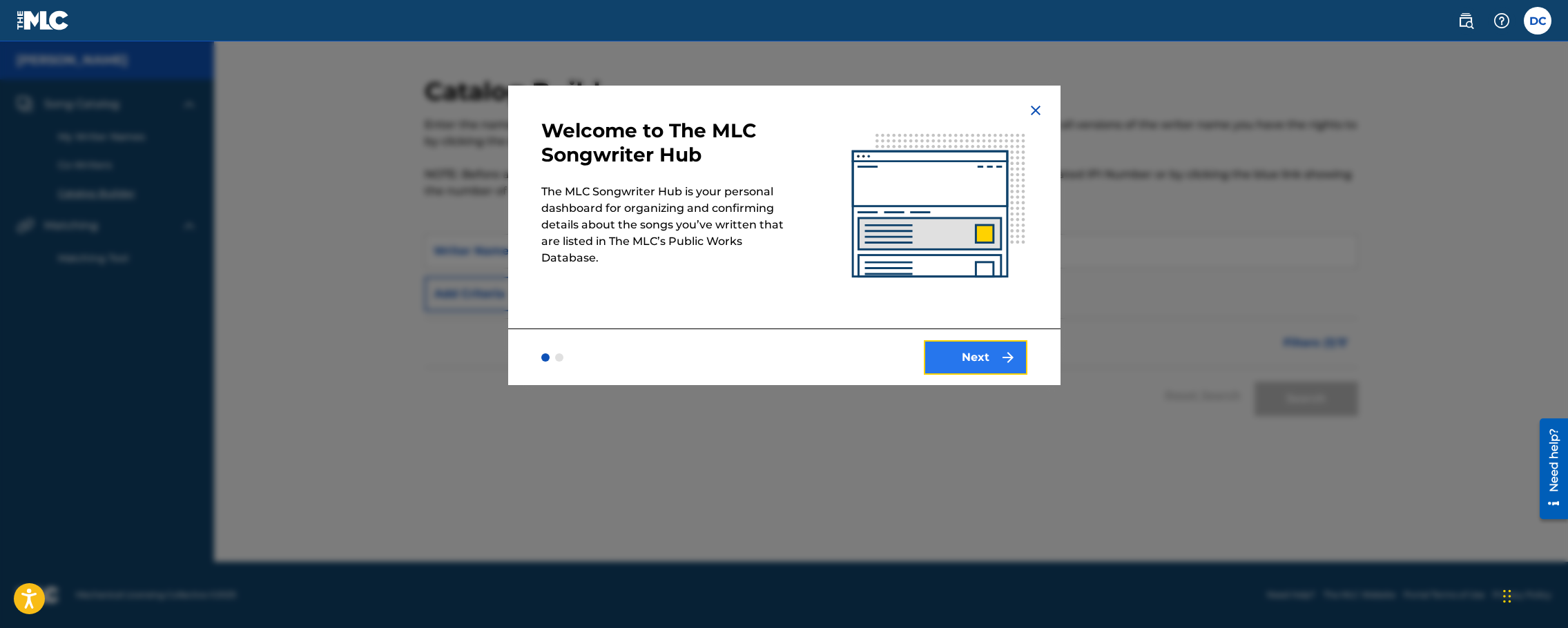
click at [978, 350] on button "Next" at bounding box center [976, 358] width 104 height 35
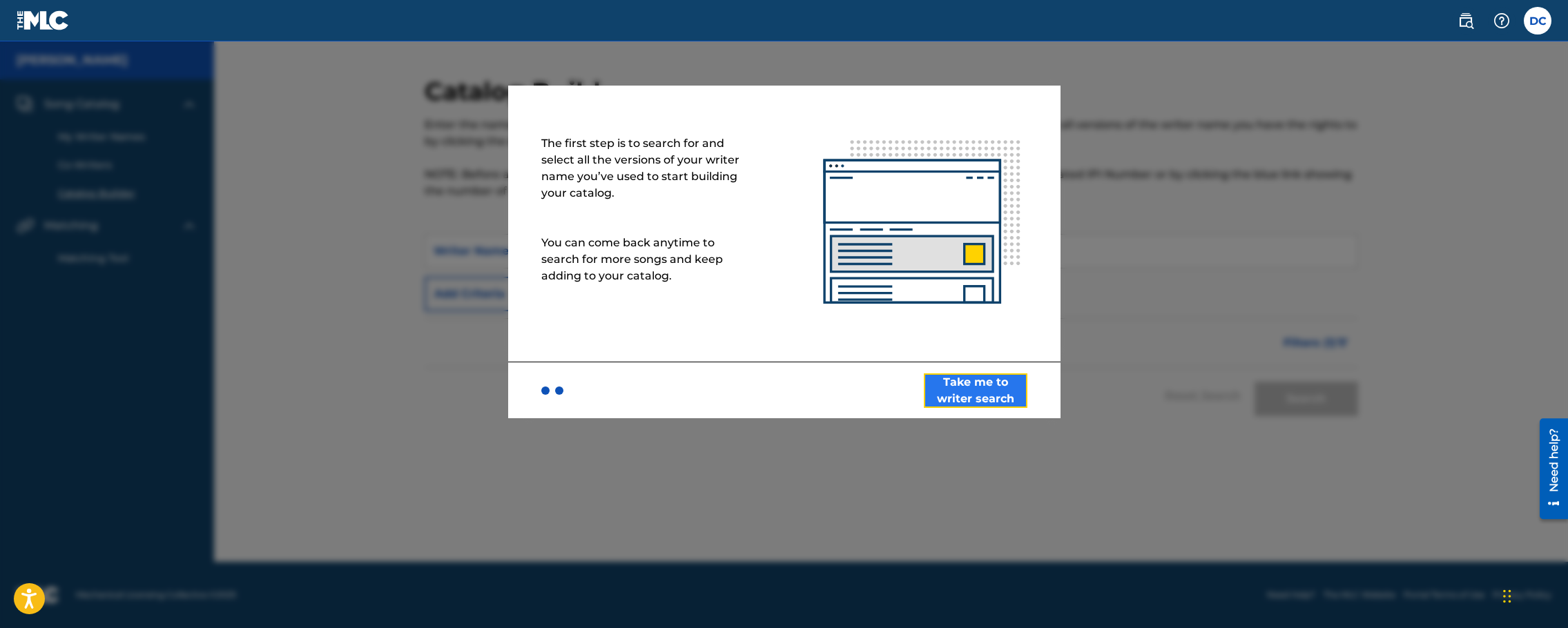
click at [970, 382] on button "Take me to writer search" at bounding box center [976, 390] width 104 height 35
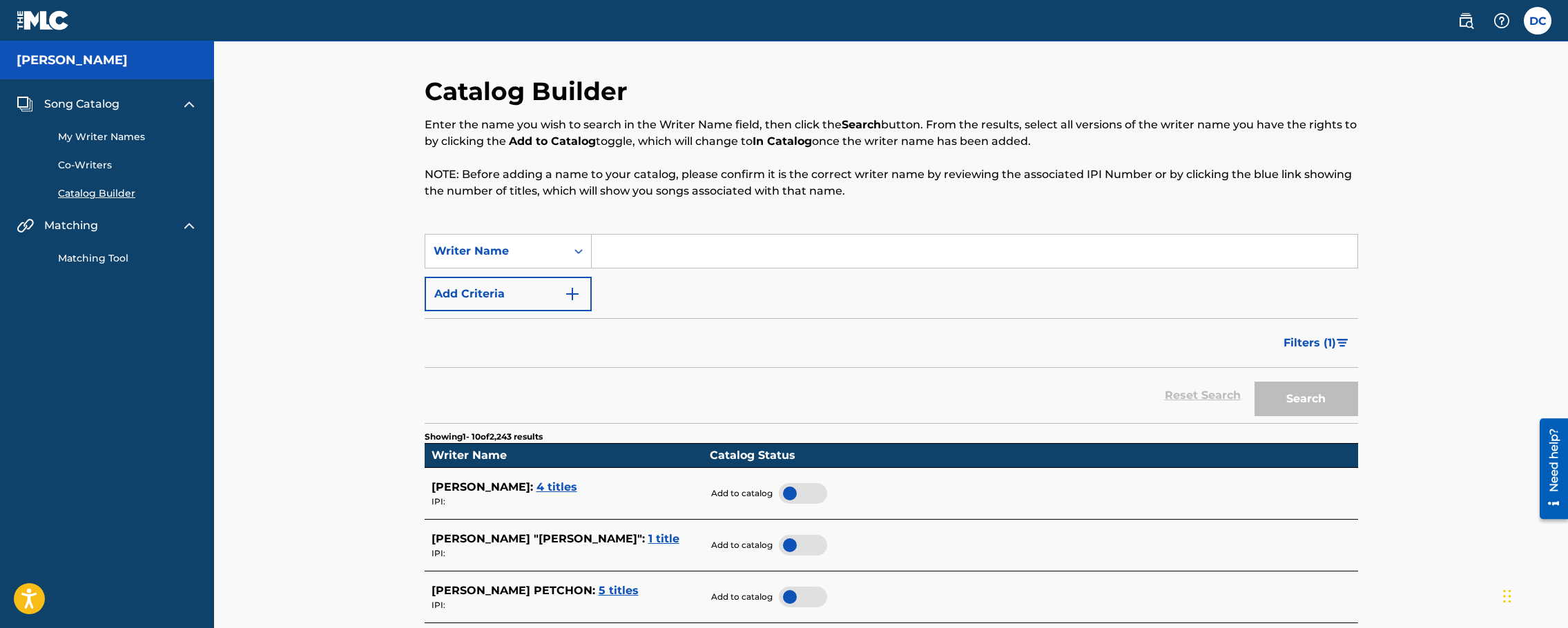
click at [709, 252] on input "Search Form" at bounding box center [974, 251] width 765 height 33
click at [543, 251] on div "Writer Name" at bounding box center [495, 251] width 124 height 16
click at [518, 285] on div "Writer IPI" at bounding box center [508, 286] width 166 height 35
click at [611, 257] on input "Search Form" at bounding box center [974, 251] width 765 height 33
paste input "799259955"
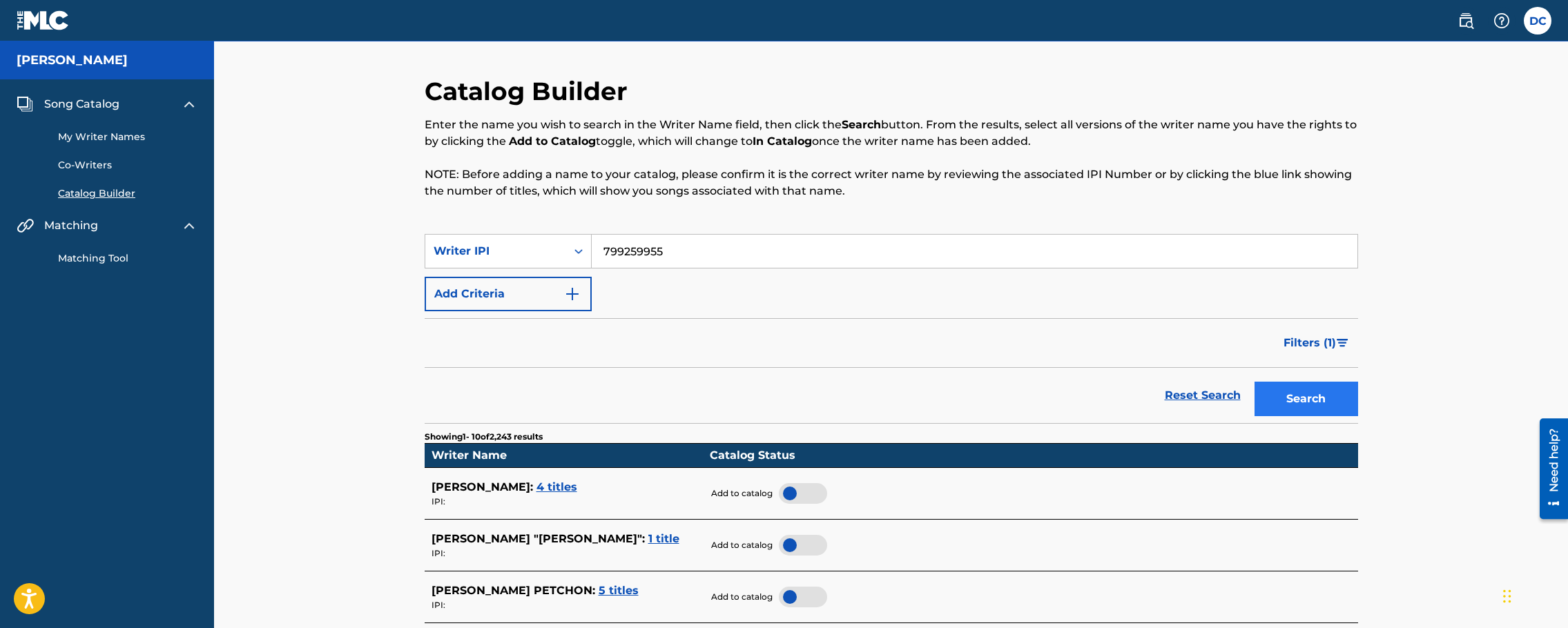
type input "799259955"
click at [1269, 394] on button "Search" at bounding box center [1307, 399] width 104 height 35
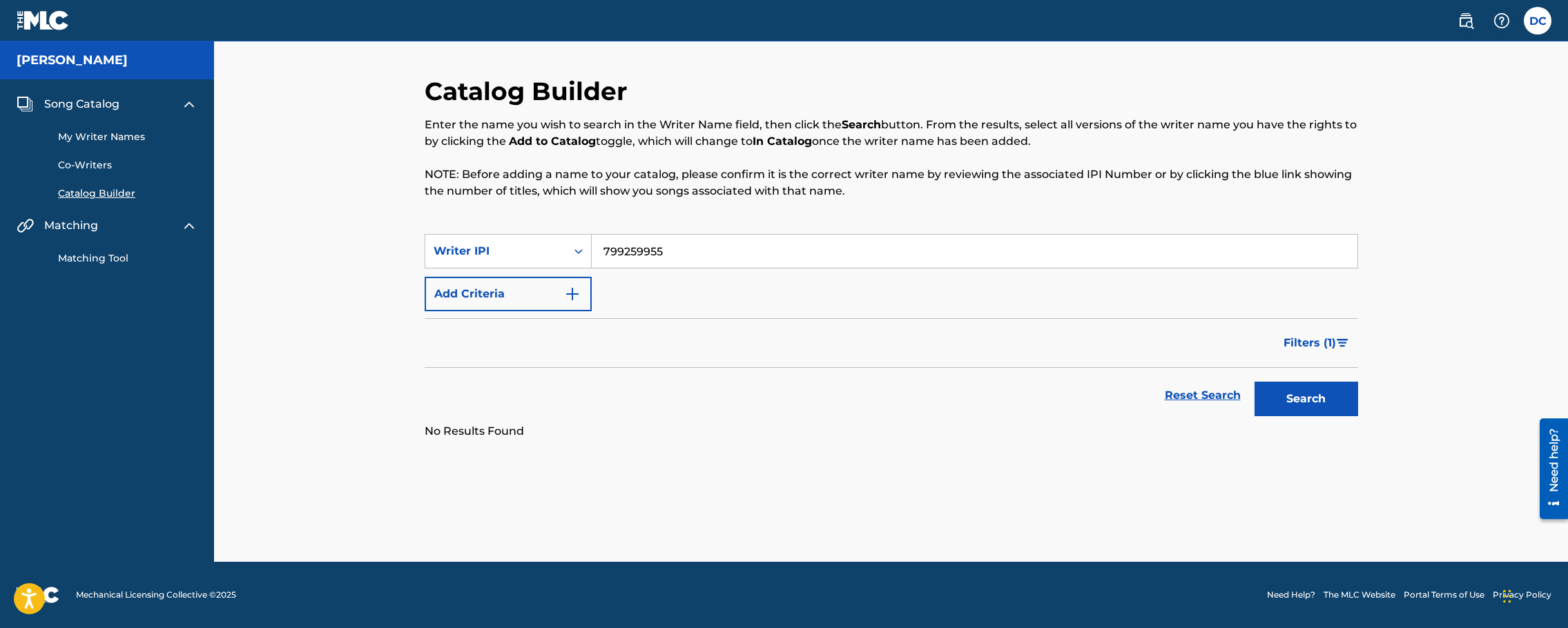
click at [114, 140] on link "My Writer Names" at bounding box center [128, 137] width 140 height 15
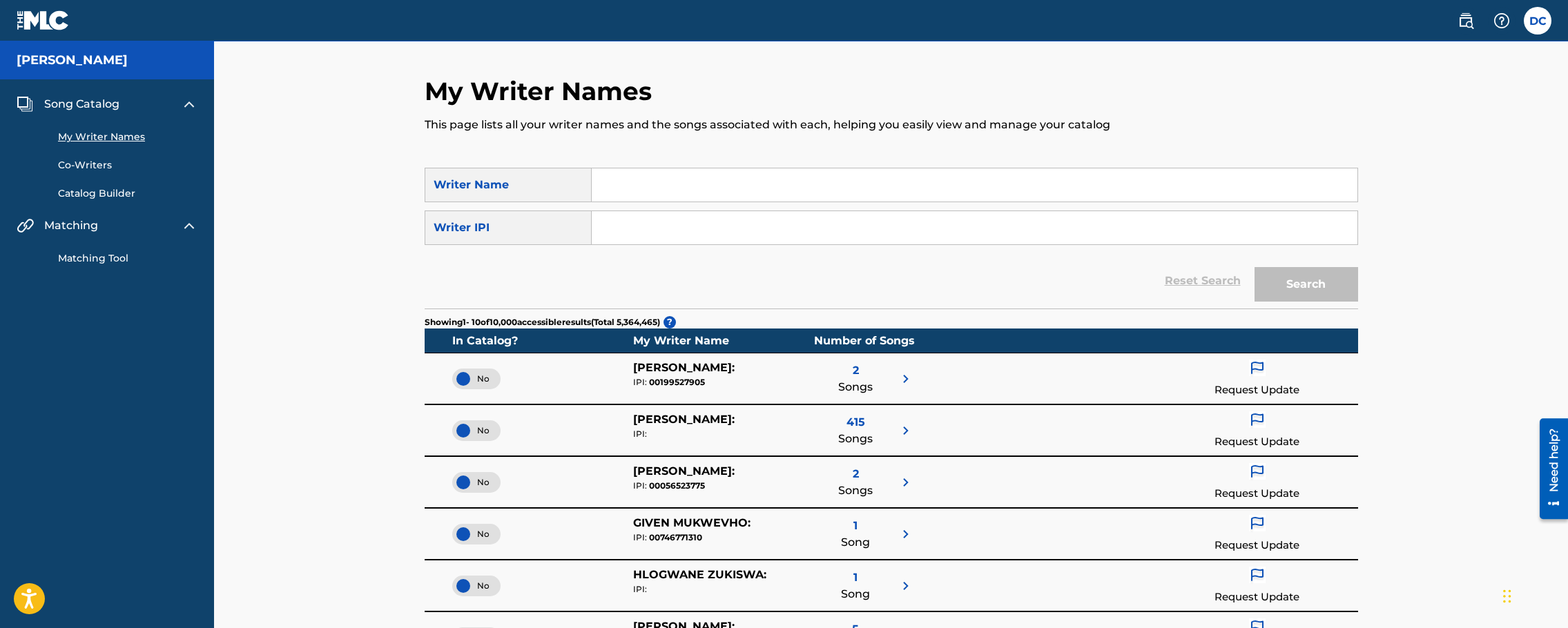
click at [673, 180] on input "Search Form" at bounding box center [974, 185] width 765 height 33
type input "[PERSON_NAME]"
click at [745, 226] on input "Search Form" at bounding box center [974, 228] width 765 height 33
paste input "799259955"
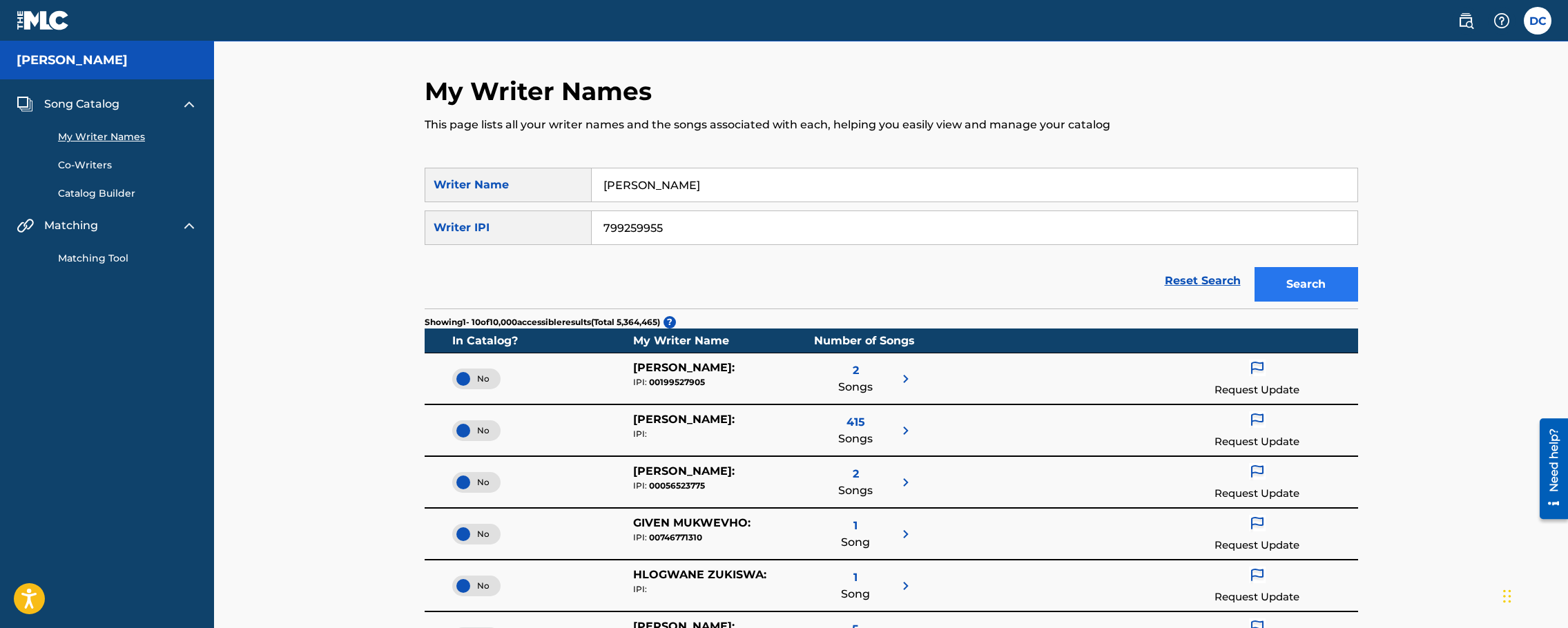
type input "799259955"
click at [1320, 286] on button "Search" at bounding box center [1307, 284] width 104 height 35
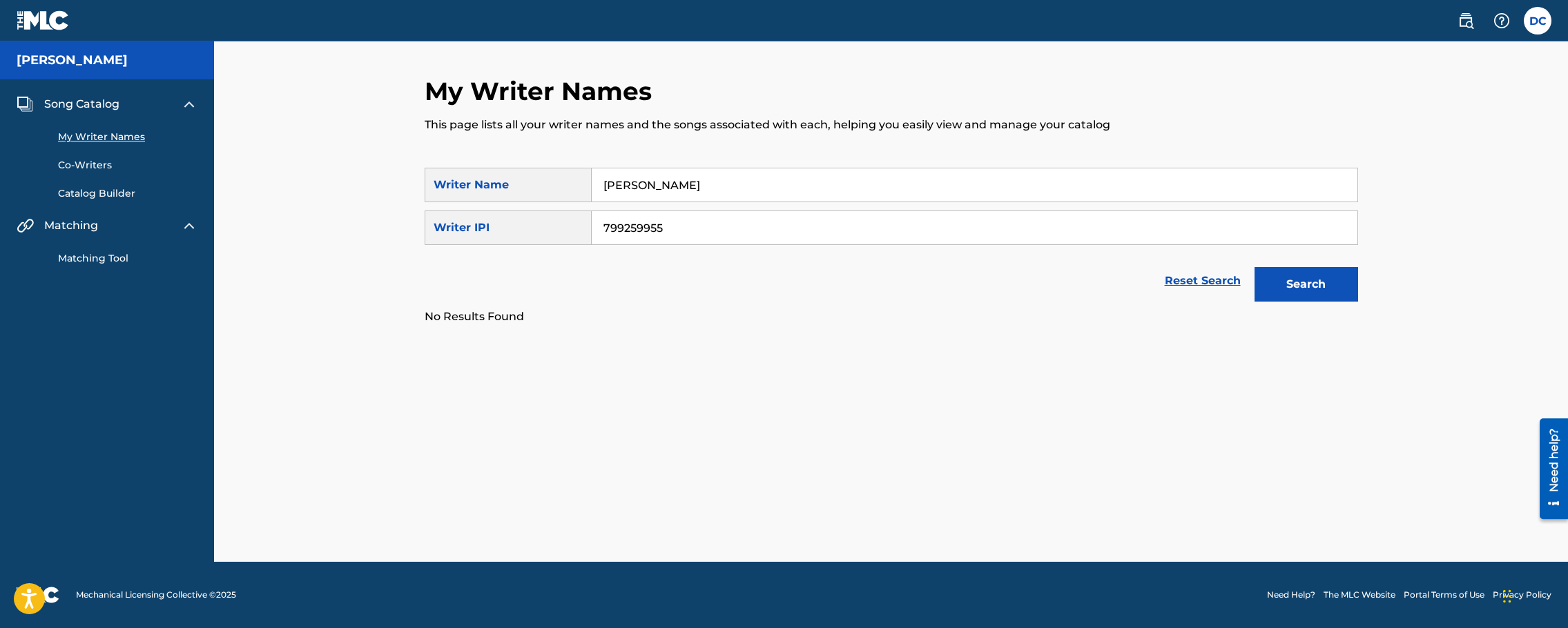
click at [114, 197] on link "Catalog Builder" at bounding box center [128, 194] width 140 height 15
